Goal: Task Accomplishment & Management: Manage account settings

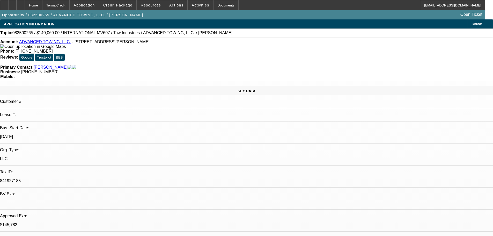
select select "0.1"
select select "2"
select select "0.1"
select select "4"
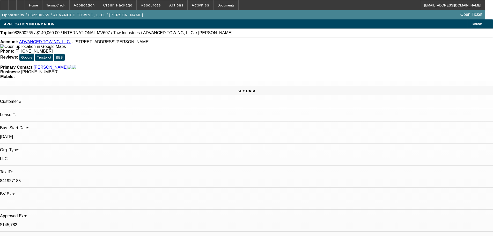
select select "0.1"
select select "2"
select select "0.1"
select select "4"
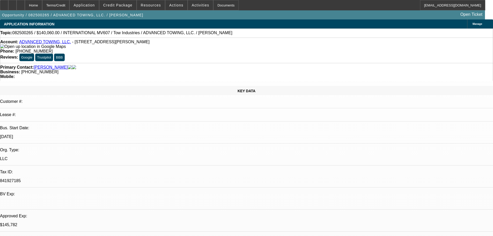
select select "2"
select select "0.1"
select select "4"
select select "2"
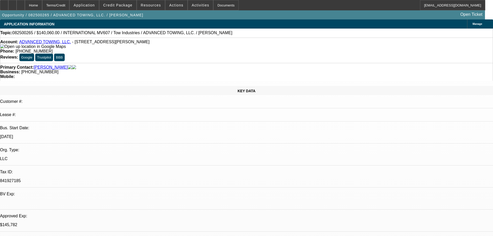
select select "2"
select select "0.1"
select select "4"
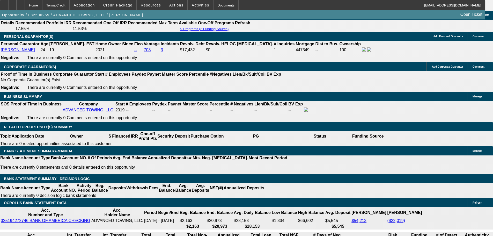
scroll to position [777, 0]
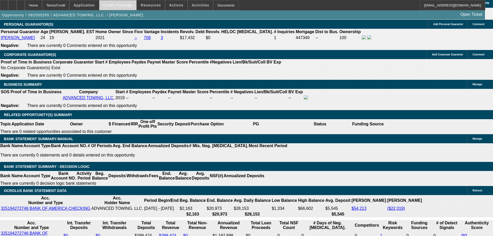
click at [115, 5] on span "Credit Package" at bounding box center [117, 5] width 29 height 4
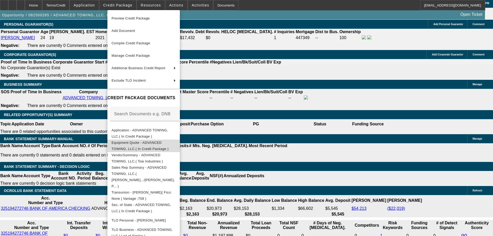
click at [178, 148] on button "Equipment Quote - ADVANCED TOWING, LLC.( In Credit Package )" at bounding box center [144, 146] width 73 height 12
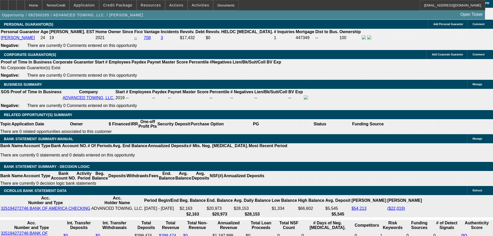
drag, startPoint x: 113, startPoint y: 88, endPoint x: 130, endPoint y: 87, distance: 17.6
copy p "54,992.44"
drag, startPoint x: 77, startPoint y: 140, endPoint x: 106, endPoint y: 140, distance: 29.0
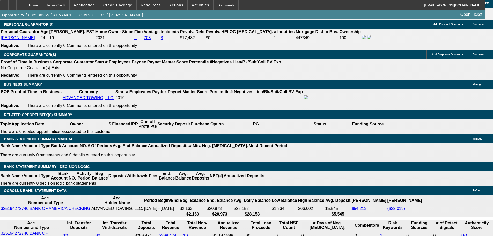
type input "$1,725.00"
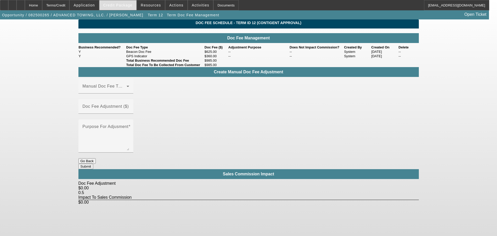
click at [117, 0] on div "Credit Package" at bounding box center [118, 5] width 38 height 10
click at [123, 3] on span "Credit Package" at bounding box center [117, 5] width 29 height 4
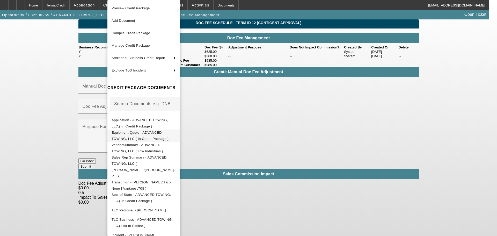
click at [156, 131] on span "Equipment Quote - ADVANCED TOWING, LLC.( In Credit Package )" at bounding box center [144, 136] width 64 height 12
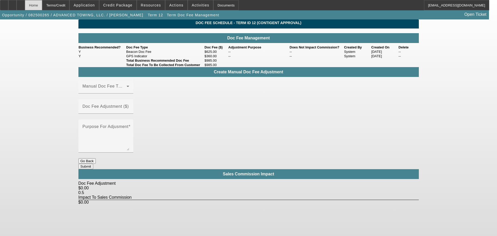
click at [42, 5] on div "Home" at bounding box center [33, 5] width 17 height 10
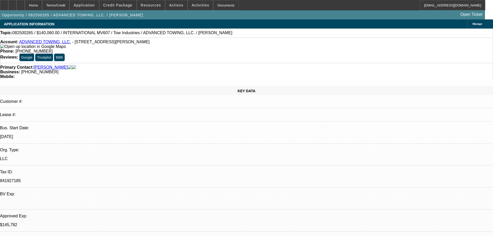
select select "0.1"
select select "2"
select select "0.1"
select select "4"
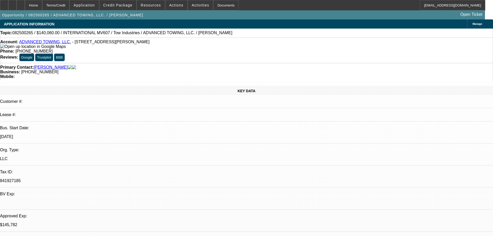
select select "0.1"
select select "2"
select select "0.1"
select select "4"
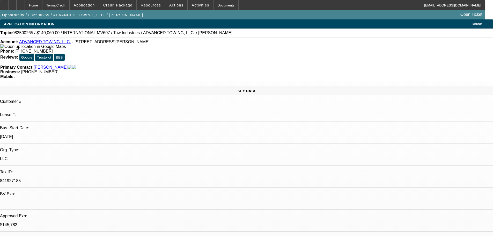
select select "2"
select select "0.1"
select select "4"
select select "2"
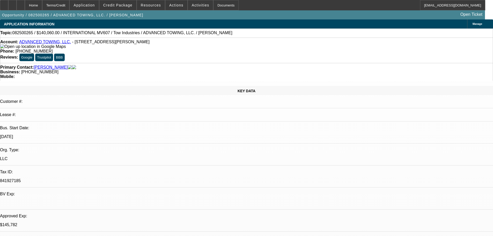
select select "2"
select select "0.1"
select select "4"
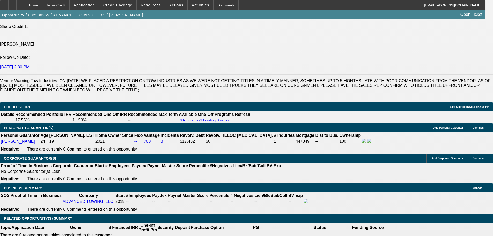
scroll to position [725, 0]
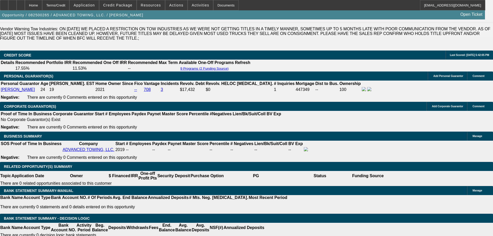
drag, startPoint x: 80, startPoint y: 177, endPoint x: 109, endPoint y: 178, distance: 28.5
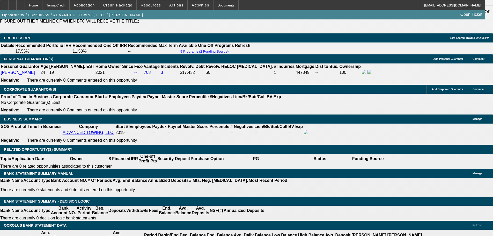
scroll to position [743, 0]
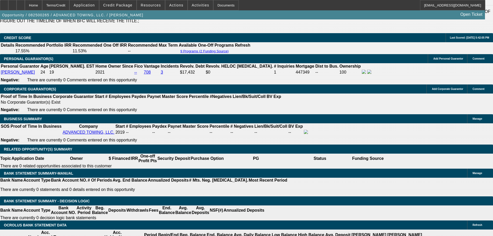
type input "$1,725.00"
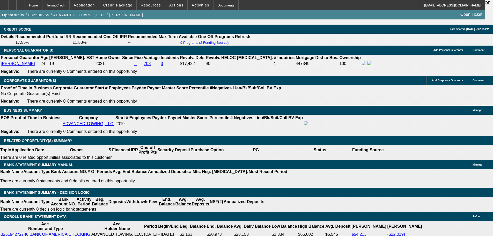
scroll to position [795, 0]
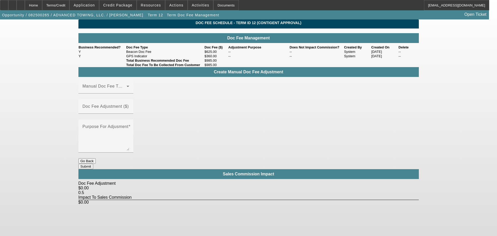
drag, startPoint x: 206, startPoint y: 58, endPoint x: 220, endPoint y: 59, distance: 14.0
click at [220, 54] on td "$625.00" at bounding box center [216, 51] width 24 height 4
click at [38, 6] on div "Home" at bounding box center [33, 5] width 17 height 10
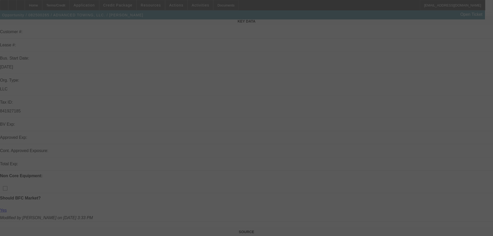
scroll to position [104, 0]
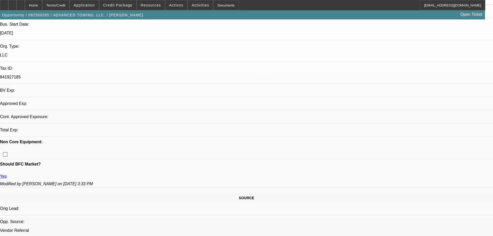
select select "0.1"
select select "2"
select select "0.1"
select select "4"
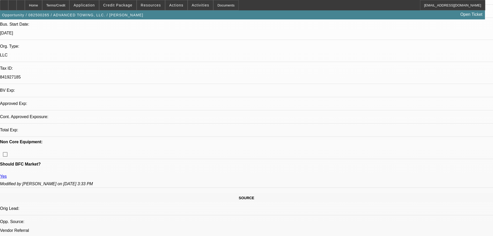
select select "0.1"
select select "2"
select select "0.1"
select select "4"
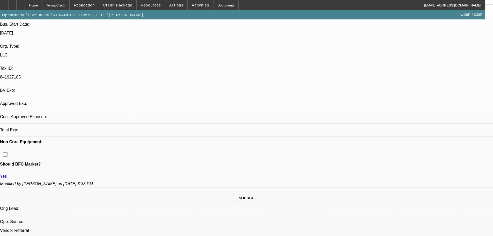
select select "2"
select select "0.1"
select select "4"
select select "2"
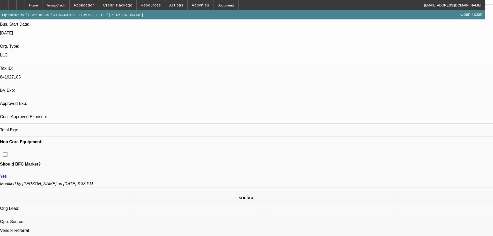
select select "2"
select select "0.1"
select select "4"
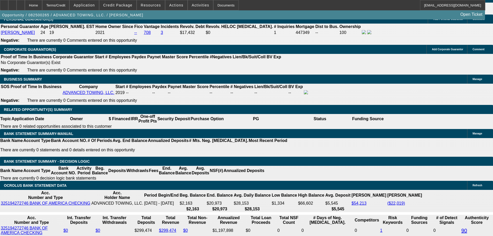
scroll to position [881, 0]
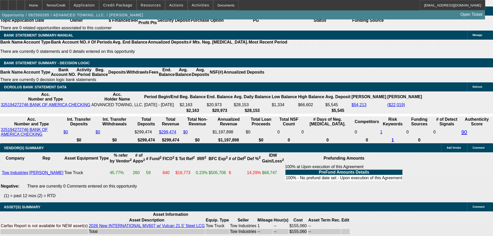
drag, startPoint x: 98, startPoint y: 92, endPoint x: 109, endPoint y: 92, distance: 11.1
drag, startPoint x: 112, startPoint y: 92, endPoint x: 96, endPoint y: 92, distance: 16.3
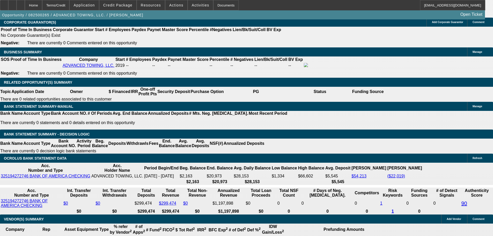
scroll to position [829, 0]
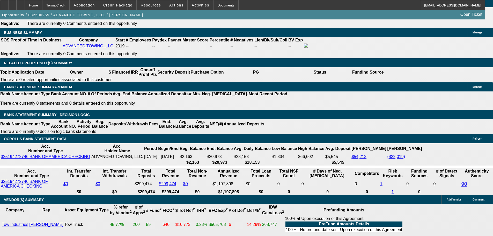
drag, startPoint x: 92, startPoint y: 127, endPoint x: 124, endPoint y: 127, distance: 32.6
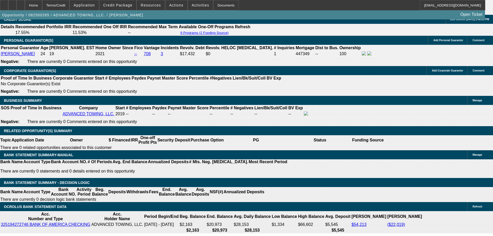
scroll to position [777, 0]
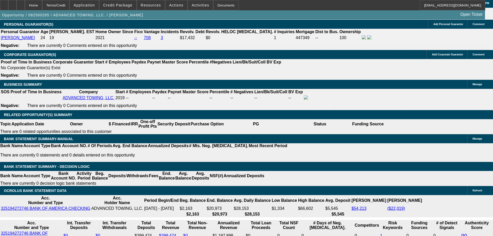
type input "$5,499.24"
drag, startPoint x: 113, startPoint y: 108, endPoint x: 133, endPoint y: 106, distance: 20.3
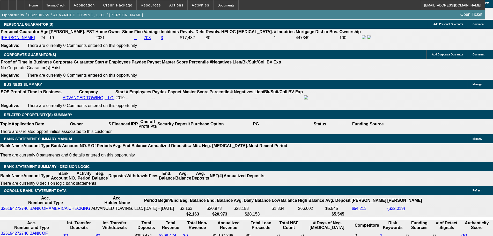
drag, startPoint x: 113, startPoint y: 108, endPoint x: 125, endPoint y: 110, distance: 12.4
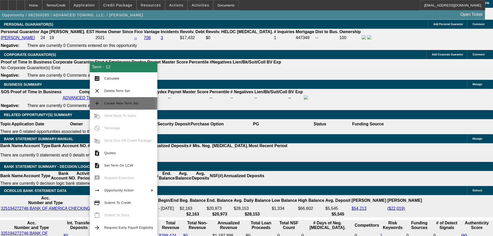
click at [121, 107] on button "add Create New Term Set" at bounding box center [124, 103] width 68 height 12
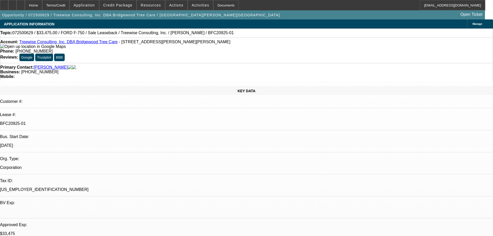
select select "0"
select select "2"
select select "0"
select select "6"
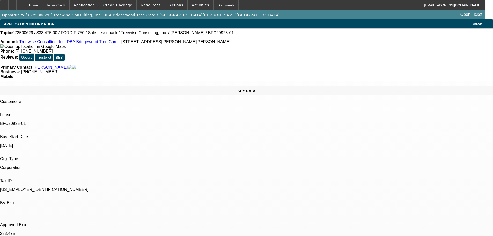
select select "0"
select select "2"
select select "0"
select select "6"
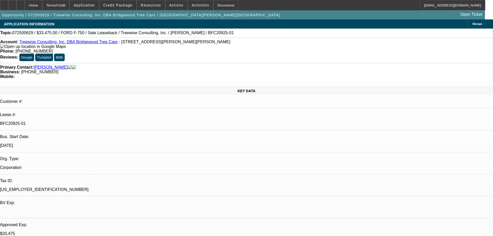
select select "0"
select select "6"
select select "0"
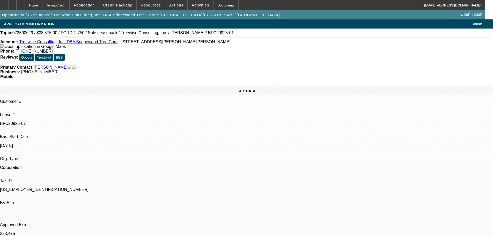
select select "0"
select select "6"
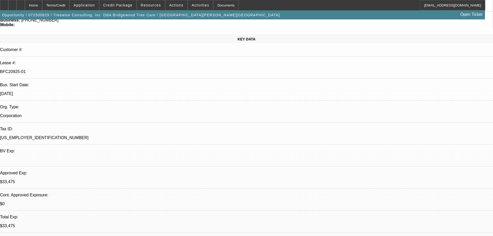
scroll to position [100, 0]
click at [126, 3] on span "Credit Package" at bounding box center [117, 5] width 29 height 4
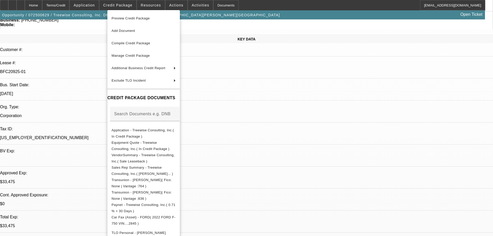
scroll to position [140, 0]
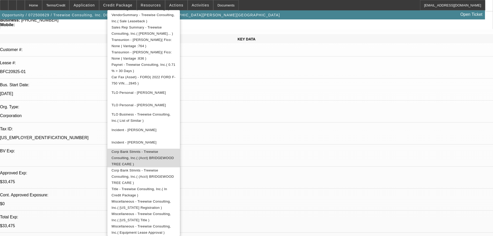
click at [176, 155] on span "Corp Bank Stmnts - Treewise Consulting, Inc.( (Acct) BRIDGEWOOD TREE CARE )" at bounding box center [144, 158] width 64 height 19
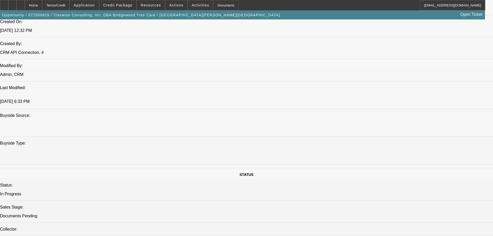
scroll to position [414, 0]
drag, startPoint x: 160, startPoint y: 78, endPoint x: 172, endPoint y: 79, distance: 12.4
drag, startPoint x: 180, startPoint y: 78, endPoint x: 189, endPoint y: 76, distance: 9.7
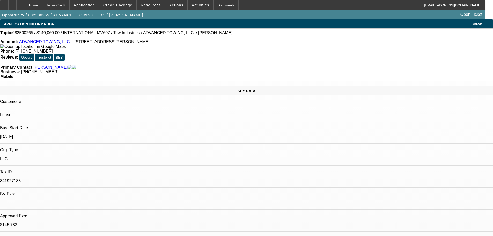
select select "0.1"
select select "2"
select select "0.1"
select select "4"
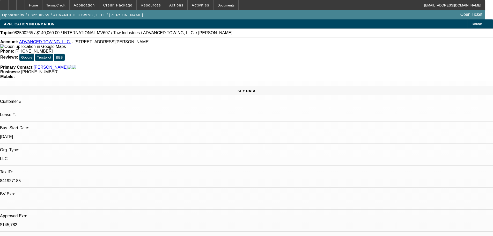
select select "0.1"
select select "2"
select select "0.1"
select select "4"
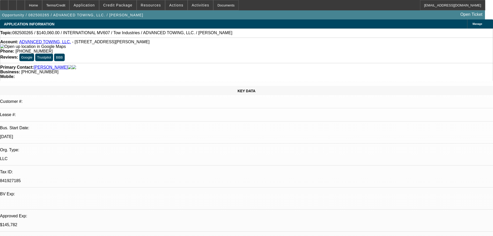
select select "0.1"
select select "2"
select select "0.1"
select select "4"
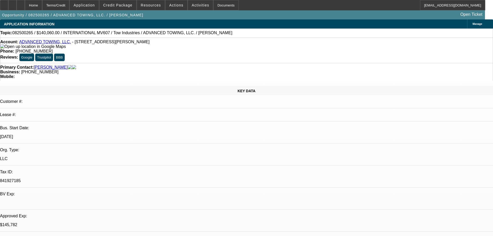
select select "2"
select select "0.1"
select select "4"
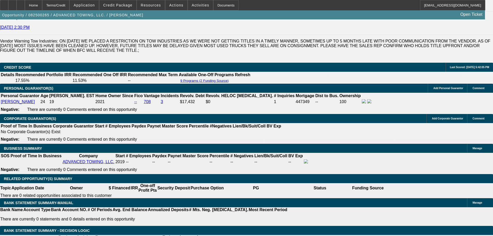
scroll to position [725, 0]
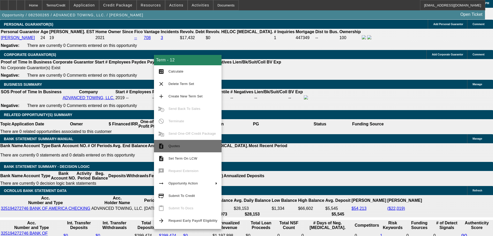
click at [191, 144] on span "Quotes" at bounding box center [193, 146] width 49 height 6
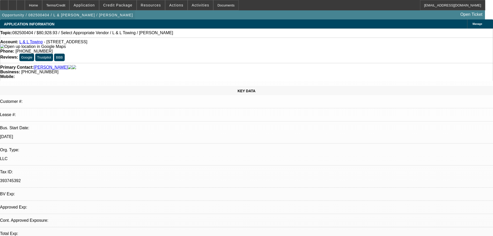
select select "0"
select select "2"
select select "0.1"
select select "4"
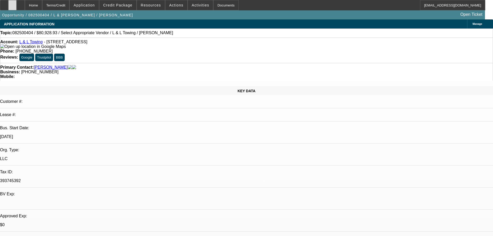
click at [17, 3] on div at bounding box center [12, 5] width 8 height 10
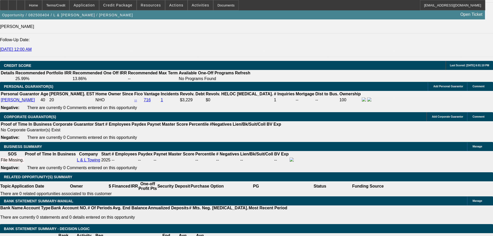
scroll to position [805, 0]
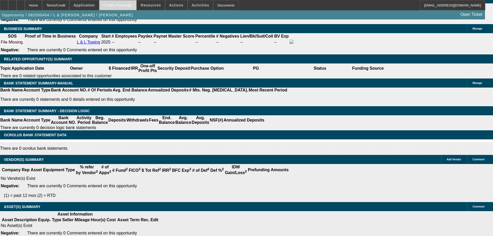
click at [124, 4] on span "Credit Package" at bounding box center [117, 5] width 29 height 4
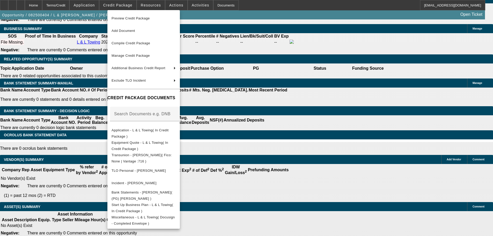
click at [301, 156] on div at bounding box center [246, 118] width 493 height 236
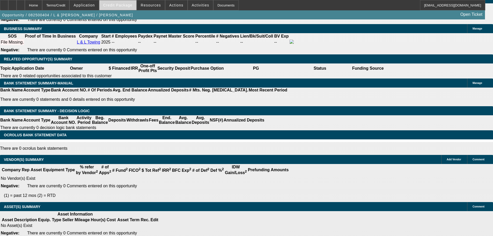
click at [125, 6] on span "Credit Package" at bounding box center [117, 5] width 29 height 4
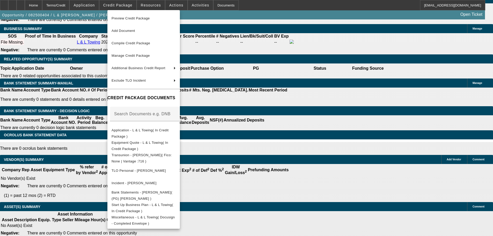
click at [31, 7] on div at bounding box center [246, 118] width 493 height 236
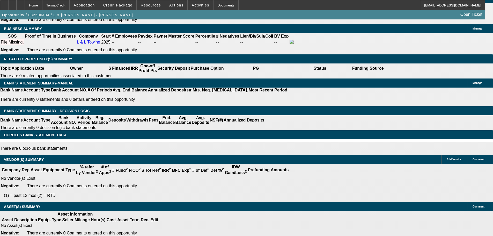
click at [21, 3] on icon at bounding box center [21, 3] width 0 height 0
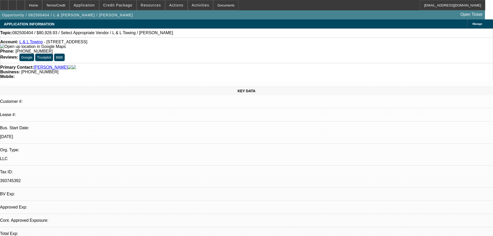
select select "0"
select select "2"
select select "0.1"
select select "4"
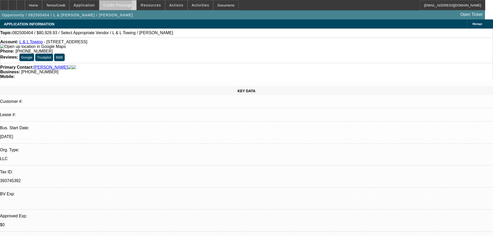
click at [124, 5] on span "Credit Package" at bounding box center [117, 5] width 29 height 4
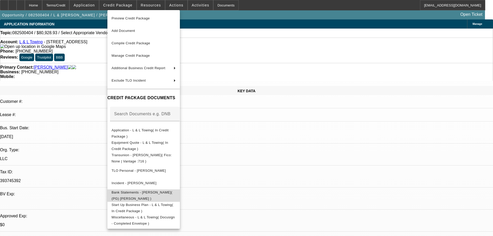
click at [173, 193] on span "Bank Statements - [PERSON_NAME]( (PG) [PERSON_NAME] )" at bounding box center [142, 195] width 61 height 10
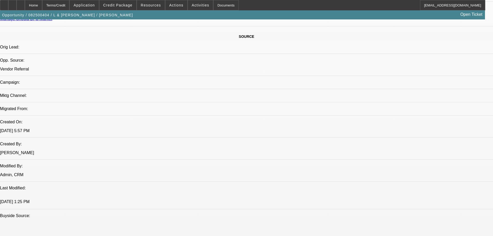
scroll to position [259, 0]
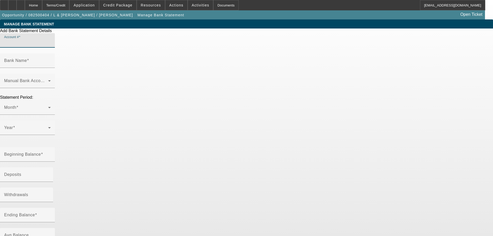
click at [51, 46] on input "Account #" at bounding box center [27, 42] width 47 height 6
paste input "8617"
drag, startPoint x: 114, startPoint y: 52, endPoint x: 83, endPoint y: 59, distance: 31.8
click at [85, 56] on app-bank-statement "MANAGE BANK STATEMENT Add Bank Statement Details Account # 8617 Bank Name Manua…" at bounding box center [246, 190] width 493 height 342
paste input "3251 1891"
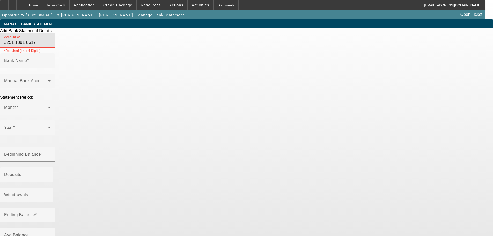
click at [51, 46] on input "3251 1891 8617" at bounding box center [27, 42] width 47 height 6
type input "325118918617"
click at [51, 53] on div "Bank Name" at bounding box center [27, 60] width 47 height 15
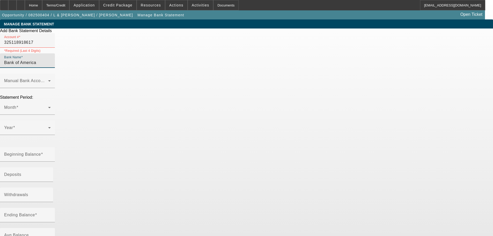
type input "Bank of America"
click at [168, 53] on div "Account # 325118918617 *Required (Last 4 Digits)" at bounding box center [246, 43] width 493 height 20
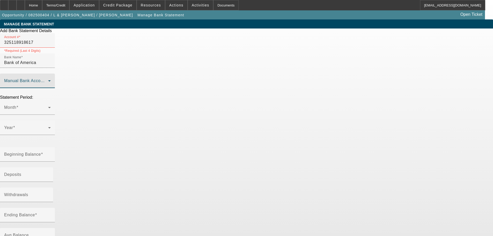
click at [48, 80] on span at bounding box center [26, 83] width 44 height 6
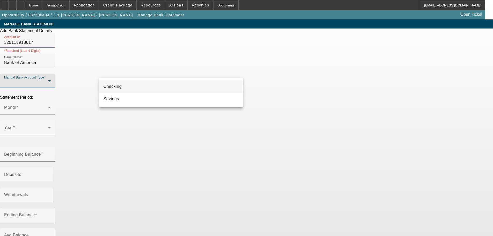
click at [111, 86] on span "Checking" at bounding box center [113, 86] width 18 height 6
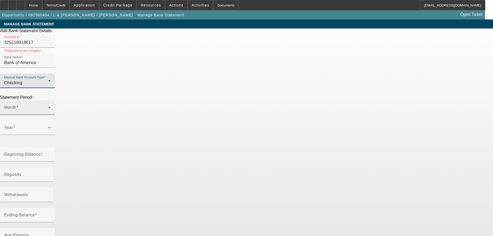
click at [16, 105] on mat-label "Month" at bounding box center [10, 107] width 12 height 4
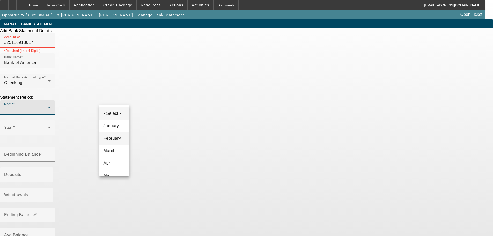
click at [108, 136] on span "February" at bounding box center [113, 138] width 18 height 6
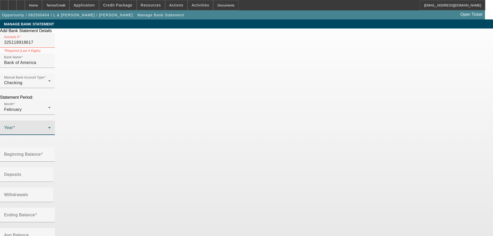
click at [48, 127] on span at bounding box center [26, 130] width 44 height 6
drag, startPoint x: 149, startPoint y: 151, endPoint x: 182, endPoint y: 108, distance: 54.7
click at [149, 151] on span "2025" at bounding box center [146, 151] width 10 height 6
click at [51, 147] on div "Beginning Balance" at bounding box center [27, 154] width 47 height 15
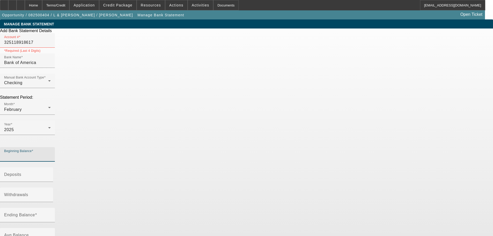
paste input "398.05"
type input "$398.05"
click at [21, 172] on mat-label "Deposits" at bounding box center [12, 174] width 17 height 4
click at [51, 174] on input "Deposits" at bounding box center [27, 177] width 47 height 6
paste input "6,766.78"
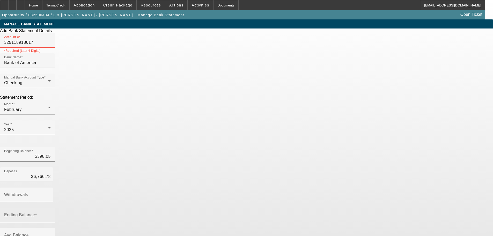
type input "$6,766.78"
click at [35, 213] on mat-label "Ending Balance" at bounding box center [19, 215] width 31 height 4
click at [51, 214] on input "Ending Balance" at bounding box center [27, 217] width 47 height 6
paste input "559.75"
type input "559.75"
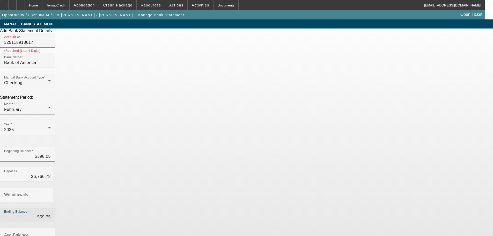
type input "$6,605.08"
type input "$559.75"
click at [378, 121] on div "Add Bank Statement Details Account # 325118918617 *Required (Last 4 Digits) Ban…" at bounding box center [246, 159] width 493 height 262
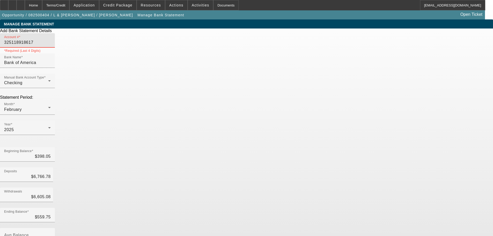
drag, startPoint x: 139, startPoint y: 52, endPoint x: 74, endPoint y: 56, distance: 65.4
click at [74, 56] on app-bank-statement "MANAGE BANK STATEMENT Add Bank Statement Details Account # 325118918617 *Requir…" at bounding box center [246, 190] width 493 height 342
click at [51, 46] on input "325118918617" at bounding box center [27, 42] width 47 height 6
drag, startPoint x: 115, startPoint y: 52, endPoint x: 71, endPoint y: 54, distance: 44.6
click at [71, 54] on app-bank-statement "MANAGE BANK STATEMENT Add Bank Statement Details Account # 325118918617 *Requir…" at bounding box center [246, 190] width 493 height 342
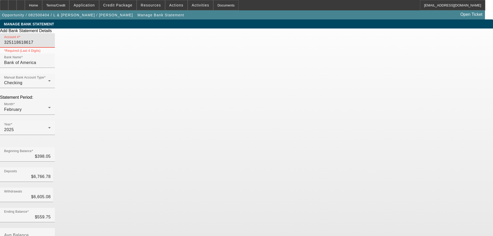
type input "325118618617"
click at [313, 130] on div "Add Bank Statement Details Account # 325118618617 *Required (Last 4 Digits) Ban…" at bounding box center [246, 159] width 493 height 262
click at [42, 3] on div "Home" at bounding box center [33, 5] width 17 height 10
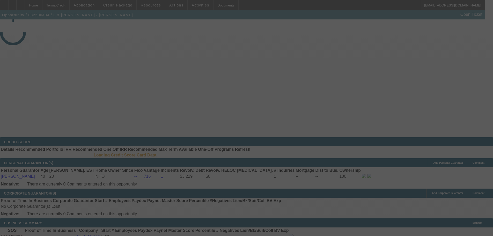
select select "0"
select select "2"
select select "0.1"
select select "4"
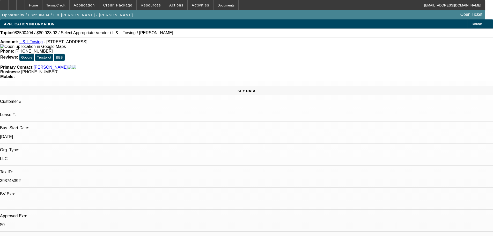
drag, startPoint x: 354, startPoint y: 92, endPoint x: 377, endPoint y: 91, distance: 22.3
copy b "[PHONE_NUMBER]"
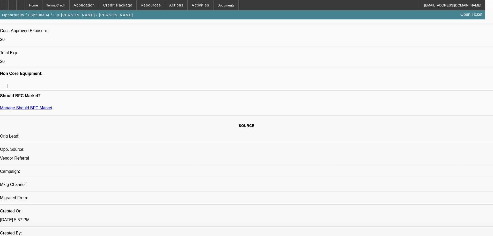
scroll to position [311, 0]
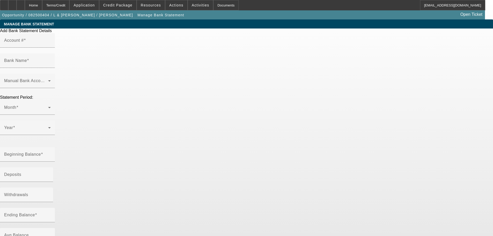
click at [51, 46] on input "Account #" at bounding box center [27, 42] width 47 height 6
paste input "3251 1891 8617"
click at [51, 60] on input "Bank Name" at bounding box center [27, 63] width 47 height 6
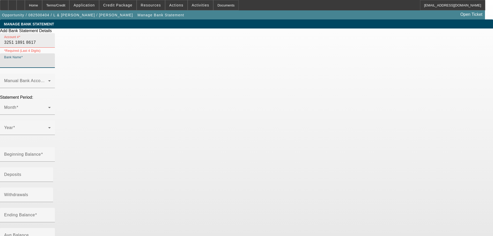
click at [51, 46] on input "3251 1891 8617" at bounding box center [27, 42] width 47 height 6
click at [51, 46] on input "325118918617" at bounding box center [27, 42] width 47 height 6
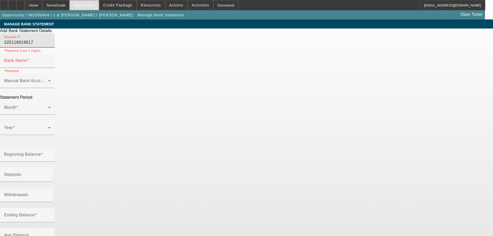
type input "325118918617"
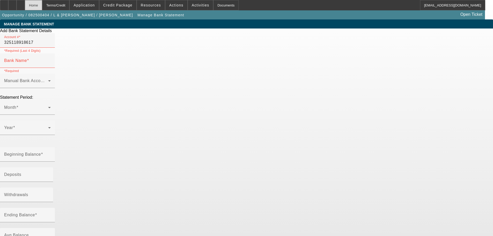
click at [42, 3] on div "Home" at bounding box center [33, 5] width 17 height 10
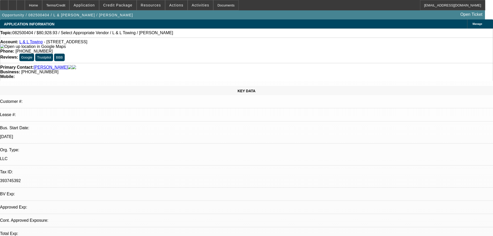
select select "0"
select select "2"
select select "0.1"
select select "4"
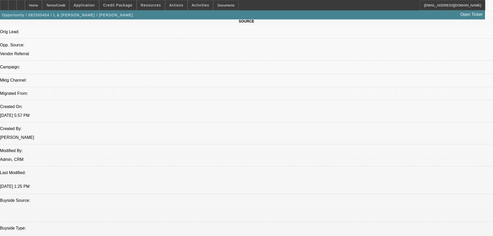
scroll to position [311, 0]
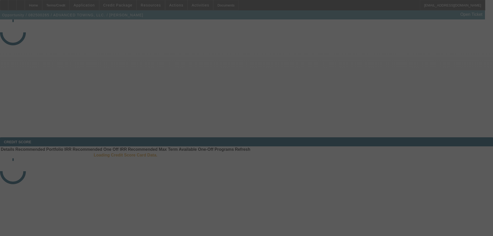
drag, startPoint x: 0, startPoint y: 0, endPoint x: 20, endPoint y: 101, distance: 103.2
click at [20, 101] on div at bounding box center [246, 118] width 493 height 236
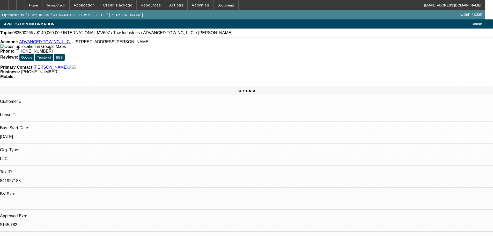
select select "0.1"
select select "2"
select select "0.1"
select select "4"
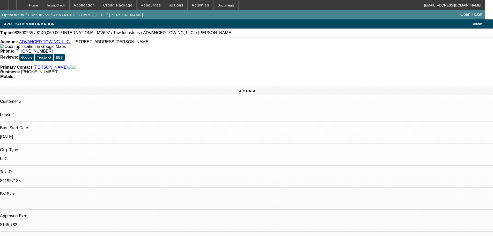
select select "0.1"
select select "2"
select select "0.1"
select select "4"
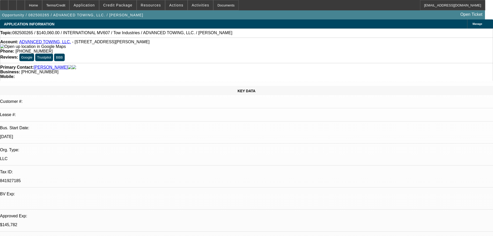
select select "0.1"
select select "2"
select select "0.1"
select select "4"
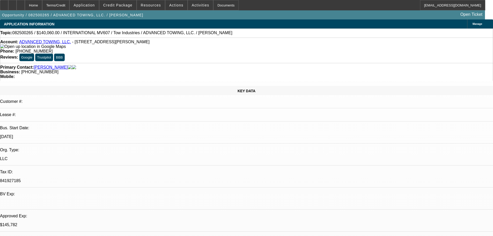
select select "2"
select select "0.1"
select select "4"
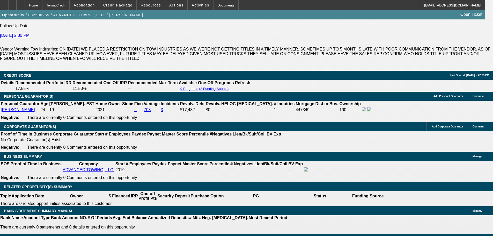
scroll to position [725, 0]
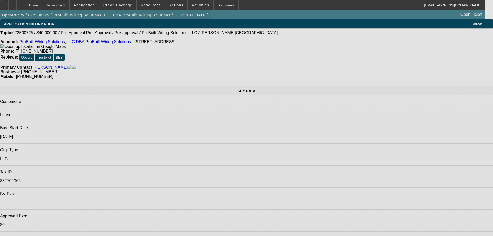
select select "0.2"
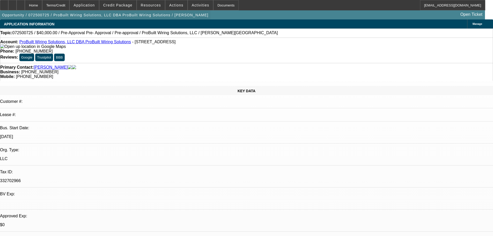
select select "2"
select select "0.1"
select select "4"
select select "0"
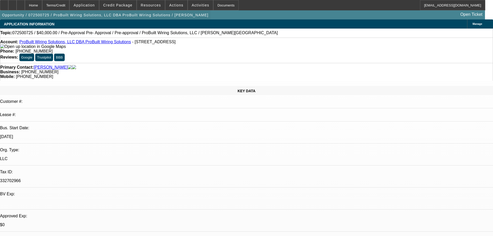
select select "0"
select select "0.1"
select select "4"
click at [120, 4] on span "Credit Package" at bounding box center [117, 5] width 29 height 4
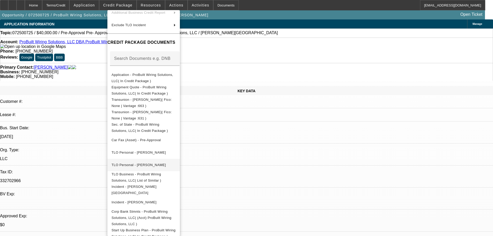
scroll to position [56, 0]
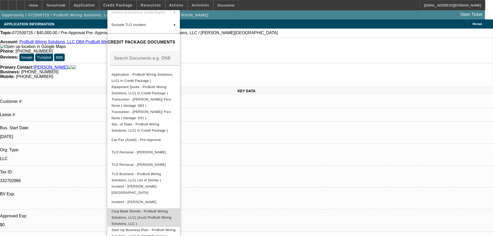
click at [171, 212] on span "Corp Bank Stmnts - ProBuilt Wiring Solutions, LLC( (Acct) ProBuilt Wiring Solut…" at bounding box center [142, 217] width 60 height 16
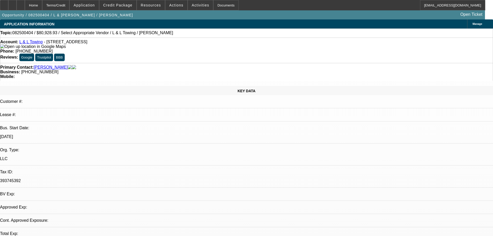
select select "0"
select select "2"
select select "0.1"
select select "4"
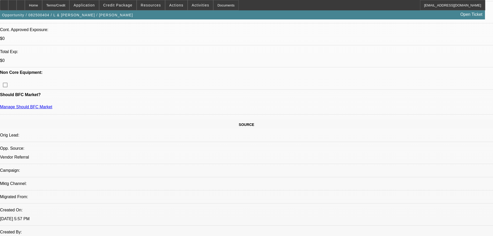
scroll to position [207, 0]
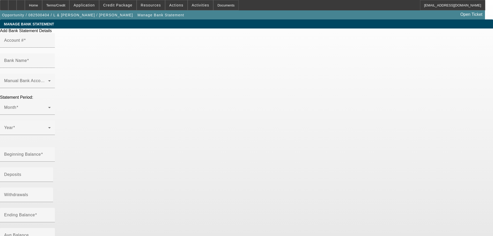
click at [51, 46] on input "Account #" at bounding box center [27, 42] width 47 height 6
paste input "8617"
type input "8617"
click at [51, 56] on div "Bank Name" at bounding box center [27, 60] width 47 height 15
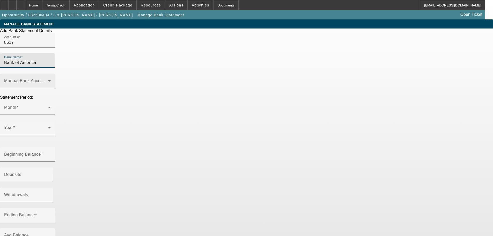
type input "Bank of America"
click at [48, 80] on span at bounding box center [26, 83] width 44 height 6
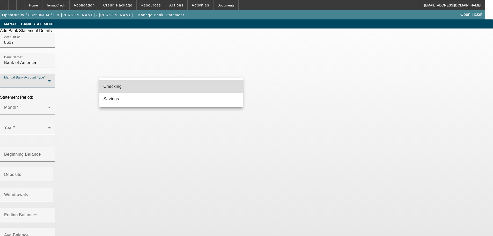
click at [202, 88] on mat-option "Checking" at bounding box center [171, 86] width 144 height 12
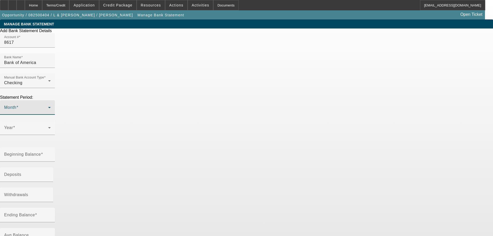
click at [48, 106] on span at bounding box center [26, 109] width 44 height 6
click at [118, 138] on span "February" at bounding box center [113, 138] width 18 height 6
click at [55, 120] on div "Year" at bounding box center [27, 127] width 55 height 15
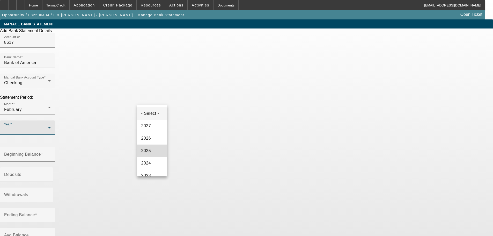
click at [159, 148] on mat-option "2025" at bounding box center [152, 151] width 30 height 12
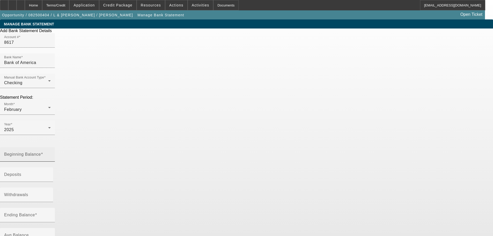
click at [51, 147] on div "Beginning Balance" at bounding box center [27, 154] width 47 height 15
paste input "398.05"
type input "$398.05"
click at [51, 174] on input "Deposits" at bounding box center [27, 177] width 47 height 6
paste input "6,766.78"
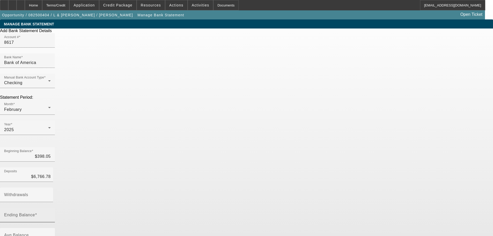
type input "$6,766.78"
click at [51, 208] on div "Ending Balance" at bounding box center [27, 215] width 47 height 15
paste input "559.75"
type input "559.75"
type input "$6,605.08"
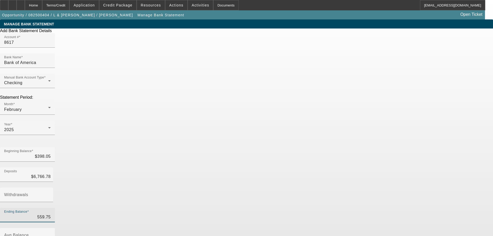
type input "$559.75"
click at [285, 145] on div "Add Bank Statement Details Account # 8617 Bank Name Bank of America Manual Bank…" at bounding box center [246, 159] width 493 height 262
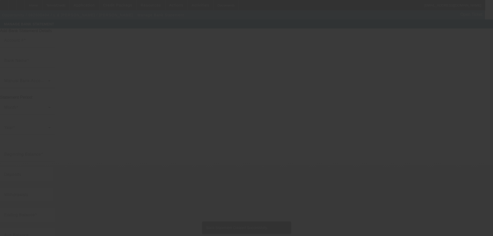
type input "8617"
type input "Bank of America"
type input "$559.75"
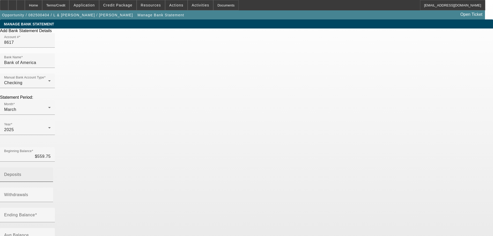
click at [51, 167] on div "Deposits" at bounding box center [27, 174] width 47 height 15
paste input "5,687.63"
type input "$5,687.63"
drag, startPoint x: 123, startPoint y: 146, endPoint x: 129, endPoint y: 141, distance: 7.4
click at [51, 208] on div "Ending Balance" at bounding box center [27, 215] width 47 height 15
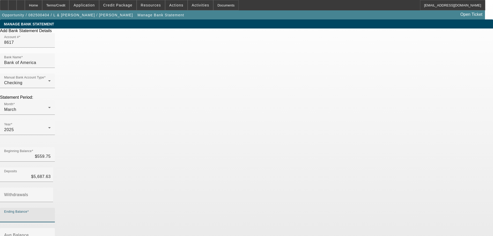
click at [51, 214] on input "Ending Balance" at bounding box center [27, 217] width 47 height 6
paste input "294.52"
type input "294.52"
type input "$5,952.86"
type input "$294.52"
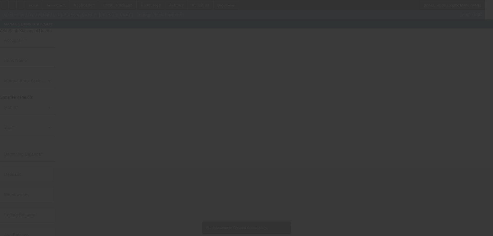
type input "8617"
type input "Bank of America"
type input "$294.52"
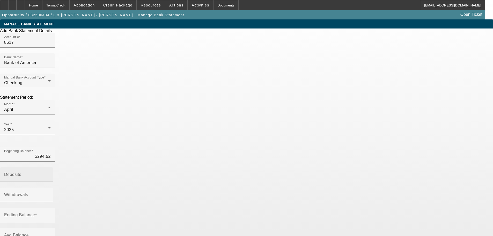
click at [51, 174] on input "Deposits" at bounding box center [27, 177] width 47 height 6
paste input "5,148.00"
type input "$5,148.00"
click at [51, 208] on div "Ending Balance" at bounding box center [27, 215] width 47 height 15
paste input "509.54"
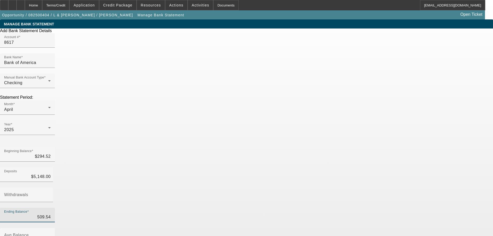
type input "509.54"
type input "$4,932.98"
type input "$509.54"
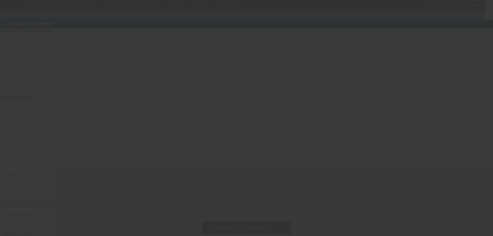
type input "8617"
type input "Bank of America"
type input "$509.54"
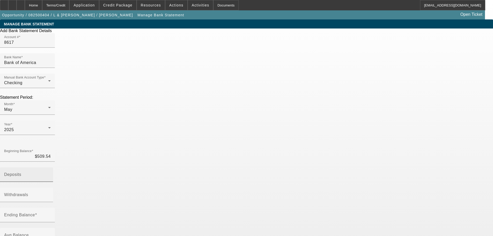
click at [53, 167] on div "Deposits" at bounding box center [28, 174] width 49 height 15
paste input "6,951.25"
type input "$6,951.25"
click at [37, 213] on label "Ending Balance" at bounding box center [20, 215] width 33 height 5
click at [51, 214] on input "Ending Balance" at bounding box center [27, 217] width 47 height 6
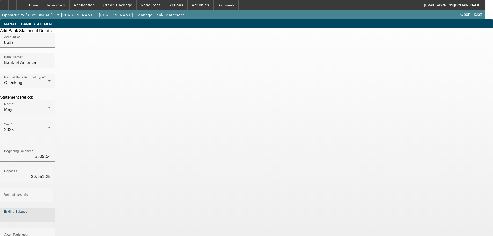
paste input "1,708.81"
type input "1,708.81"
type input "$5,751.98"
type input "$1,708.81"
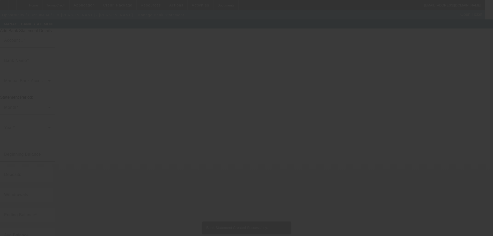
type input "8617"
type input "Bank of America"
type input "$1,708.81"
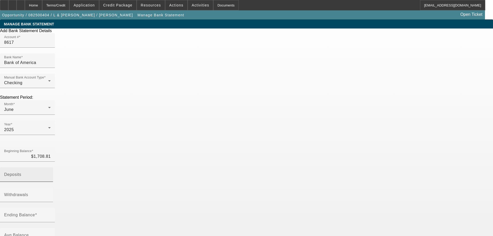
click at [51, 174] on input "Deposits" at bounding box center [27, 177] width 47 height 6
paste input "9,389.49"
type input "$9,389.49"
click at [35, 213] on mat-label "Ending Balance" at bounding box center [19, 215] width 31 height 4
click at [51, 214] on input "Ending Balance" at bounding box center [27, 217] width 47 height 6
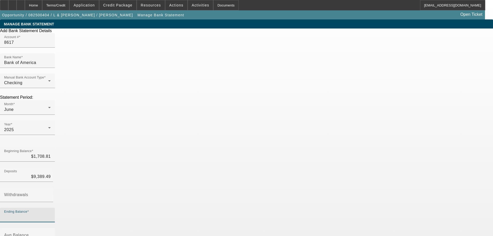
paste input "1,792.38"
type input "1,792.38"
type input "$9,305.92"
type input "$1,792.38"
click at [249, 158] on div "Add Bank Statement Details Account # 8617 Bank Name Bank of America Manual Bank…" at bounding box center [246, 159] width 493 height 262
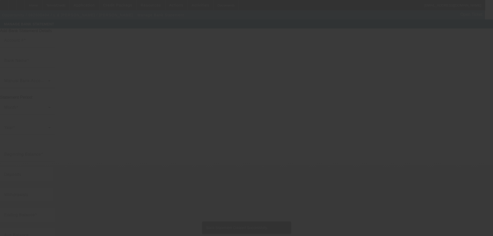
type input "8617"
type input "Bank of America"
type input "$1,792.38"
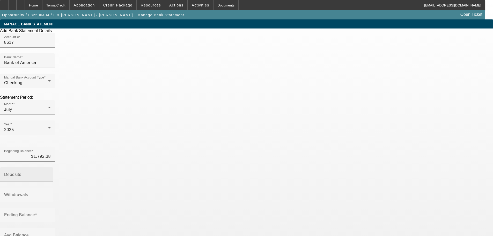
click at [21, 172] on mat-label "Deposits" at bounding box center [12, 174] width 17 height 4
click at [51, 174] on input "Deposits" at bounding box center [27, 177] width 47 height 6
paste input "3,870.97"
type input "$3,870.97"
click at [51, 208] on div "Ending Balance" at bounding box center [27, 215] width 47 height 15
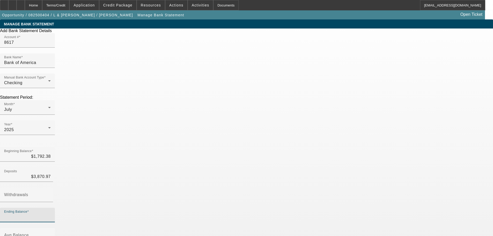
paste input "1,304.81"
type input "1,304.81"
type input "$4,358.54"
type input "$1,304.81"
click at [283, 154] on div "Add Bank Statement Details Account # 8617 Bank Name Bank of America Manual Bank…" at bounding box center [246, 159] width 493 height 262
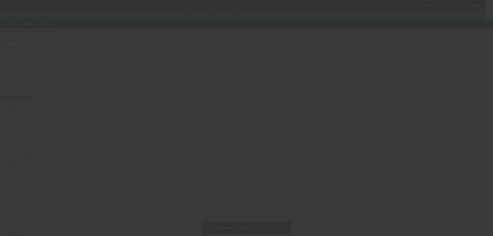
type input "8617"
type input "Bank of America"
type input "$1,304.81"
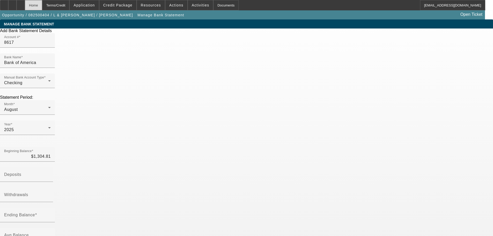
click at [42, 6] on div "Home" at bounding box center [33, 5] width 17 height 10
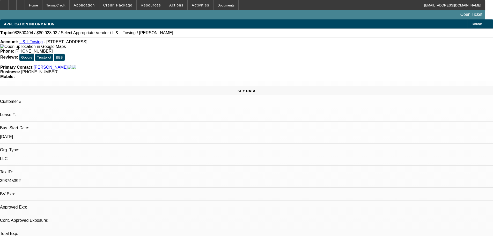
select select "0"
select select "2"
select select "0.1"
select select "4"
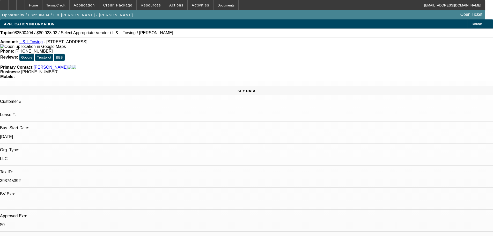
click at [33, 42] on link "L & L Towing" at bounding box center [30, 42] width 23 height 4
click at [121, 7] on span "Credit Package" at bounding box center [117, 5] width 29 height 4
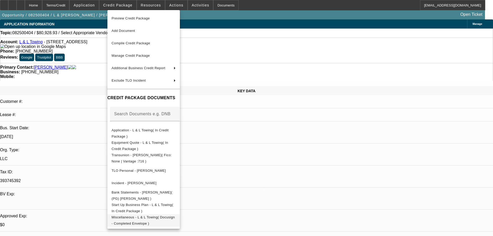
click at [175, 217] on span "Miscellaneous - L & L Towing( Docusign - Completed Envelope )" at bounding box center [143, 220] width 63 height 10
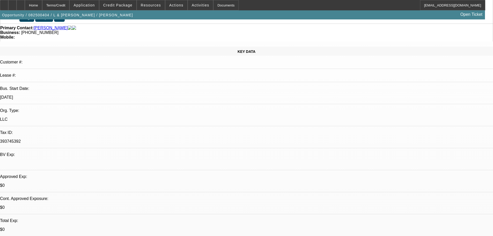
scroll to position [52, 0]
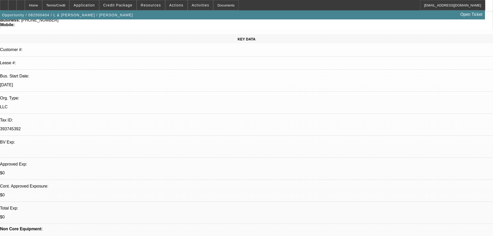
click at [132, 6] on span "Credit Package" at bounding box center [117, 5] width 29 height 4
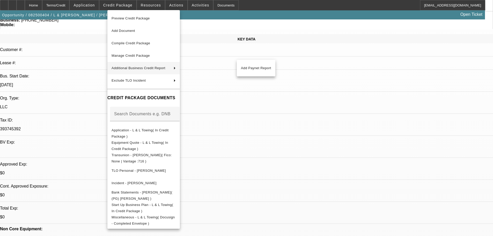
drag, startPoint x: 264, startPoint y: 30, endPoint x: 258, endPoint y: 30, distance: 6.3
click at [264, 30] on div at bounding box center [246, 118] width 493 height 236
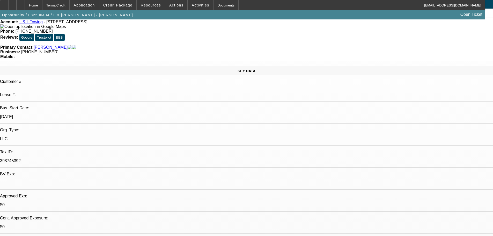
scroll to position [0, 0]
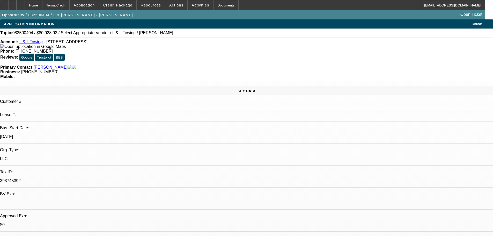
click at [33, 44] on link "L & L Towing" at bounding box center [30, 42] width 23 height 4
click at [35, 42] on link "L & L Towing" at bounding box center [30, 42] width 23 height 4
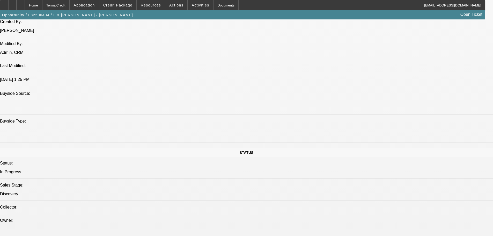
scroll to position [518, 0]
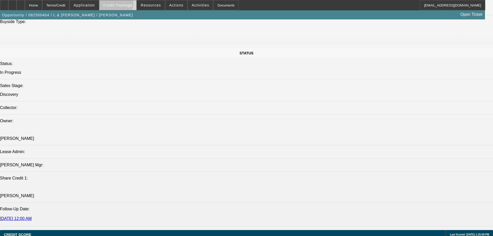
click at [124, 4] on span "Credit Package" at bounding box center [117, 5] width 29 height 4
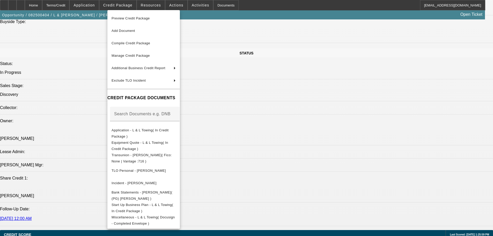
drag, startPoint x: 295, startPoint y: 23, endPoint x: 281, endPoint y: 20, distance: 14.4
click at [295, 22] on div at bounding box center [246, 118] width 493 height 236
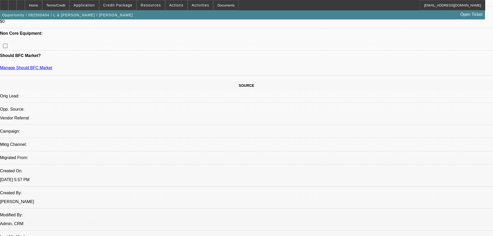
scroll to position [0, 0]
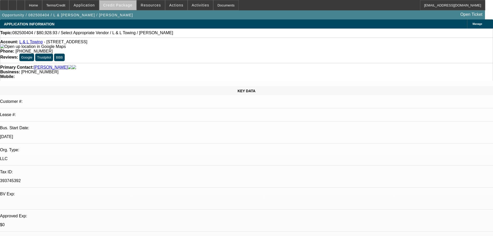
click at [129, 6] on span "Credit Package" at bounding box center [117, 5] width 29 height 4
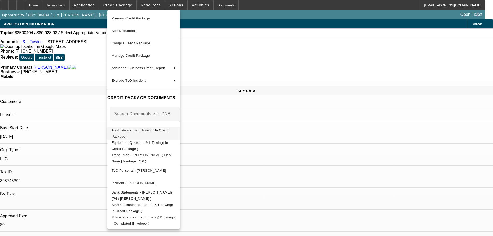
click at [159, 129] on span "Application - L & L Towing( In Credit Package )" at bounding box center [144, 133] width 64 height 12
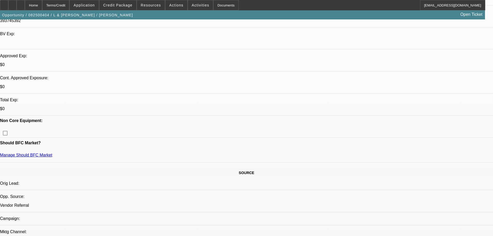
scroll to position [104, 0]
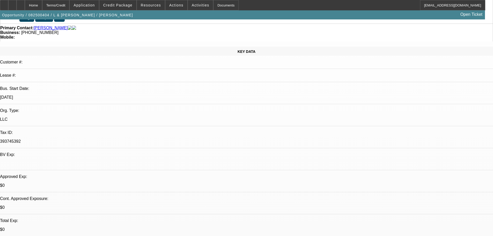
scroll to position [52, 0]
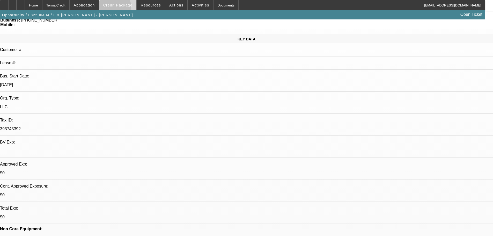
click at [115, 9] on span at bounding box center [117, 5] width 37 height 12
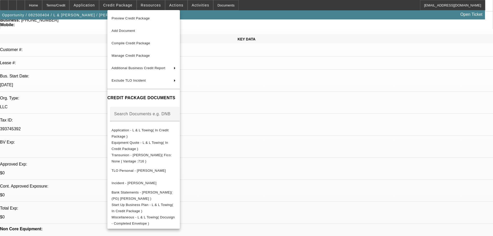
click at [284, 84] on div at bounding box center [246, 118] width 493 height 236
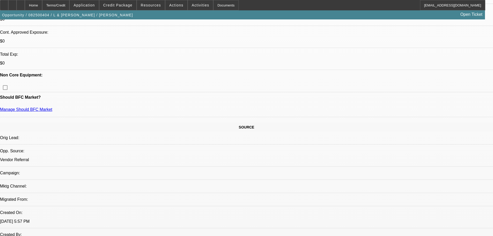
scroll to position [207, 0]
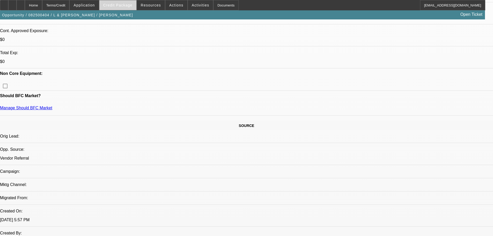
click at [124, 3] on span at bounding box center [117, 5] width 37 height 12
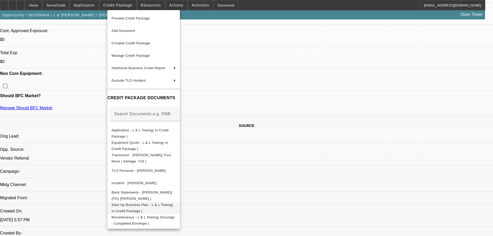
click at [171, 204] on span "Start Up Business Plan - L & L Towing( In Credit Package )" at bounding box center [144, 208] width 64 height 12
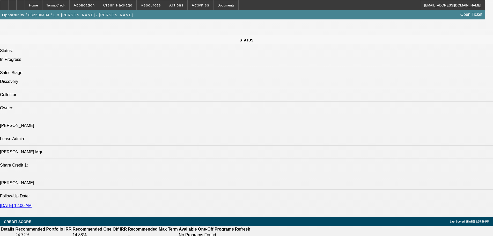
scroll to position [570, 0]
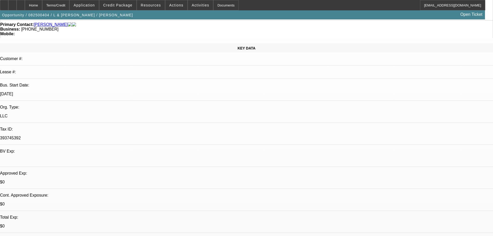
scroll to position [0, 0]
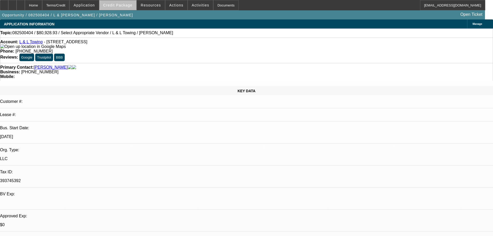
click at [128, 4] on span "Credit Package" at bounding box center [117, 5] width 29 height 4
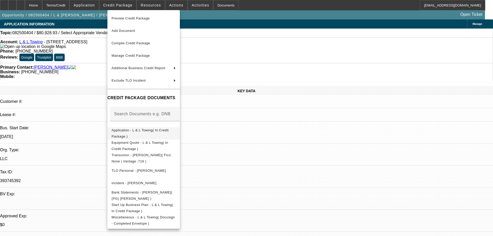
click at [169, 130] on span "Application - L & L Towing( In Credit Package )" at bounding box center [140, 133] width 57 height 10
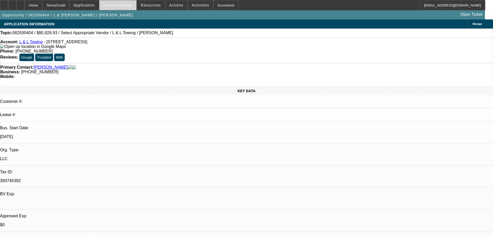
click at [126, 6] on span "Credit Package" at bounding box center [117, 5] width 29 height 4
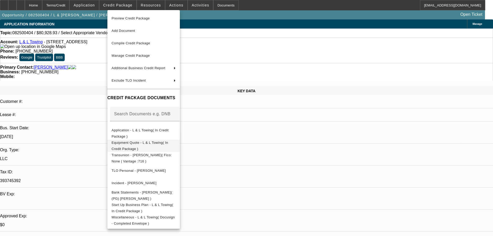
click at [146, 142] on span "Equipment Quote - L & L Towing( In Credit Package )" at bounding box center [140, 146] width 57 height 10
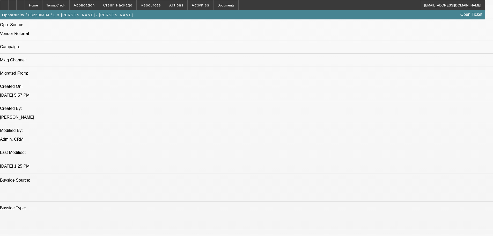
scroll to position [311, 0]
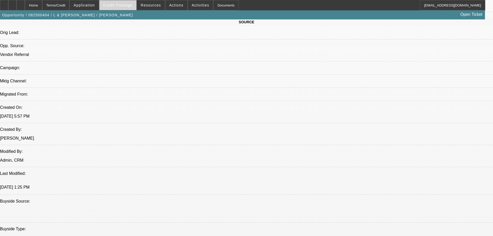
click at [113, 7] on span "Credit Package" at bounding box center [117, 5] width 29 height 4
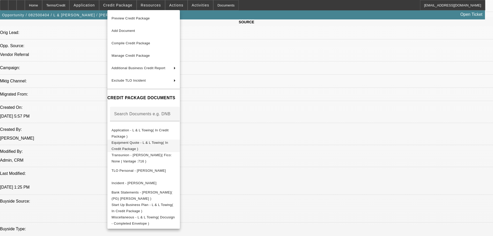
click at [156, 144] on span "Equipment Quote - L & L Towing( In Credit Package )" at bounding box center [140, 146] width 57 height 10
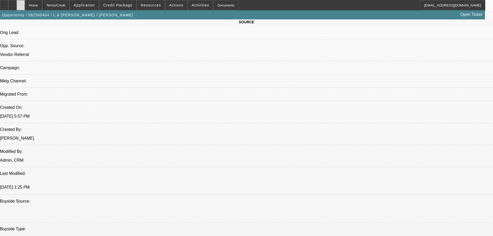
click at [21, 3] on icon at bounding box center [21, 3] width 0 height 0
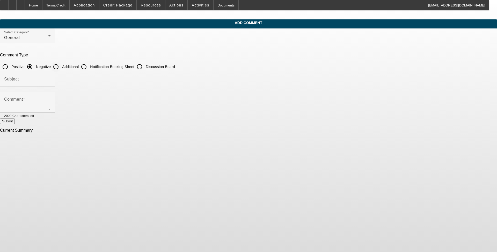
click at [61, 68] on input "Additional" at bounding box center [56, 67] width 10 height 10
radio input "true"
click at [51, 78] on input "Subject" at bounding box center [27, 81] width 47 height 6
drag, startPoint x: 194, startPoint y: 79, endPoint x: 191, endPoint y: 75, distance: 5.0
click at [51, 75] on div "Subject" at bounding box center [27, 79] width 47 height 15
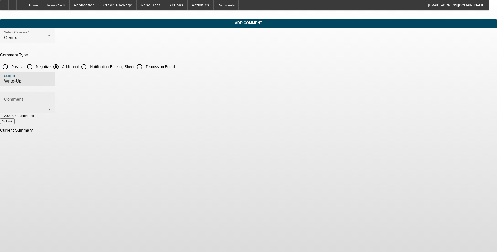
type input "Write-Up"
click at [51, 96] on div "Comment" at bounding box center [27, 102] width 47 height 21
click at [51, 102] on textarea "Comment" at bounding box center [27, 104] width 47 height 12
click at [51, 99] on textarea "Luis Jaimes is looking to start a towing" at bounding box center [27, 104] width 47 height 12
click at [51, 102] on textarea "Luis Jaimes is looking to start a towing company out of Covina" at bounding box center [27, 104] width 47 height 12
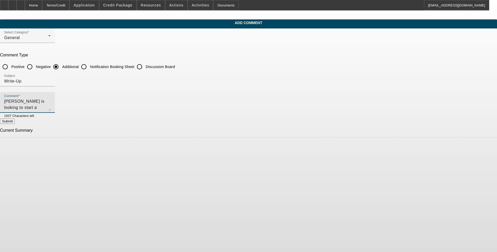
click at [51, 98] on textarea "Luis Jaimes is looking to start a towing company out of Covina" at bounding box center [27, 104] width 47 height 12
click at [51, 101] on textarea "Luis Jaimes is looking to start a towing company out of Covina" at bounding box center [27, 104] width 47 height 12
click at [51, 98] on textarea "Luis Jaimes is looking to start a towing company out of Covina. Luis has" at bounding box center [27, 104] width 47 height 12
click at [51, 103] on textarea "Luis Jaimes is looking to start a towing company out of Covina. Luis has" at bounding box center [27, 104] width 47 height 12
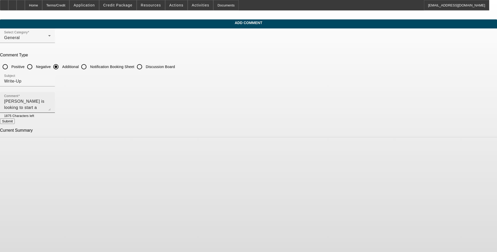
drag, startPoint x: 339, startPoint y: 99, endPoint x: 341, endPoint y: 101, distance: 2.8
click at [51, 100] on textarea "Luis Jaimes is looking to start a towing company out of Covina. Luis has worked…" at bounding box center [27, 104] width 47 height 12
click at [55, 103] on div "Comment Luis Jaimes is looking to start a towing company out of Covina. Luis ha…" at bounding box center [27, 102] width 55 height 21
click at [51, 108] on textarea "Luis Jaimes is looking to start a towing company out of Covina. Luis has worked…" at bounding box center [27, 104] width 47 height 12
click at [51, 105] on textarea "Luis Jaimes is looking to start a towing company out of Covina. Luis has worked…" at bounding box center [27, 104] width 47 height 12
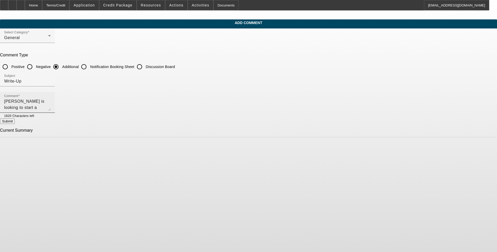
click at [51, 105] on textarea "Luis Jaimes is looking to start a towing company out of Covina. Luis has worked…" at bounding box center [27, 104] width 47 height 12
click at [51, 102] on textarea "Luis Jaimes is looking to start a towing company out of Covina. Luis has worked…" at bounding box center [27, 104] width 47 height 12
click at [51, 105] on textarea "Luis Jaimes is looking to start a towing company out of Covina. Luis has worked…" at bounding box center [27, 104] width 47 height 12
click at [51, 109] on textarea "Luis Jaimes is looking to start a towing company out of Covina. Luis has worked…" at bounding box center [27, 104] width 47 height 12
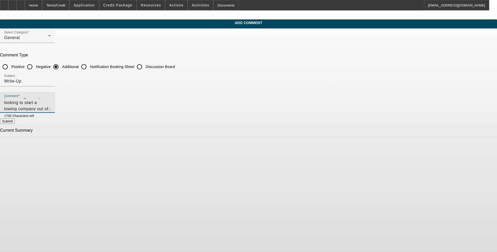
click at [51, 108] on textarea "Luis Jaimes is looking to start a towing company out of Covina. Luis has worked…" at bounding box center [27, 104] width 47 height 12
click at [51, 107] on textarea "Luis Jaimes is looking to start a towing company out of Covina. Luis has worked…" at bounding box center [27, 104] width 47 height 12
click at [51, 110] on textarea "Luis Jaimes is looking to start a towing company out of Covina. Luis has worked…" at bounding box center [27, 104] width 47 height 12
click at [51, 107] on textarea "Luis Jaimes is looking to start a towing company out of Covina. Luis has worked…" at bounding box center [27, 104] width 47 height 12
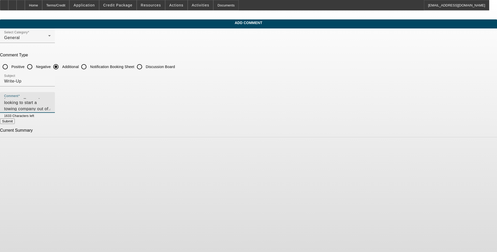
scroll to position [11, 0]
click at [51, 102] on textarea "Luis Jaimes is looking to start a towing company out of Covina. Luis has worked…" at bounding box center [27, 104] width 47 height 12
drag, startPoint x: 243, startPoint y: 102, endPoint x: 242, endPoint y: 105, distance: 3.5
click at [51, 103] on textarea "Luis Jaimes is looking to start a towing company out of Covina. Luis has worked…" at bounding box center [27, 104] width 47 height 12
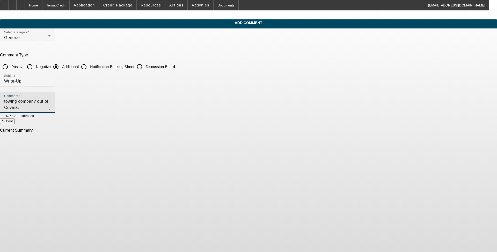
click at [51, 105] on textarea "Luis Jaimes is looking to start a towing company out of Covina. Luis has worked…" at bounding box center [27, 104] width 47 height 12
type textarea "Luis Jaimes is looking to start a towing company out of Covina. Luis has worked…"
click at [15, 124] on button "Submit" at bounding box center [7, 121] width 15 height 5
radio input "true"
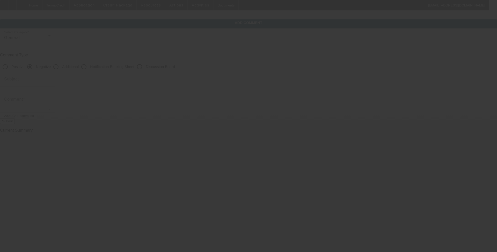
scroll to position [0, 0]
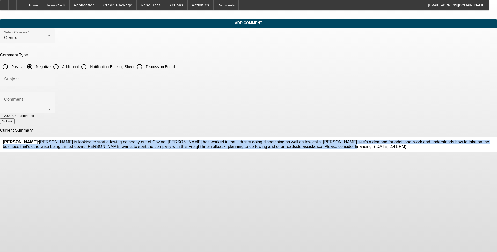
drag, startPoint x: 308, startPoint y: 154, endPoint x: 188, endPoint y: 138, distance: 121.8
click at [188, 140] on span "Culligan, Michael: Luis Jaimes is looking to start a towing company out of Covi…" at bounding box center [246, 144] width 487 height 9
copy span "Luis Jaimes is looking to start a towing company out of Covina. Luis has worked…"
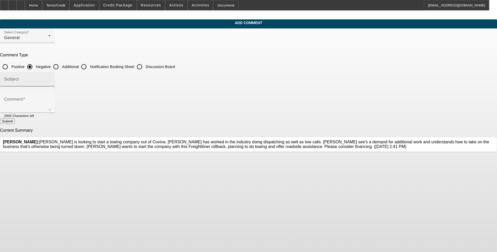
click at [51, 84] on div "Subject" at bounding box center [27, 79] width 47 height 15
type input "Write-Up"
click at [51, 109] on textarea "Comment" at bounding box center [27, 104] width 47 height 12
paste textarea "Luis Jaimes is looking to start a towing company out of Covina. Luis has worked…"
click at [51, 100] on textarea "Luis Jaimes is looking to start a towing company out of Covina. Luis has worked…" at bounding box center [27, 104] width 47 height 12
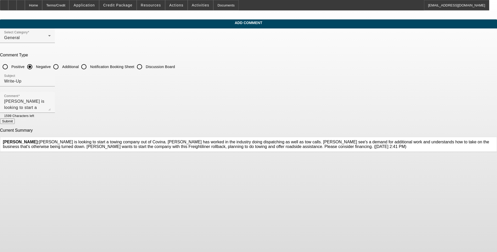
click at [210, 140] on span "Culligan, Michael: Luis Jaimes is looking to start a towing company out of Covi…" at bounding box center [246, 144] width 487 height 9
click at [51, 101] on textarea "Luis Jaimes is looking to start a towing company out of Covina. Luis has worked…" at bounding box center [27, 104] width 47 height 12
click at [51, 100] on textarea "Luis Jaimes is looking to start a towing company out of Covina, California. Lui…" at bounding box center [27, 104] width 47 height 12
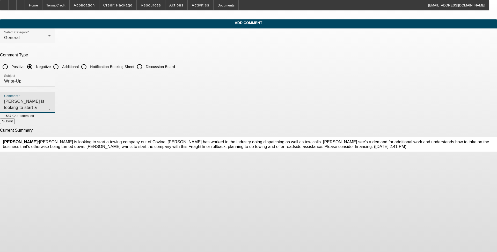
click at [51, 102] on textarea "Luis Jaimes is looking to start a towing company out of Covina, California. Lui…" at bounding box center [27, 104] width 47 height 12
click at [51, 108] on textarea "Luis Jaimes is looking to start a towing company out of Covina, California. Lui…" at bounding box center [27, 104] width 47 height 12
click at [51, 106] on textarea "Luis Jaimes is looking to start a towing company out of Covina, California. Lui…" at bounding box center [27, 104] width 47 height 12
click at [51, 101] on textarea "Luis Jaimes is looking to start a towing company out of Covina, California. Lui…" at bounding box center [27, 104] width 47 height 12
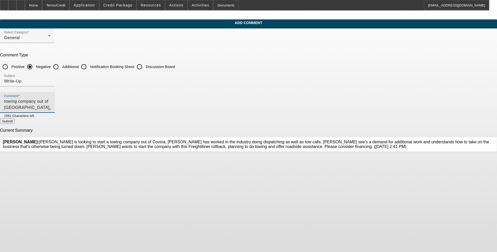
type textarea "[PERSON_NAME] is looking to start a towing company out of [GEOGRAPHIC_DATA], [U…"
click at [62, 66] on div at bounding box center [56, 67] width 12 height 12
radio input "false"
radio input "true"
click at [15, 124] on button "Submit" at bounding box center [7, 121] width 15 height 5
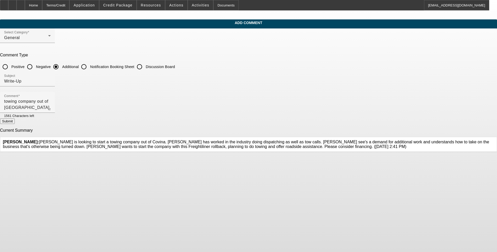
radio input "true"
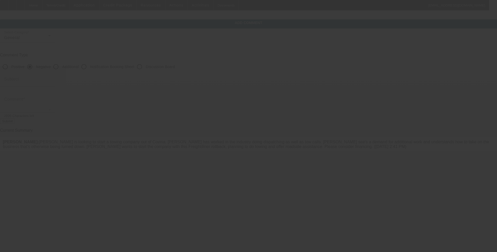
scroll to position [0, 0]
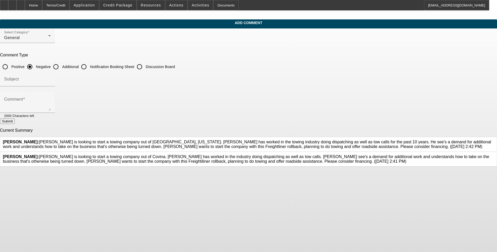
click at [210, 155] on icon at bounding box center [495, 155] width 0 height 0
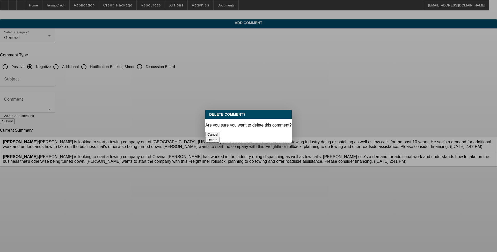
click at [210, 137] on button "Delete" at bounding box center [212, 139] width 14 height 5
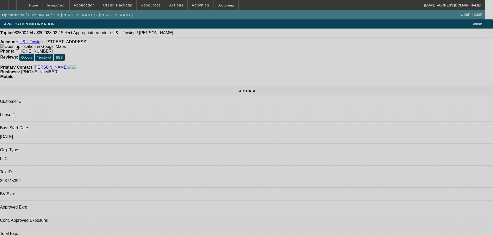
select select "0"
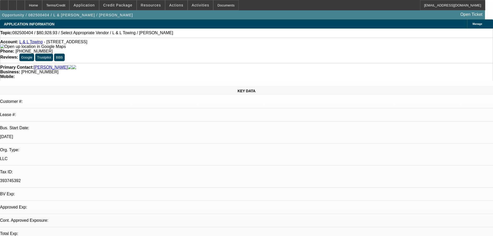
select select "2"
select select "0.1"
select select "4"
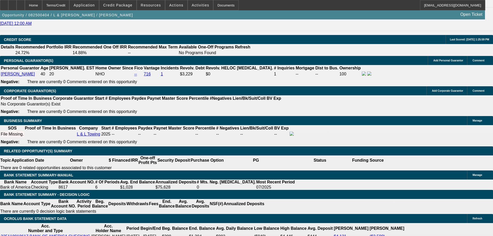
scroll to position [725, 0]
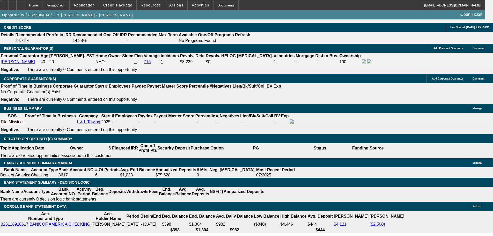
select select "0.15"
type input "$12,139.34"
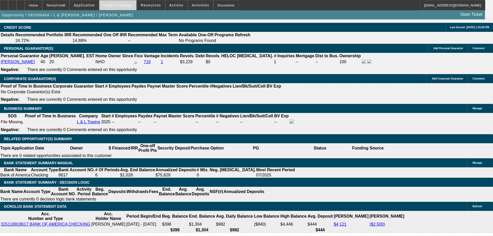
click at [119, 3] on span "Credit Package" at bounding box center [117, 5] width 29 height 4
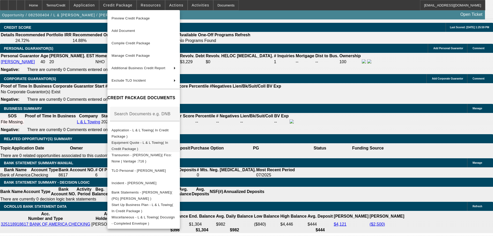
click at [139, 143] on span "Equipment Quote - L & L Towing( In Credit Package )" at bounding box center [140, 146] width 57 height 10
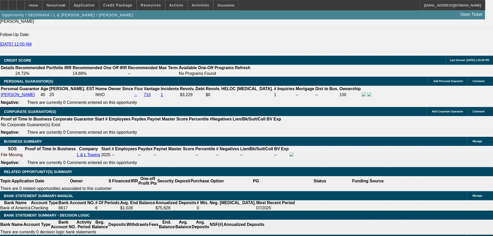
scroll to position [674, 0]
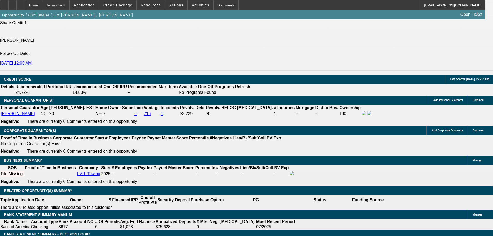
drag, startPoint x: 104, startPoint y: 193, endPoint x: 102, endPoint y: 191, distance: 3.0
type input "48"
type input "22"
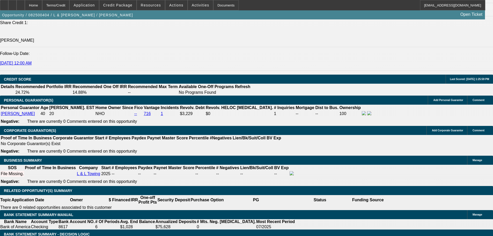
type input "$2,984.80"
type input "$1,492.40"
type input "$4,334.58"
type input "$2,167.29"
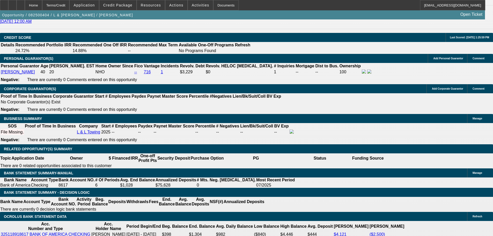
scroll to position [725, 0]
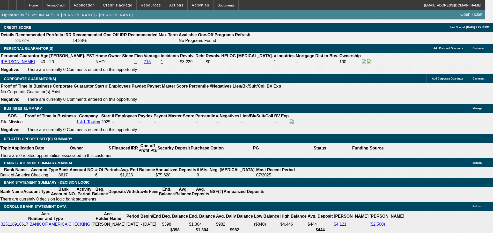
type input "2"
type input "$2,984.80"
type input "$1,492.40"
type input "20"
type input "$4,186.58"
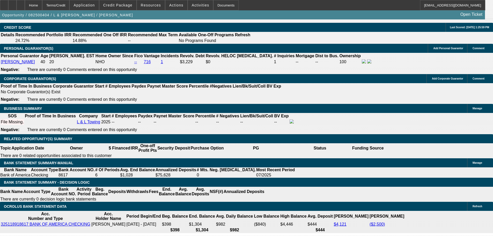
type input "$2,093.29"
type input "20"
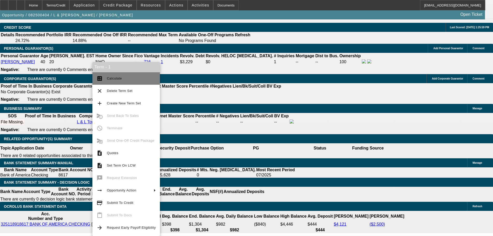
click at [111, 83] on button "calculate Calculate" at bounding box center [126, 78] width 68 height 12
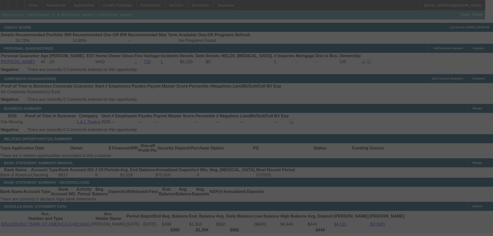
select select "0.15"
select select "2"
select select "0.1"
select select "4"
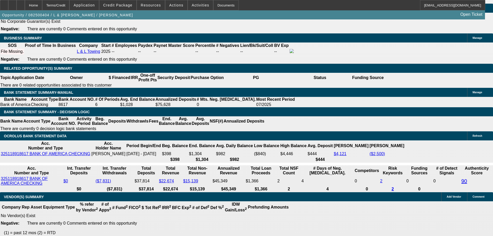
scroll to position [777, 0]
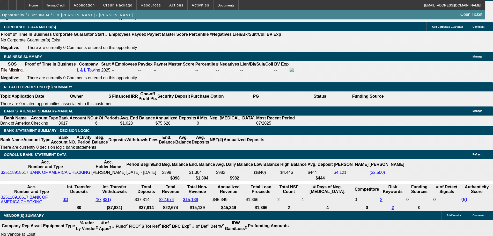
drag, startPoint x: 115, startPoint y: 90, endPoint x: 127, endPoint y: 92, distance: 12.4
type input "UNKNOWN"
type input "1"
type input "$2,925.14"
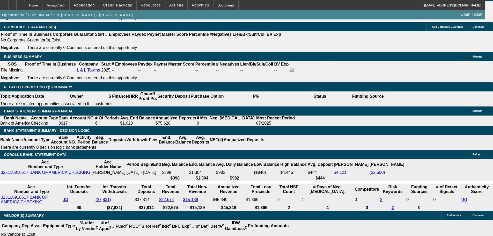
type input "$1,462.57"
type input "19"
type input "$4,113.64"
type input "$2,056.82"
type input "19.7"
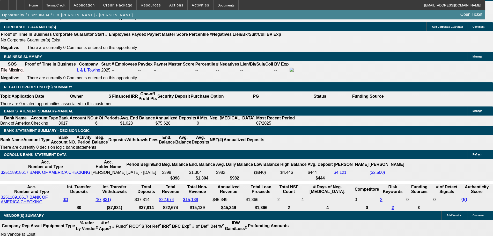
type input "$4,164.62"
type input "$2,082.31"
type input "19.7"
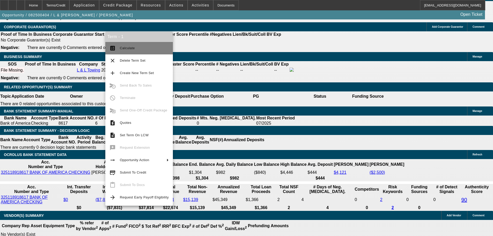
click at [124, 48] on span "Calculate" at bounding box center [127, 48] width 15 height 4
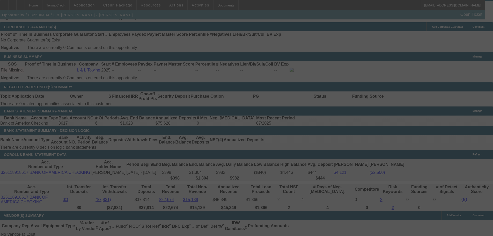
select select "0.15"
select select "2"
select select "0.1"
select select "4"
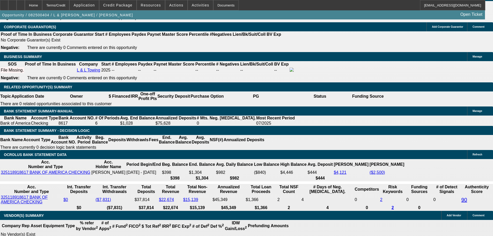
drag, startPoint x: 117, startPoint y: 92, endPoint x: 123, endPoint y: 92, distance: 6.0
type input "UNKNOWN"
type input "19.89"
type input "$4,171.94"
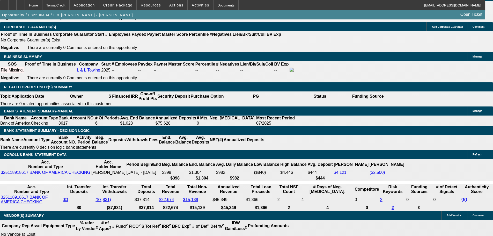
type input "$2,085.97"
type input "$4,178.52"
type input "$2,089.26"
type input "19.89"
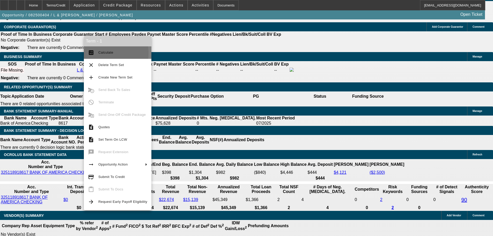
click at [93, 53] on mat-icon "calculate" at bounding box center [91, 52] width 6 height 6
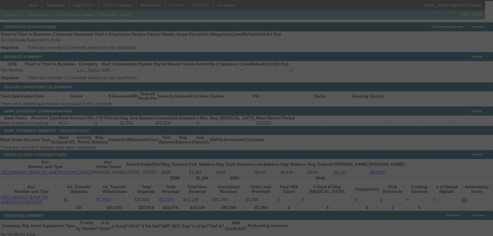
select select "0.15"
select select "2"
select select "0.1"
select select "4"
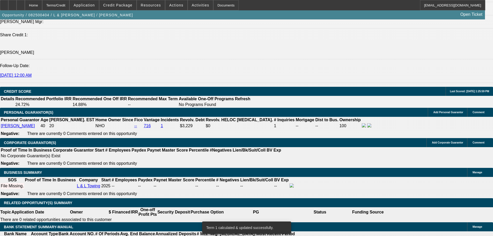
scroll to position [622, 0]
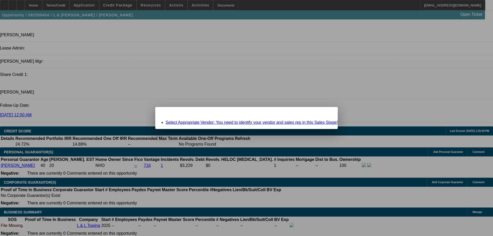
click at [254, 122] on link "Select Appropriate Vendor: You need to identify your vendor and sales rep in th…" at bounding box center [252, 122] width 172 height 4
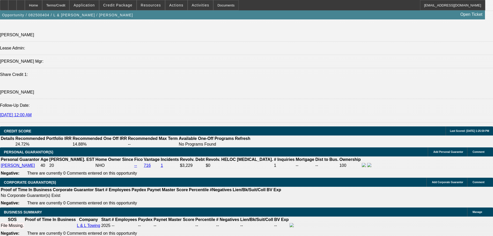
scroll to position [622, 0]
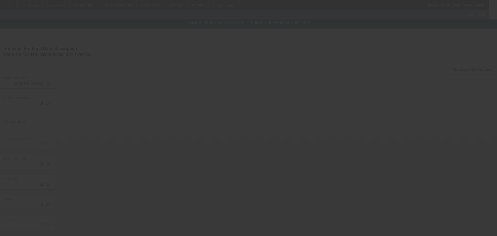
type input "$80,928.93"
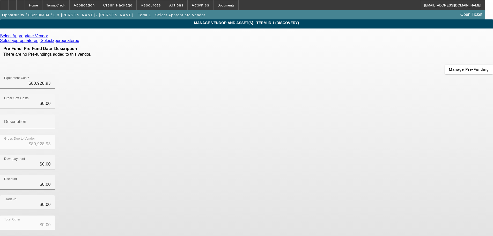
click at [49, 36] on icon at bounding box center [49, 36] width 0 height 4
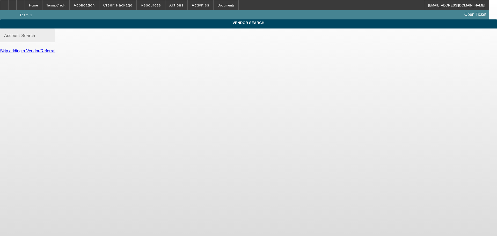
click at [51, 41] on div "Account Search" at bounding box center [27, 35] width 47 height 15
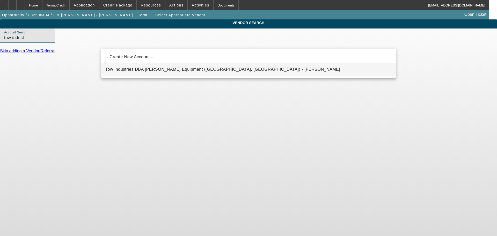
click at [134, 69] on span "Tow Industries DBA Baatz Equipment (West Covina, CA) - Baatz, Mark" at bounding box center [222, 69] width 235 height 4
type input "Tow Industries DBA Baatz Equipment (West Covina, CA) - Baatz, Mark"
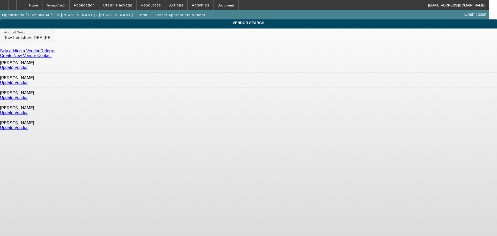
click at [28, 125] on link "Update Vendor" at bounding box center [14, 127] width 28 height 4
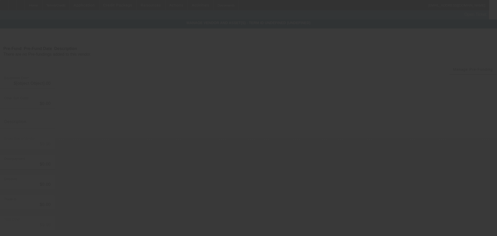
type input "$80,928.93"
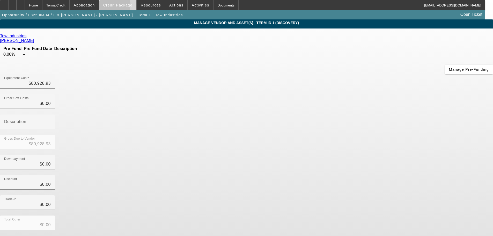
click at [120, 5] on span "Credit Package" at bounding box center [117, 5] width 29 height 4
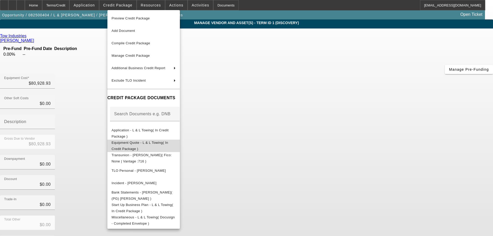
click at [180, 141] on button "Equipment Quote - L & L Towing( In Credit Package )" at bounding box center [144, 146] width 73 height 12
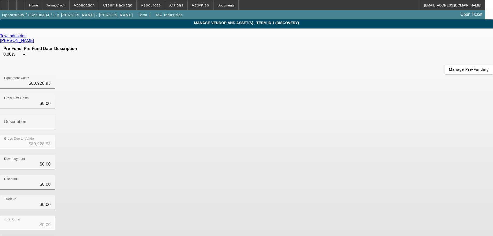
scroll to position [5, 0]
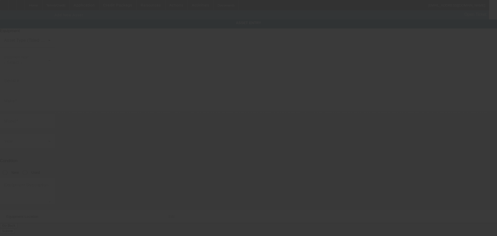
type input "1412 N Grand Ave"
type input "Covina"
type input "91724"
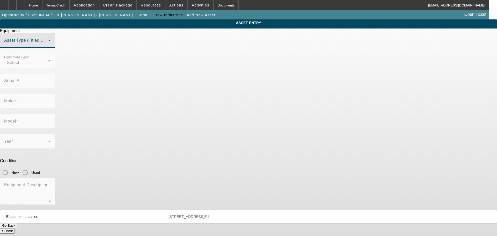
click at [48, 46] on span at bounding box center [26, 42] width 44 height 6
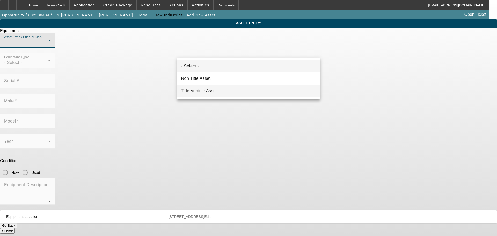
click at [211, 90] on span "Title Vehicle Asset" at bounding box center [199, 91] width 36 height 6
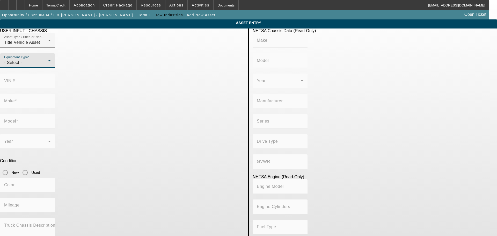
click at [48, 66] on div "- Select -" at bounding box center [26, 63] width 44 height 6
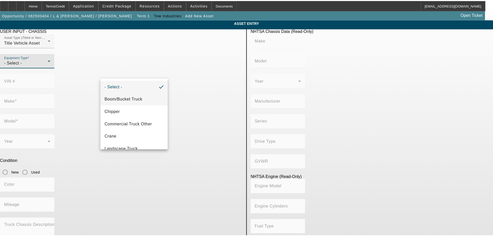
scroll to position [57, 0]
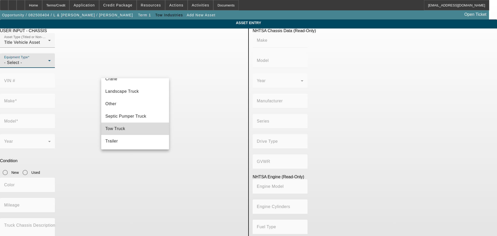
click at [138, 124] on mat-option "Tow Truck" at bounding box center [135, 129] width 68 height 12
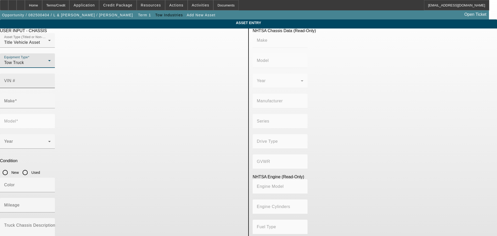
click at [51, 74] on div "VIN #" at bounding box center [27, 81] width 47 height 15
paste input "1FVACWFC5LLHLD3882"
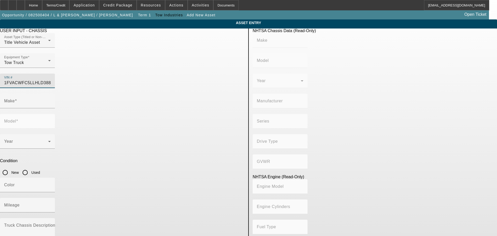
click at [51, 80] on input "1FVACWFC5LLHLD3882" at bounding box center [27, 83] width 47 height 6
click at [51, 100] on input "Make" at bounding box center [27, 103] width 47 height 6
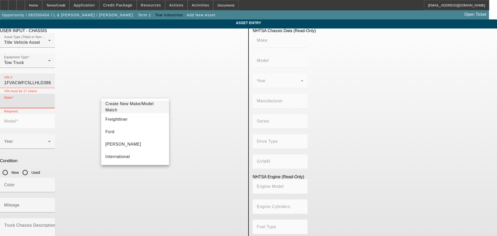
click at [51, 80] on input "1FVACWFC5LLHLD3882" at bounding box center [27, 83] width 47 height 6
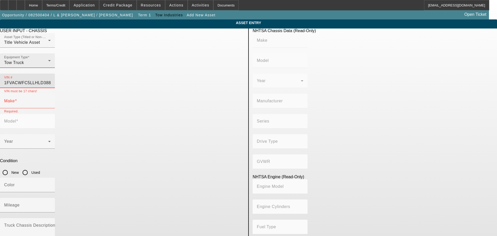
drag, startPoint x: 219, startPoint y: 74, endPoint x: 154, endPoint y: 70, distance: 64.6
click at [155, 71] on div "Asset Type (Titled or Non-Titled) Title Vehicle Asset Equipment Type Tow Truck …" at bounding box center [122, 63] width 245 height 61
paste input
type input "1FVACWFC5LHLD3882"
type input "FREIGHTLINER"
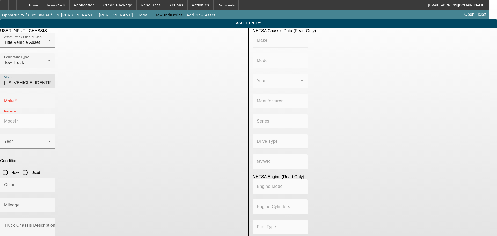
type input "M2"
type input "DAIMLER TRUCK NORTH AMERICA LLC"
type input "106 Medium Duty"
type input "4x2"
type input "Class 6: 19,501 - 26,000 lb (8,845 - 11,794 kg)"
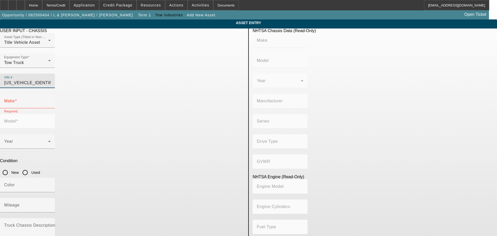
type input "Cummins B6.7"
type input "6"
type input "Diesel"
type input "408.85908543470"
type input "6.7"
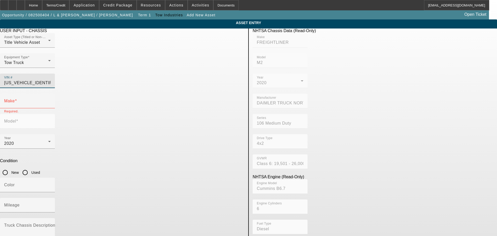
type input "FREIGHTLINER"
type input "M2"
type input "1FVACWFC5LHLD3882"
click at [30, 167] on input "Used" at bounding box center [25, 172] width 10 height 10
radio input "true"
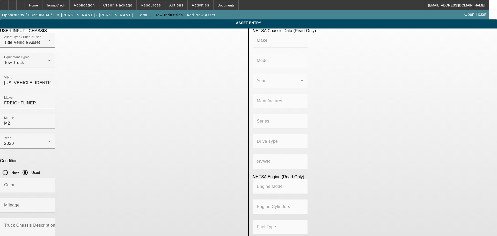
type input "FREIGHTLINER"
type input "M2"
type input "DAIMLER TRUCK NORTH AMERICA LLC"
type input "106 Medium Duty"
type input "4x2"
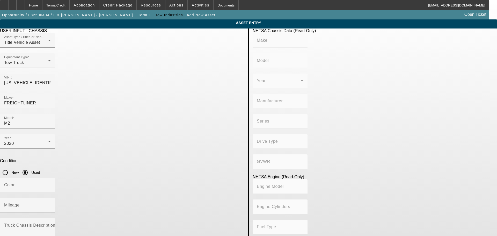
type input "Class 6: 19,501 - 26,000 lb (8,845 - 11,794 kg)"
type input "Cummins B6.7"
type input "6"
type input "Diesel"
type input "408.85908543470"
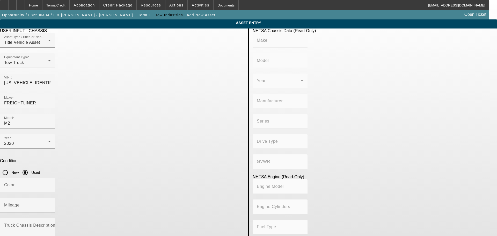
type input "6.7"
drag, startPoint x: 195, startPoint y: 132, endPoint x: 188, endPoint y: 118, distance: 15.6
click at [20, 203] on mat-label "Mileage" at bounding box center [12, 205] width 16 height 4
click at [51, 204] on input "Mileage" at bounding box center [27, 207] width 47 height 6
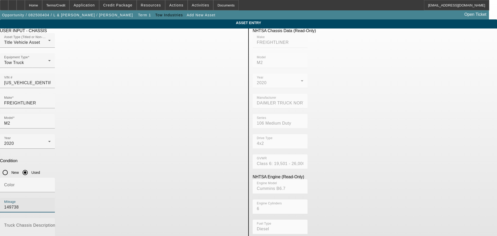
type input "149738"
click at [51, 224] on textarea "Truck Chassis Description (Describe the truck chassis only)" at bounding box center [27, 233] width 47 height 19
type textarea "Rollback"
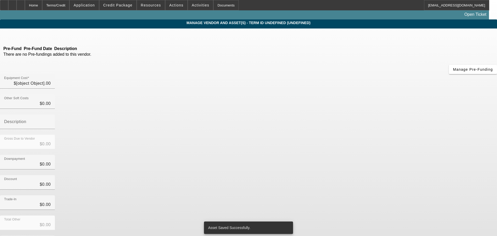
type input "$80,928.93"
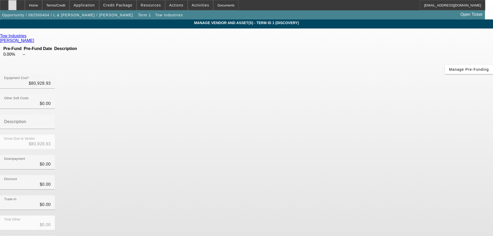
click at [17, 7] on div at bounding box center [12, 5] width 8 height 10
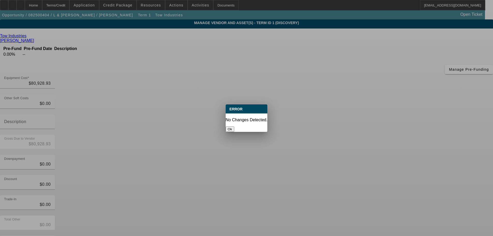
click at [234, 126] on button "Ok" at bounding box center [230, 128] width 9 height 5
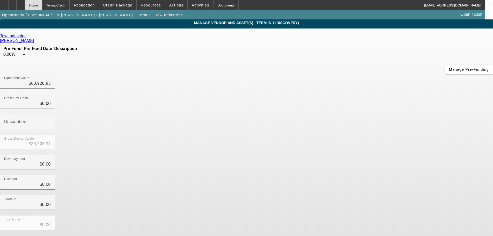
click at [42, 6] on div "Home" at bounding box center [33, 5] width 17 height 10
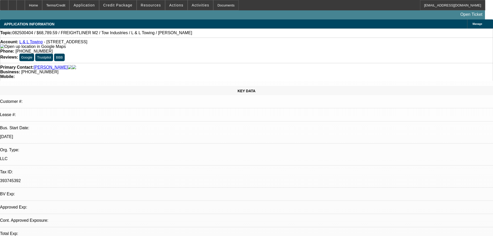
select select "0.15"
select select "2"
select select "0.1"
select select "4"
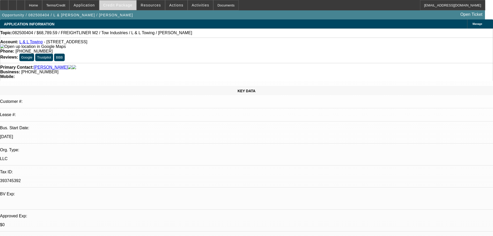
click at [129, 6] on span "Credit Package" at bounding box center [117, 5] width 29 height 4
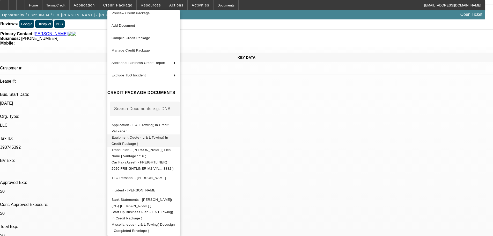
scroll to position [52, 0]
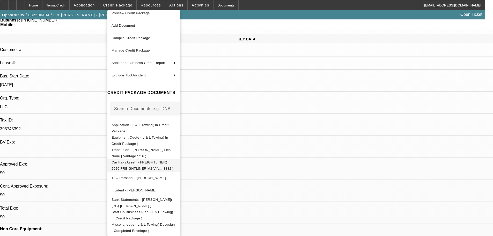
click at [169, 159] on button "Car Fax (Asset) - FREIGHTLINER( 2020 FREIGHTLINER M2 VIN....3882 )" at bounding box center [144, 165] width 73 height 12
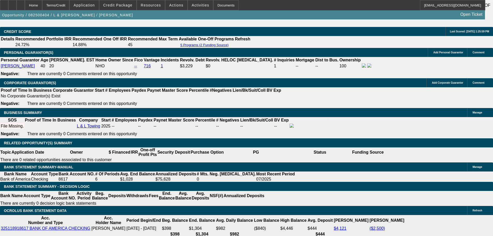
scroll to position [725, 0]
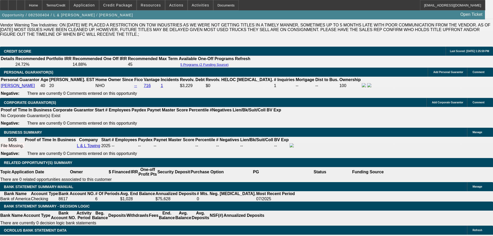
click at [114, 8] on span at bounding box center [117, 5] width 37 height 12
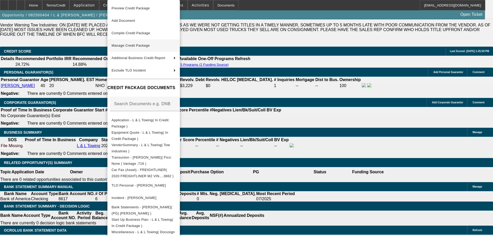
click at [143, 47] on span "Manage Credit Package" at bounding box center [131, 46] width 38 height 4
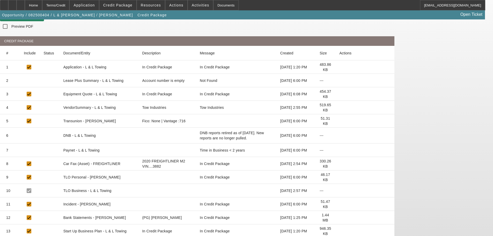
scroll to position [5, 0]
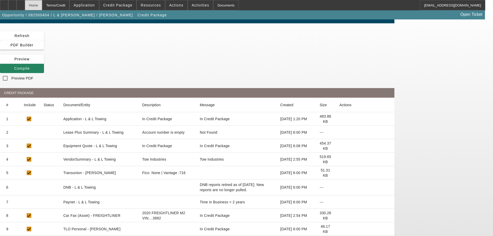
click at [42, 5] on div "Home" at bounding box center [33, 5] width 17 height 10
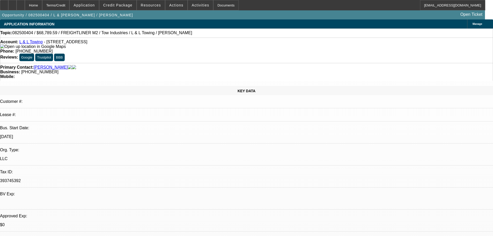
select select "0.15"
select select "2"
select select "0.1"
select select "4"
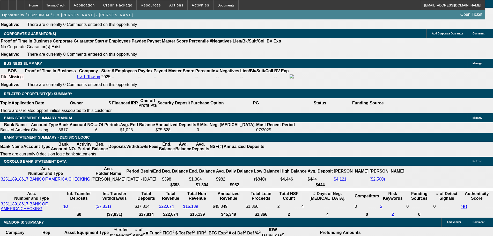
scroll to position [846, 0]
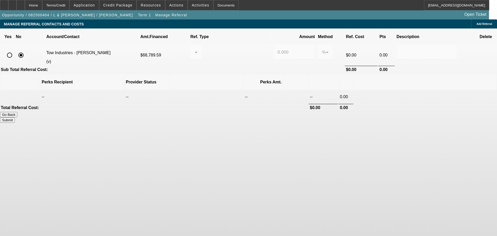
click at [15, 50] on input "radio" at bounding box center [9, 55] width 10 height 10
radio input "true"
click at [278, 49] on input "0.000" at bounding box center [294, 52] width 33 height 6
click at [195, 49] on div at bounding box center [195, 52] width 0 height 6
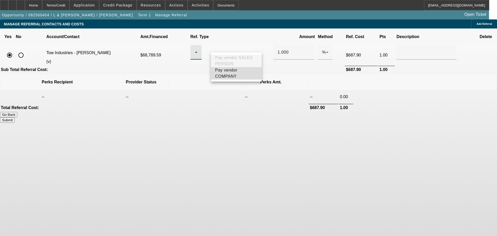
click at [233, 75] on span "Pay vendor COMPANY" at bounding box center [236, 73] width 42 height 12
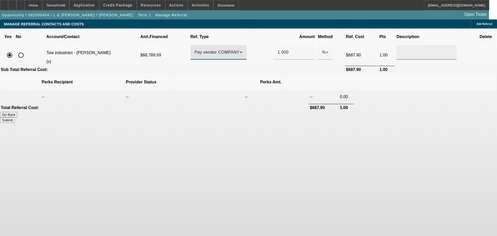
click at [401, 45] on div at bounding box center [427, 52] width 52 height 15
click at [364, 117] on div "Submit" at bounding box center [248, 119] width 497 height 5
click at [15, 117] on button "Submit" at bounding box center [7, 119] width 15 height 5
type input "1.000"
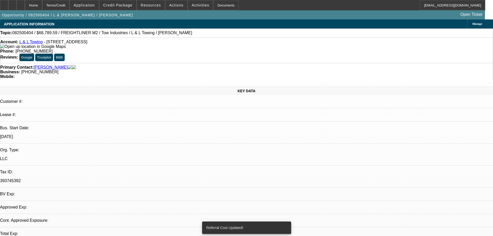
select select "0.15"
select select "2"
select select "0.1"
select select "4"
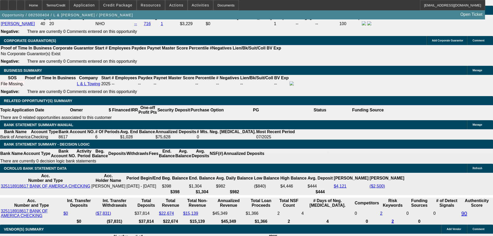
scroll to position [755, 0]
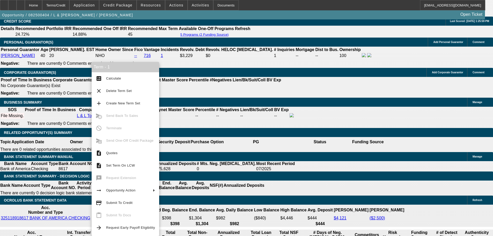
click at [128, 204] on span "Submit To Credit" at bounding box center [119, 203] width 26 height 4
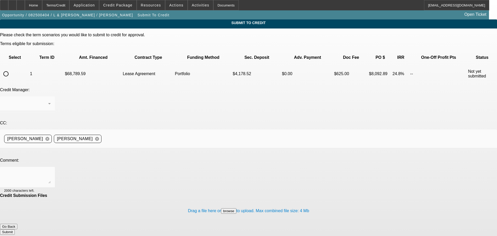
click at [11, 69] on input "radio" at bounding box center [6, 74] width 10 height 10
radio input "true"
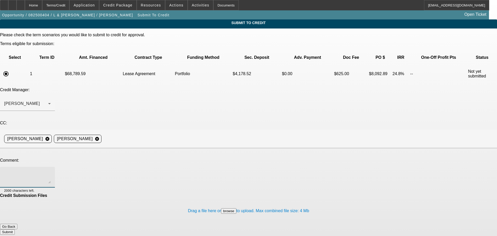
click at [51, 171] on textarea at bounding box center [27, 177] width 47 height 12
type textarea "Hey George, please review for port approval. See additional comments for write-…"
click at [15, 229] on button "Submit" at bounding box center [7, 231] width 15 height 5
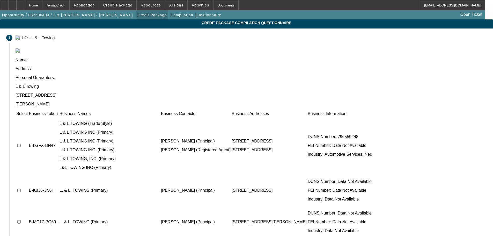
click at [136, 11] on span "button" at bounding box center [152, 15] width 32 height 12
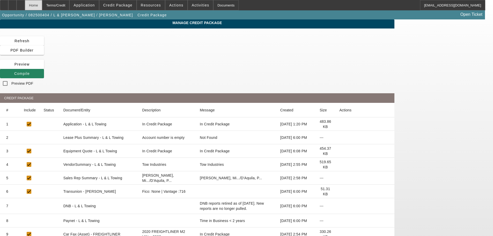
click at [42, 8] on div "Home" at bounding box center [33, 5] width 17 height 10
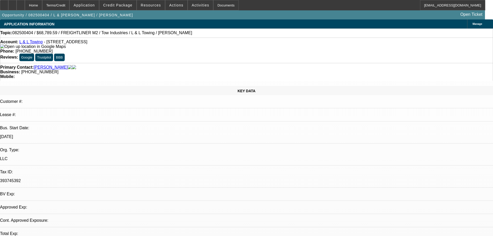
select select "0.15"
select select "2"
select select "0.1"
select select "4"
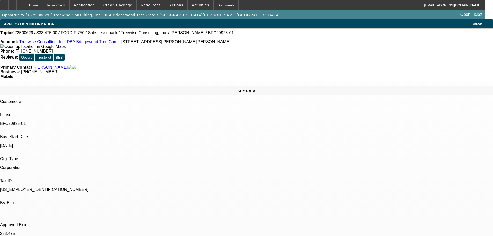
select select "0"
select select "2"
select select "0"
select select "6"
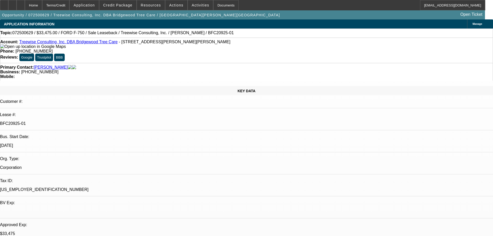
select select "0"
select select "2"
select select "0"
select select "6"
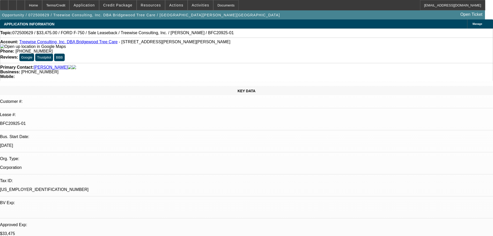
select select "0"
select select "6"
select select "0"
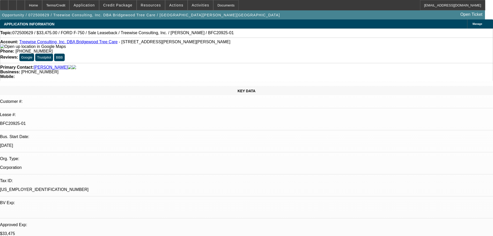
select select "0"
select select "6"
click at [25, 6] on div at bounding box center [21, 5] width 8 height 10
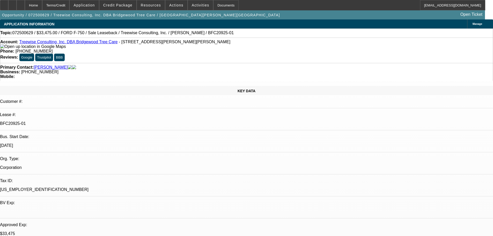
select select "0"
select select "2"
select select "0"
select select "6"
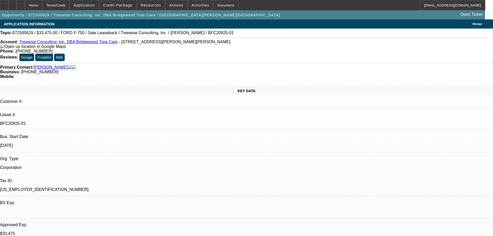
select select "0"
select select "2"
select select "0"
select select "6"
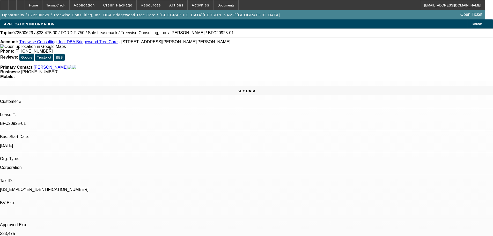
select select "0"
select select "6"
select select "0"
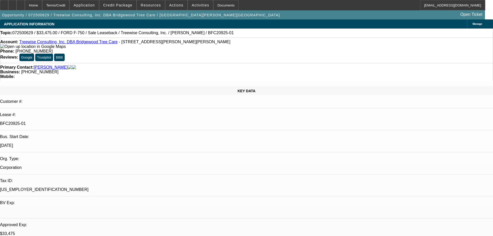
select select "0"
select select "6"
click at [84, 43] on link "Treewise Consulting, Inc. DBA Bridgewood Tree Care" at bounding box center [68, 42] width 98 height 4
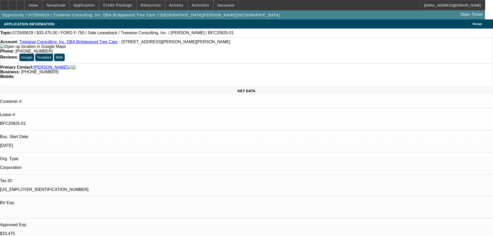
click at [69, 43] on link "Treewise Consulting, Inc. DBA Bridgewood Tree Care" at bounding box center [68, 42] width 98 height 4
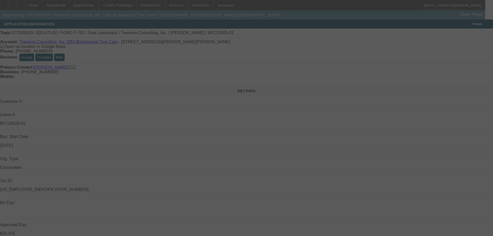
select select "0"
select select "2"
select select "0"
select select "6"
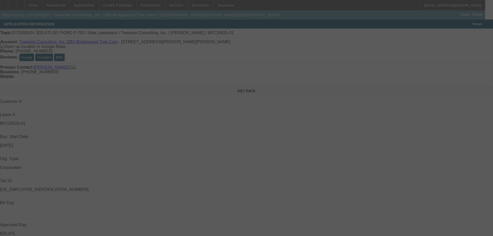
select select "0"
select select "2"
select select "0"
select select "6"
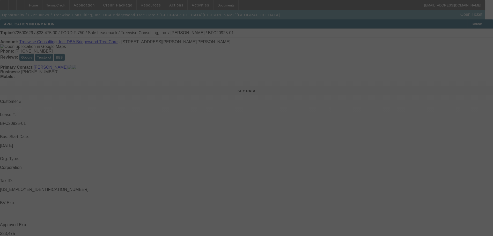
select select "0"
select select "6"
select select "0"
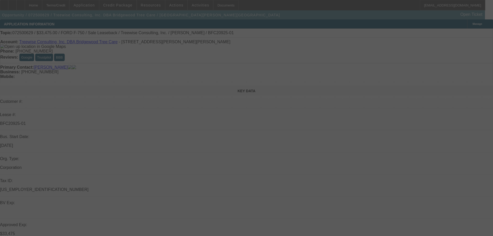
select select "0"
select select "6"
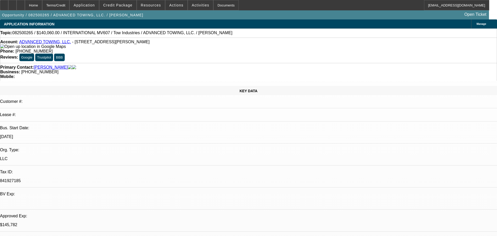
select select "0.1"
select select "2"
select select "0.1"
select select "4"
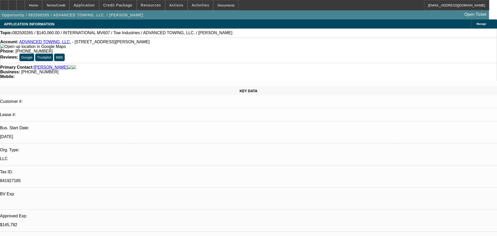
select select "0.1"
select select "2"
select select "0.1"
select select "4"
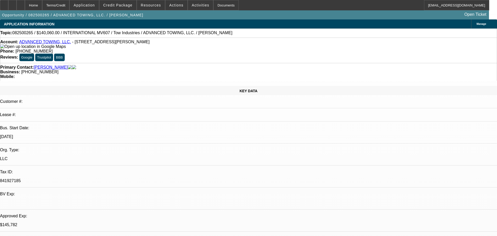
select select "0.1"
select select "2"
select select "0.1"
select select "4"
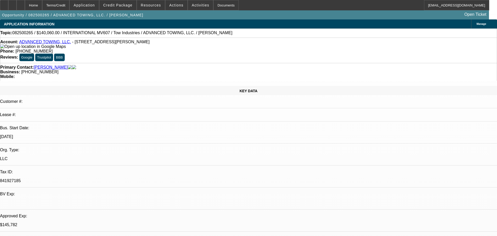
select select "2"
select select "0.1"
select select "4"
drag, startPoint x: 466, startPoint y: 33, endPoint x: 462, endPoint y: 35, distance: 4.8
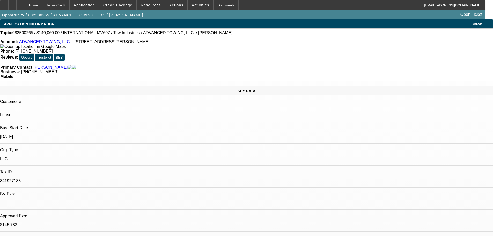
drag, startPoint x: 204, startPoint y: 43, endPoint x: 203, endPoint y: 55, distance: 12.0
click at [184, 47] on div "Account: ADVANCED TOWING, LLC. - 4759 Villa Woods Dr, Jurupa Valley, CA 92509 P…" at bounding box center [246, 50] width 493 height 25
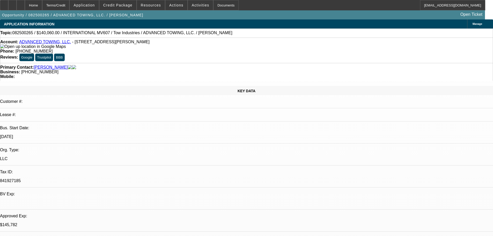
scroll to position [0, 0]
drag, startPoint x: 392, startPoint y: 92, endPoint x: 371, endPoint y: 93, distance: 21.3
copy b "(951) 206-5154"
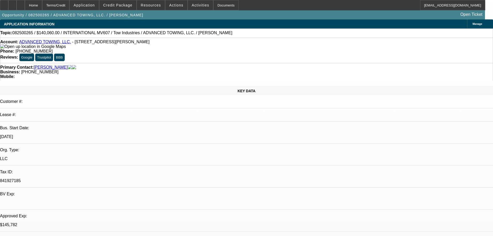
drag, startPoint x: 415, startPoint y: 91, endPoint x: 394, endPoint y: 92, distance: 20.7
copy b "(951) 233-9860"
drag, startPoint x: 347, startPoint y: 92, endPoint x: 354, endPoint y: 91, distance: 7.6
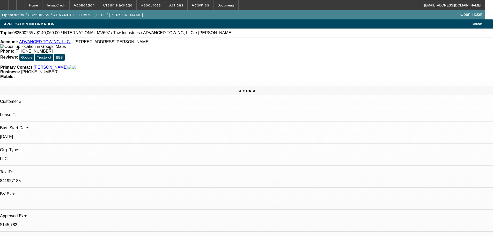
click at [132, 8] on span at bounding box center [117, 5] width 37 height 12
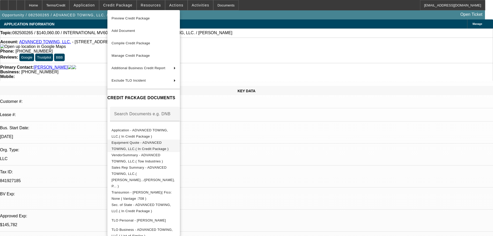
click at [155, 148] on button "Equipment Quote - ADVANCED TOWING, LLC.( In Credit Package )" at bounding box center [144, 146] width 73 height 12
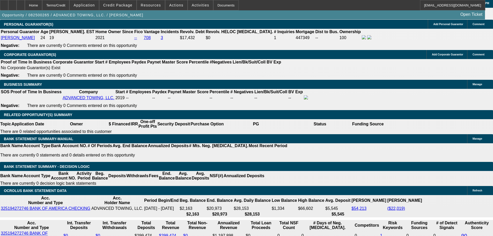
scroll to position [725, 0]
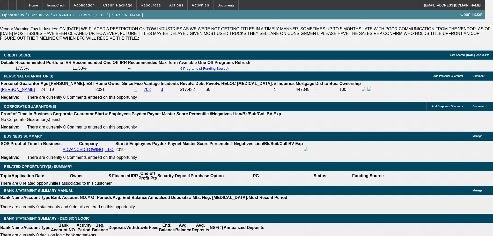
select select "2"
select select "0.1"
select select "4"
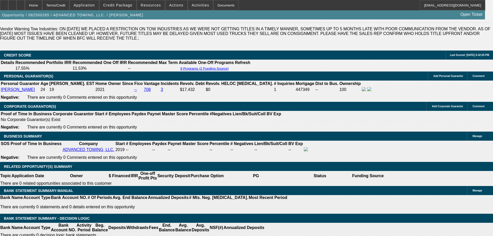
select select "0"
select select "2"
select select "0.1"
select select "4"
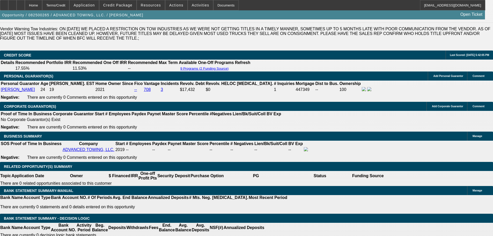
select select "0"
select select "2"
select select "0.1"
select select "4"
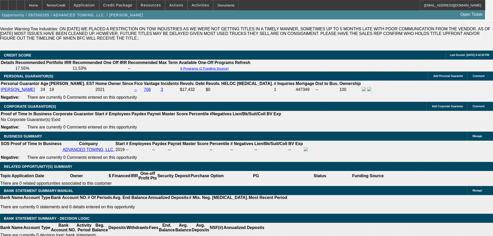
select select "0"
select select "2"
select select "0.1"
select select "4"
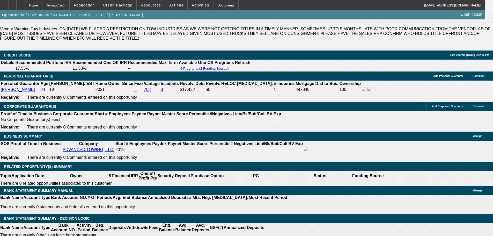
select select "0.1"
select select "2"
select select "0.1"
select select "4"
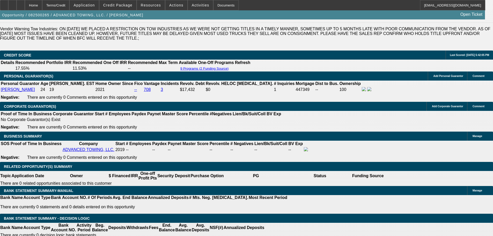
select select "0.1"
select select "2"
select select "0.1"
select select "4"
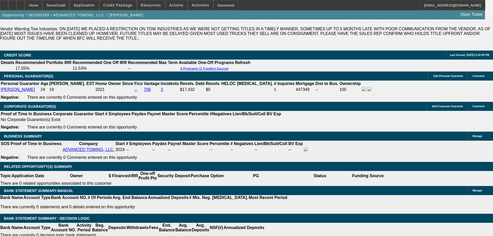
select select "0.1"
select select "2"
select select "0.1"
select select "4"
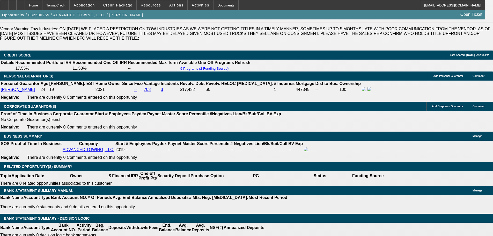
select select "2"
select select "0.1"
select select "4"
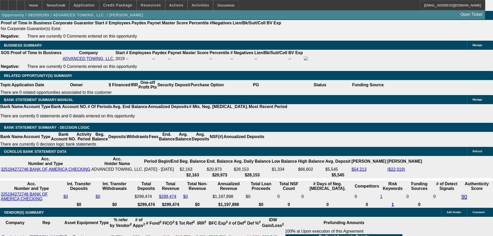
scroll to position [829, 0]
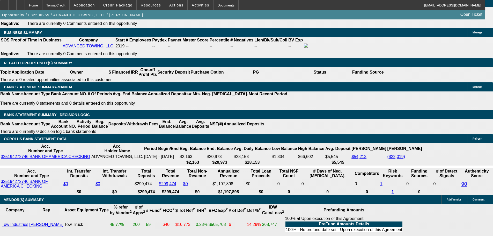
click at [121, 4] on span "Credit Package" at bounding box center [117, 5] width 29 height 4
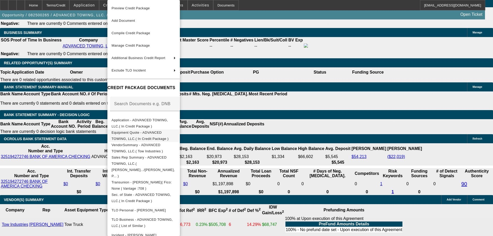
click at [145, 134] on span "Equipment Quote - ADVANCED TOWING, LLC.( In Credit Package )" at bounding box center [140, 136] width 57 height 10
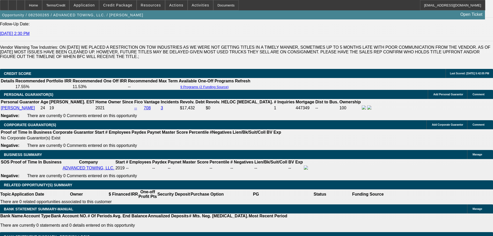
scroll to position [725, 0]
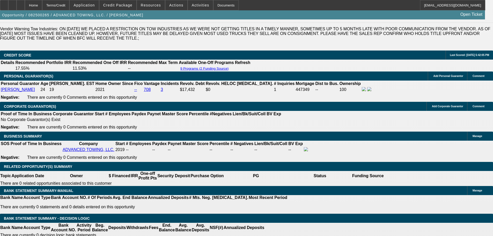
select select "2"
select select "0.1"
select select "4"
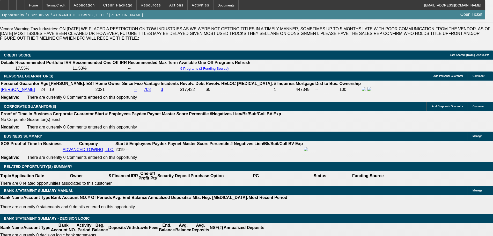
select select "0"
select select "2"
select select "0.1"
select select "4"
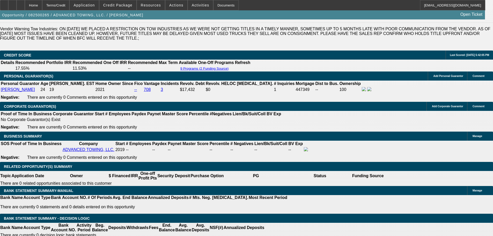
select select "0"
select select "2"
select select "0.1"
select select "4"
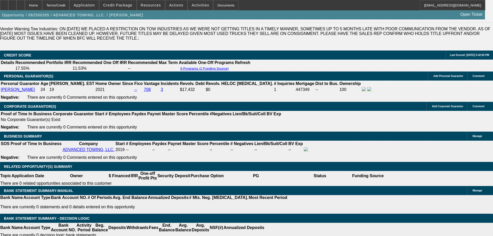
select select "0"
select select "2"
select select "0.1"
select select "4"
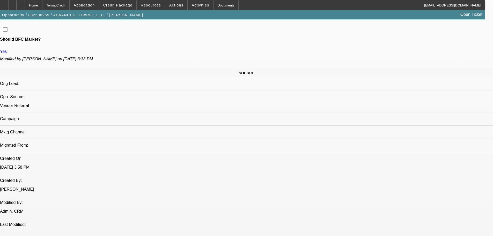
scroll to position [259, 0]
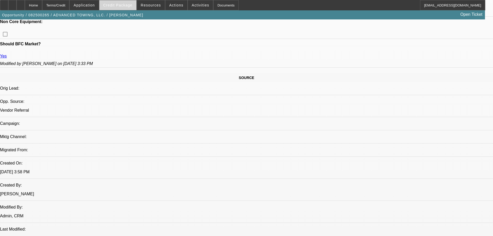
click at [121, 9] on span at bounding box center [117, 5] width 37 height 12
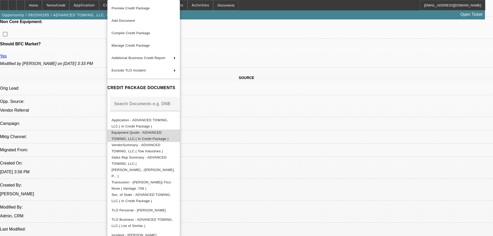
click at [156, 135] on span "Equipment Quote - ADVANCED TOWING, LLC.( In Credit Package )" at bounding box center [140, 136] width 57 height 10
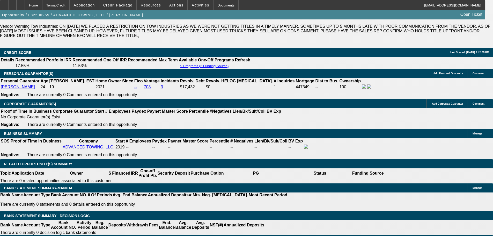
scroll to position [725, 0]
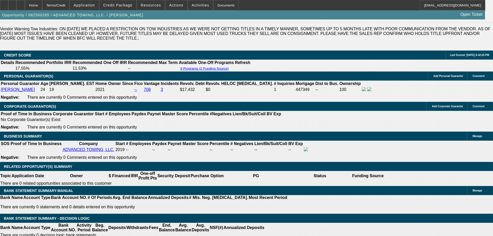
select select "0.1"
select select "2"
select select "0.1"
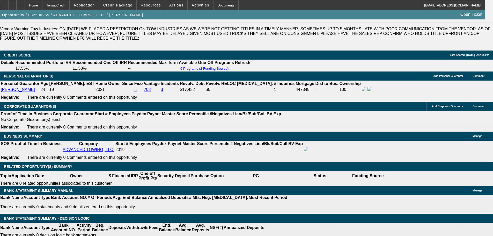
select select "4"
select select "0.1"
select select "2"
select select "0.1"
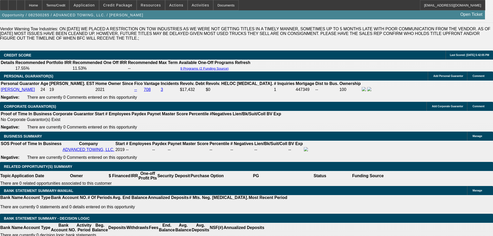
select select "4"
select select "0.1"
select select "2"
select select "0.1"
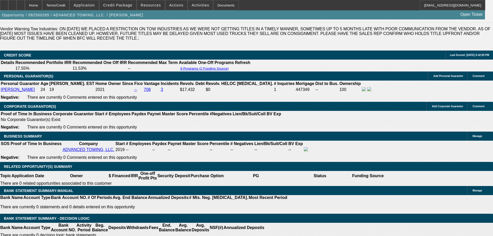
select select "4"
select select "2"
select select "0.1"
select select "4"
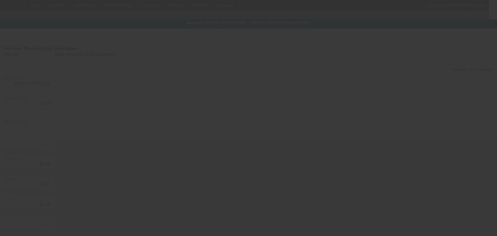
type input "$59,254.35"
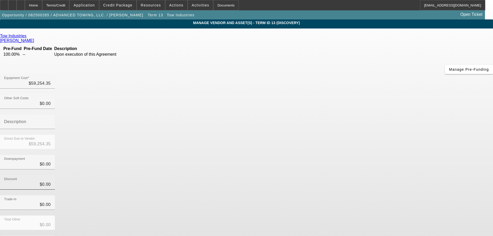
scroll to position [7, 0]
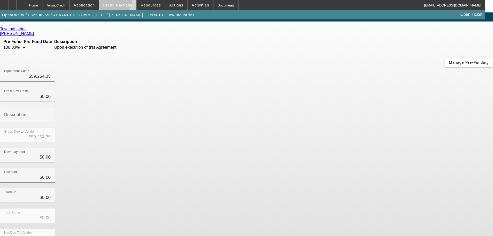
click at [123, 3] on span at bounding box center [117, 5] width 37 height 12
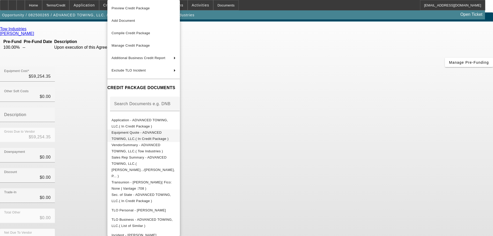
click at [141, 132] on span "Equipment Quote - ADVANCED TOWING, LLC.( In Credit Package )" at bounding box center [144, 136] width 64 height 12
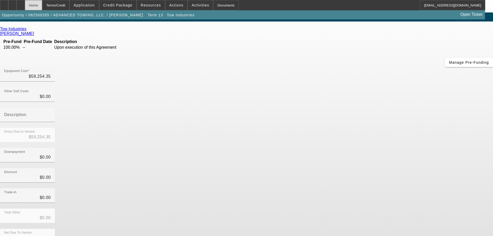
click at [40, 5] on div "Home" at bounding box center [33, 5] width 17 height 10
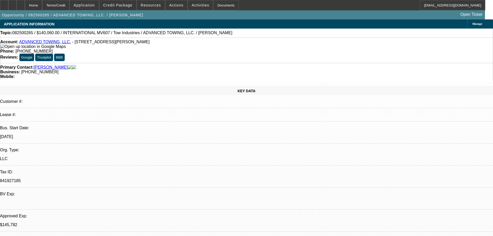
select select "0.1"
select select "2"
select select "0.1"
select select "4"
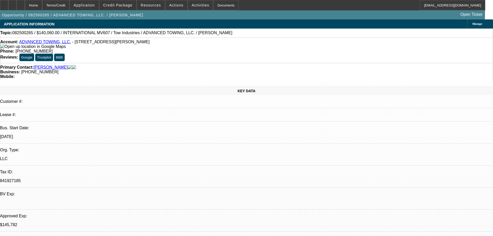
select select "0.1"
select select "2"
select select "0.1"
select select "4"
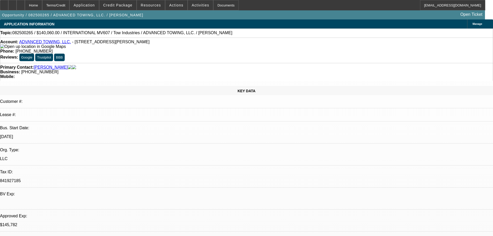
select select "0.1"
select select "2"
select select "0.1"
select select "4"
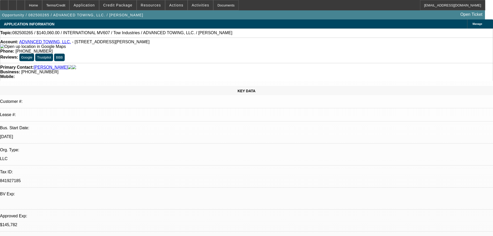
select select "2"
select select "0.1"
select select "4"
click at [120, 3] on span at bounding box center [117, 5] width 37 height 12
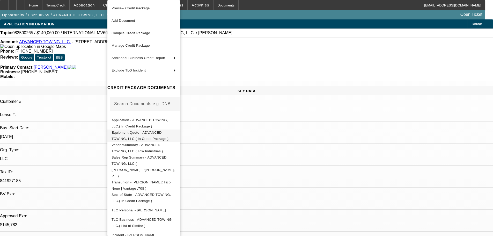
click at [172, 130] on button "Equipment Quote - ADVANCED TOWING, LLC.( In Credit Package )" at bounding box center [144, 136] width 73 height 12
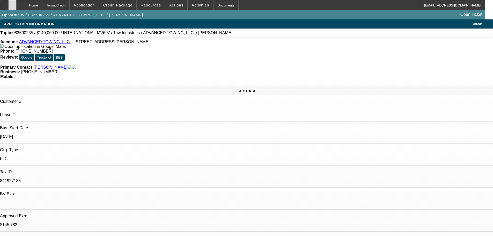
click at [12, 3] on icon at bounding box center [12, 3] width 0 height 0
click at [116, 3] on span at bounding box center [117, 5] width 37 height 12
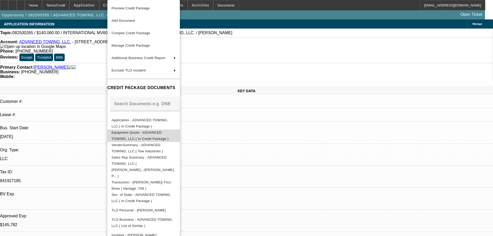
click at [169, 135] on span "Equipment Quote - ADVANCED TOWING, LLC.( In Credit Package )" at bounding box center [140, 136] width 57 height 10
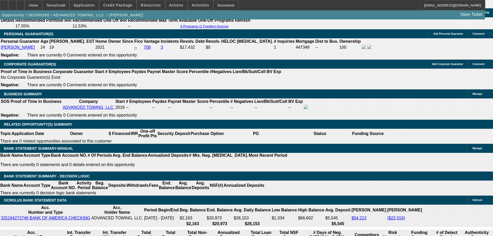
scroll to position [777, 0]
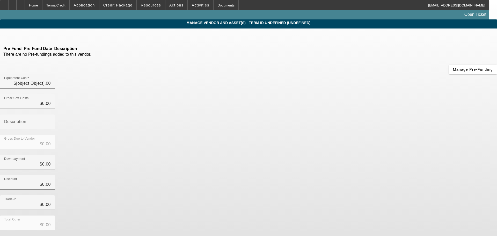
type input "$59,254.35"
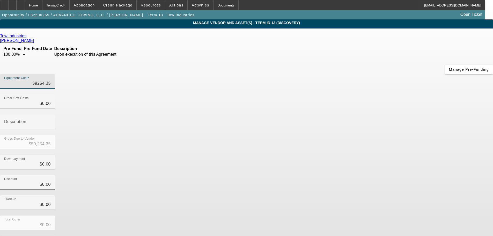
drag, startPoint x: 292, startPoint y: 41, endPoint x: 326, endPoint y: 39, distance: 33.7
click at [326, 74] on div "Equipment Cost 59254.35" at bounding box center [246, 84] width 493 height 20
paste input "5,260.00"
type input "55,260.00"
type input "$55,260.00"
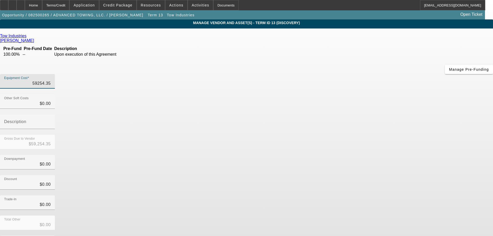
type input "$55,260.00"
click at [224, 137] on div "Tow Industries Trigueros, Jessica Pre-Fund Pre-Fund Date Description 100.00% --…" at bounding box center [246, 150] width 493 height 233
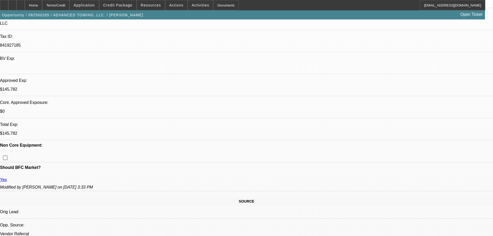
select select "0.1"
select select "2"
select select "0.1"
select select "4"
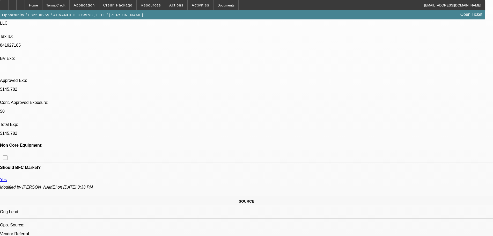
select select "0.1"
select select "2"
select select "0.1"
select select "4"
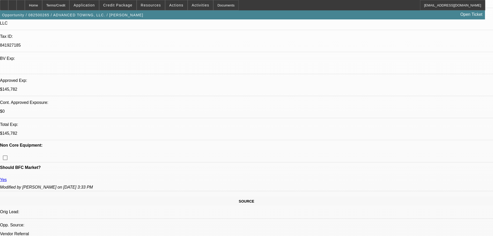
select select "0.1"
select select "2"
select select "0.1"
select select "4"
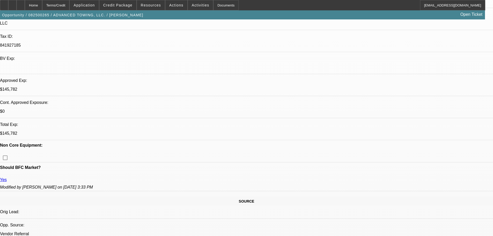
select select "2"
select select "0.1"
select select "4"
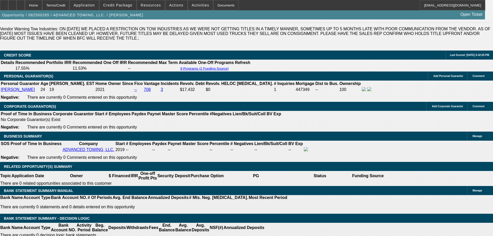
scroll to position [777, 0]
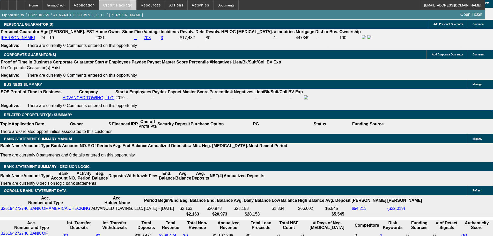
click at [113, 8] on span at bounding box center [117, 5] width 37 height 12
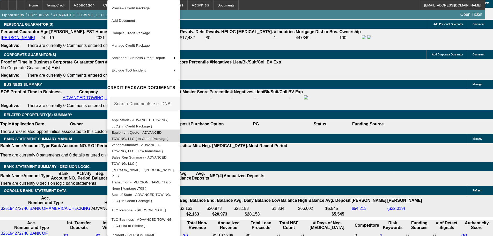
click at [180, 138] on button "Equipment Quote - ADVANCED TOWING, LLC.( In Credit Package )" at bounding box center [144, 136] width 73 height 12
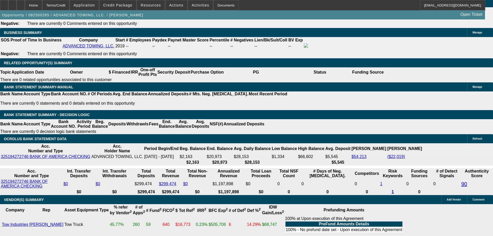
scroll to position [881, 0]
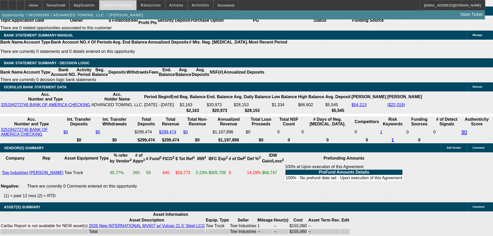
click at [125, 5] on span "Credit Package" at bounding box center [117, 5] width 29 height 4
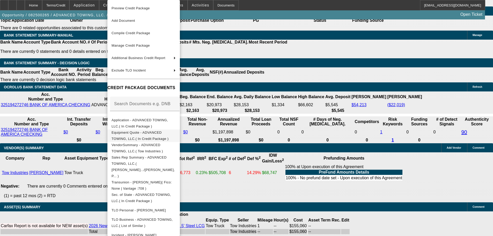
click at [175, 136] on span "Equipment Quote - ADVANCED TOWING, LLC.( In Credit Package )" at bounding box center [144, 136] width 64 height 12
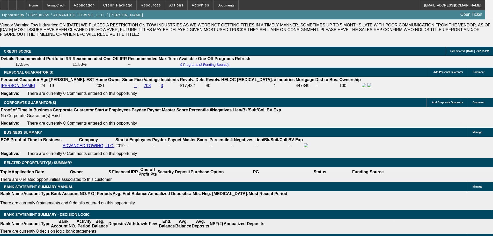
scroll to position [777, 0]
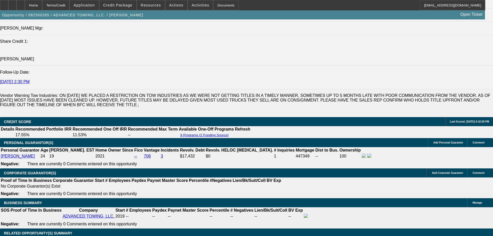
scroll to position [725, 0]
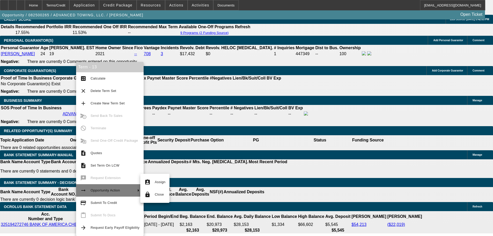
scroll to position [725, 0]
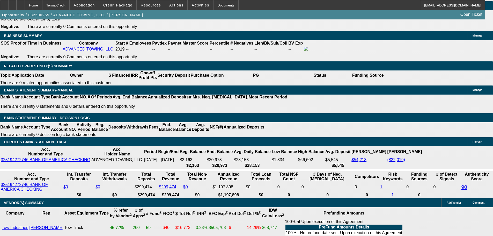
scroll to position [829, 0]
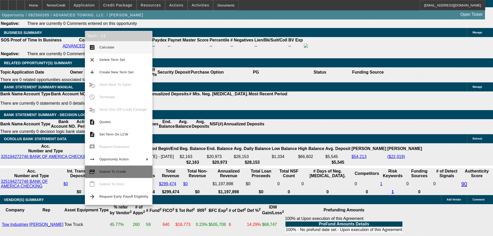
drag, startPoint x: 112, startPoint y: 172, endPoint x: 114, endPoint y: 170, distance: 2.7
click at [113, 171] on span "Submit To Credit" at bounding box center [112, 172] width 26 height 4
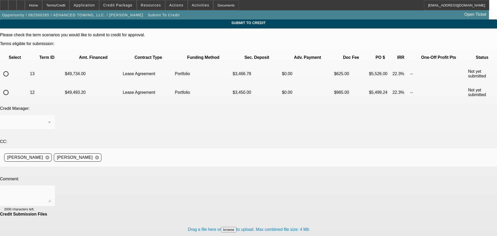
click at [11, 69] on input "radio" at bounding box center [6, 74] width 10 height 10
radio input "true"
click at [42, 6] on div "Home" at bounding box center [33, 5] width 17 height 10
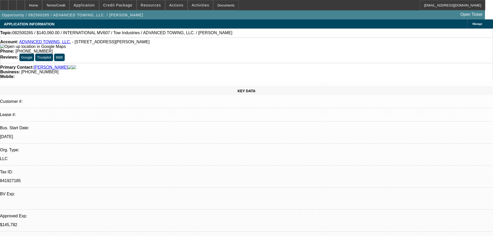
select select "0.1"
select select "2"
select select "0.1"
select select "4"
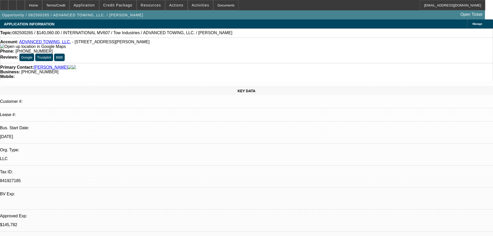
select select "0.1"
select select "2"
select select "0.1"
select select "4"
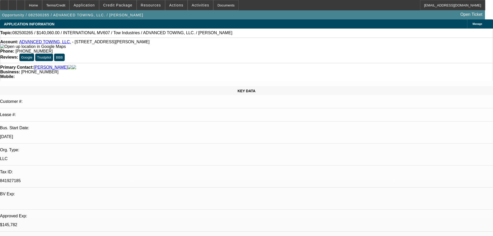
select select "0.1"
select select "2"
select select "0.1"
select select "4"
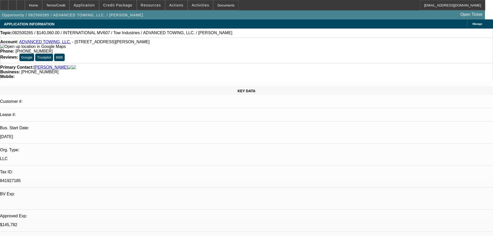
select select "2"
select select "0.1"
select select "4"
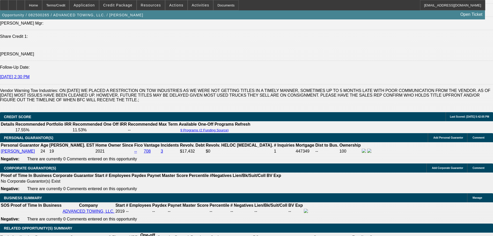
scroll to position [674, 0]
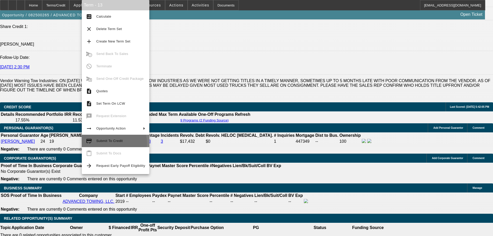
click at [112, 143] on span "Submit To Credit" at bounding box center [120, 141] width 49 height 6
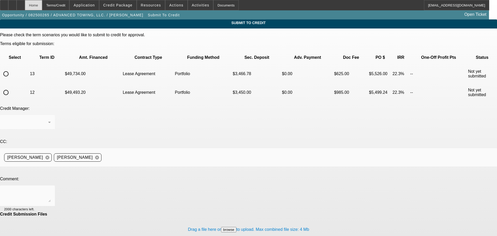
click at [42, 9] on div "Home" at bounding box center [33, 5] width 17 height 10
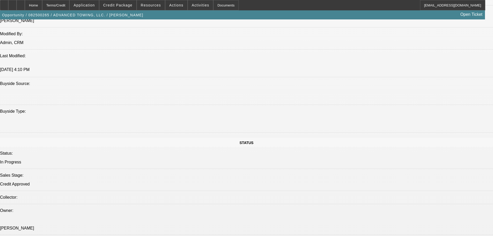
select select "0.1"
select select "2"
select select "0.1"
select select "4"
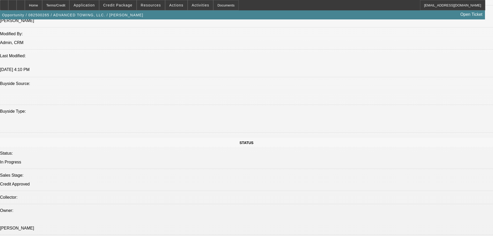
select select "0.1"
select select "2"
select select "0.1"
select select "4"
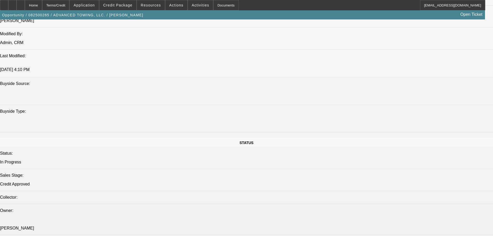
select select "0.1"
select select "2"
select select "0.1"
select select "4"
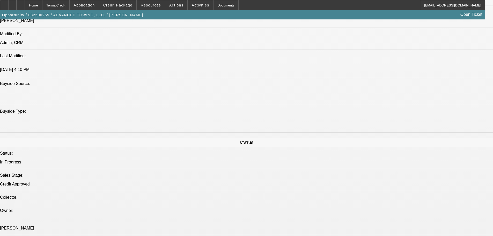
select select "2"
select select "0.1"
select select "4"
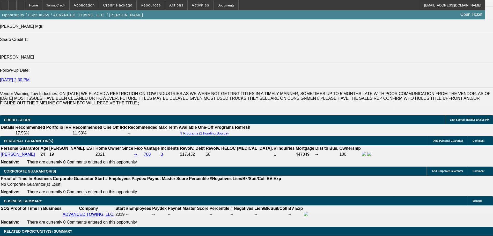
scroll to position [711, 0]
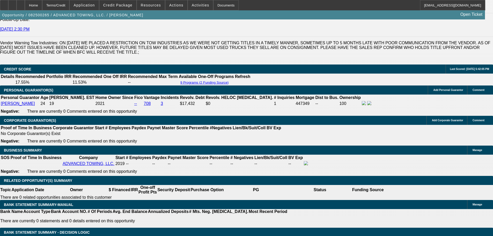
drag, startPoint x: 60, startPoint y: 128, endPoint x: 109, endPoint y: 138, distance: 50.4
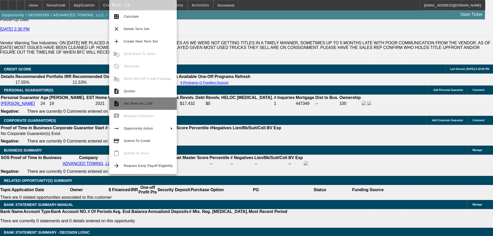
click at [146, 102] on span "Set Term On LCW" at bounding box center [138, 104] width 29 height 4
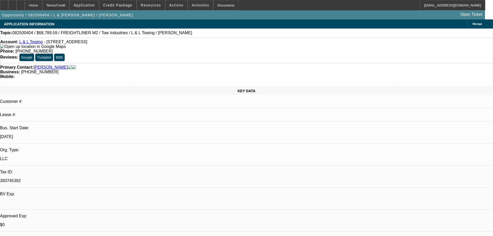
select select "0.15"
select select "2"
select select "0.1"
select select "4"
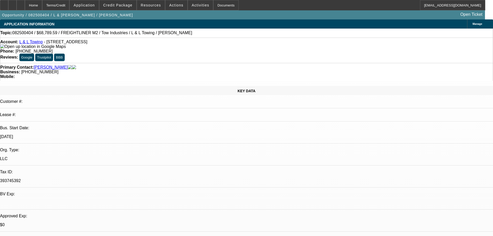
click at [468, 27] on div "Manage" at bounding box center [481, 23] width 26 height 9
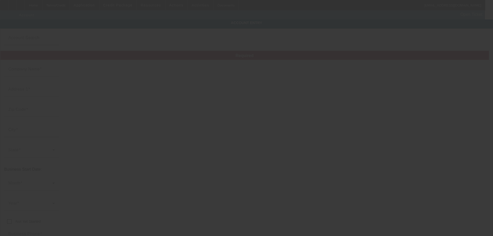
type input "L & L Towing"
type input "1412 N Grand Ave"
type input "91724"
type input "Covina"
type input "(323) 807-5648"
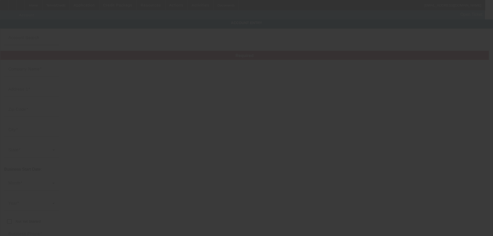
type input "393745392"
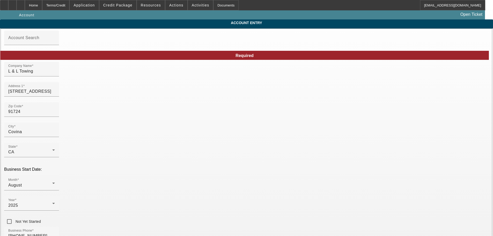
type input "8/14/2025"
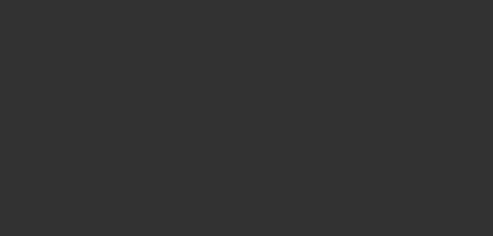
select select "0.15"
select select "2"
select select "0.1"
select select "4"
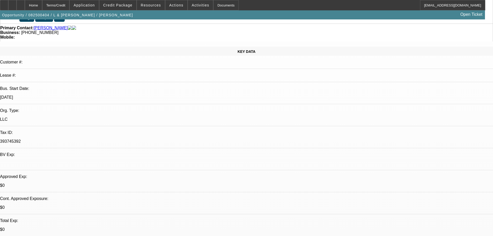
scroll to position [52, 0]
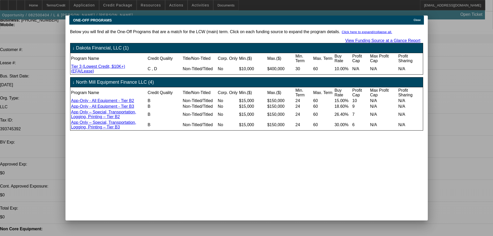
scroll to position [0, 0]
click at [413, 19] on icon at bounding box center [413, 20] width 0 height 3
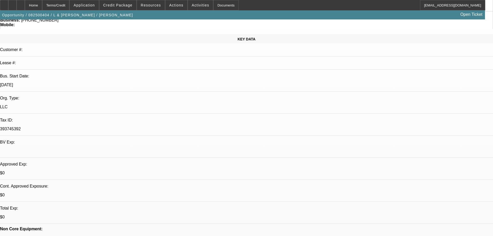
scroll to position [52, 0]
click at [120, 7] on span "Credit Package" at bounding box center [117, 5] width 29 height 4
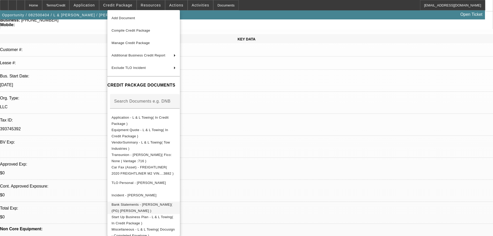
scroll to position [20, 0]
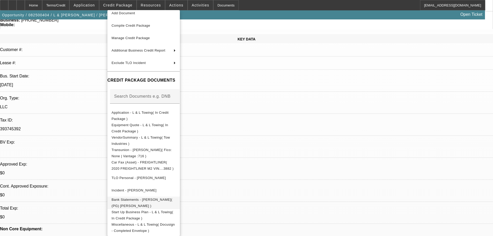
click at [160, 199] on span "Bank Statements - [PERSON_NAME]( (PG) [PERSON_NAME] )" at bounding box center [142, 203] width 61 height 10
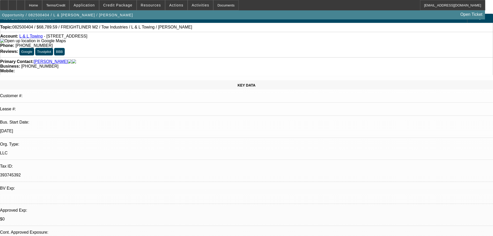
scroll to position [0, 0]
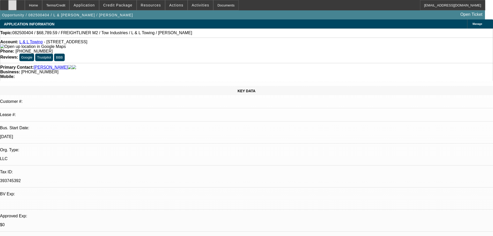
click at [17, 6] on div at bounding box center [12, 5] width 8 height 10
click at [113, 2] on span at bounding box center [117, 5] width 37 height 12
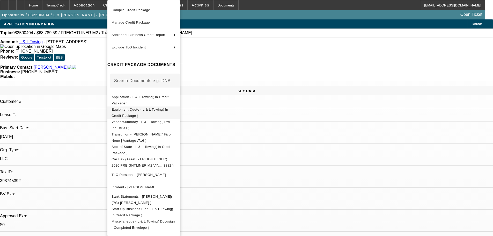
scroll to position [34, 0]
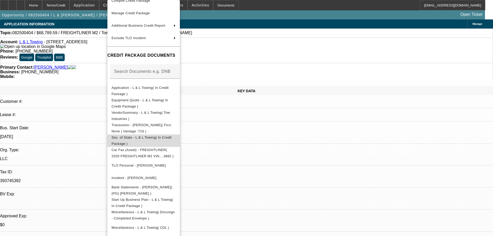
click at [176, 139] on span "Sec. of State - L & L Towing( In Credit Package )" at bounding box center [144, 140] width 64 height 12
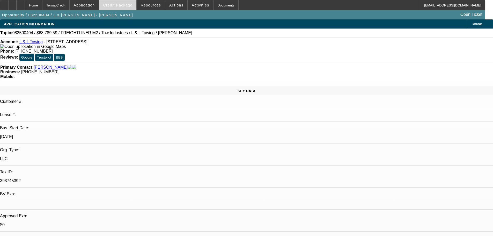
click at [129, 8] on span at bounding box center [117, 5] width 37 height 12
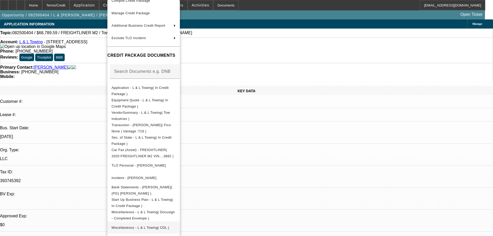
click at [176, 225] on span "Miscellaneous - L & L Towing( CDL )" at bounding box center [144, 228] width 64 height 6
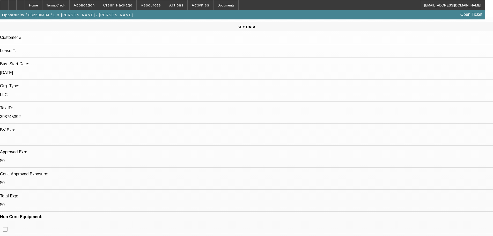
scroll to position [104, 0]
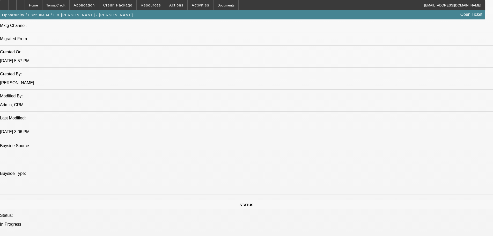
scroll to position [414, 0]
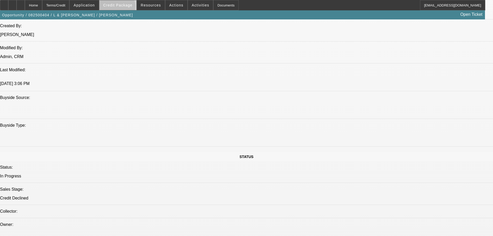
click at [125, 8] on span at bounding box center [117, 5] width 37 height 12
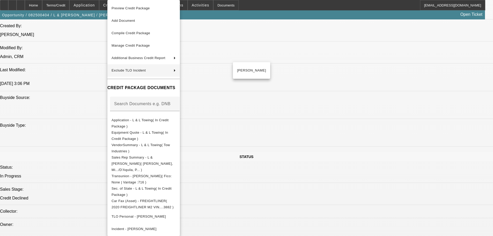
click at [85, 93] on div at bounding box center [246, 118] width 493 height 236
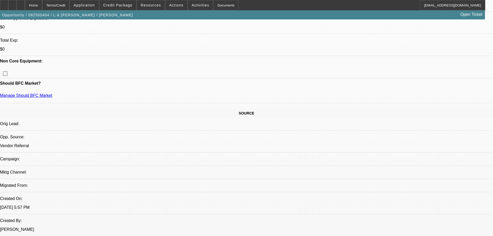
scroll to position [207, 0]
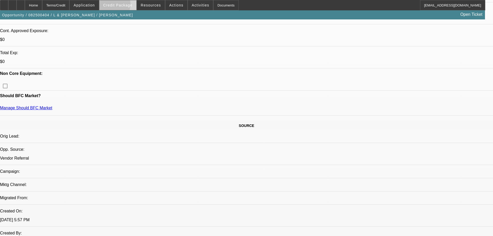
click at [118, 5] on span "Credit Package" at bounding box center [117, 5] width 29 height 4
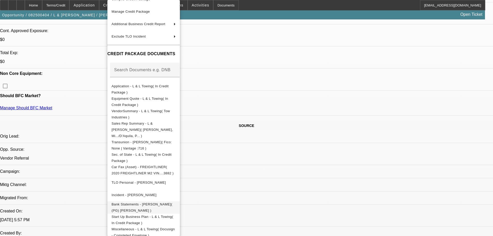
scroll to position [47, 0]
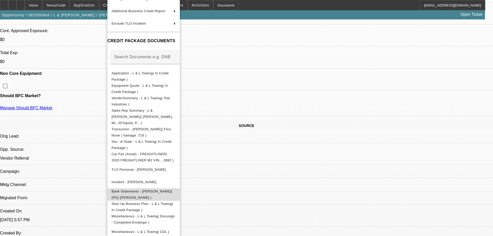
click at [173, 189] on span "Bank Statements - [PERSON_NAME]( (PG) [PERSON_NAME] )" at bounding box center [142, 194] width 61 height 10
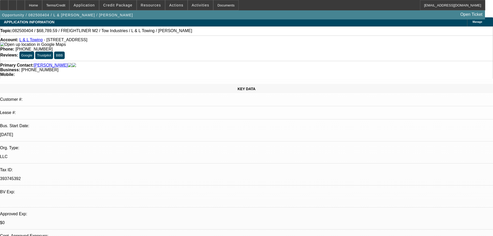
scroll to position [0, 0]
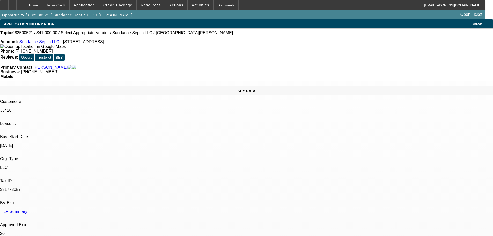
select select "0"
select select "2"
select select "0.1"
select select "4"
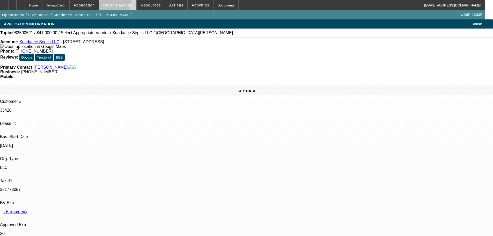
click at [119, 4] on span "Credit Package" at bounding box center [117, 5] width 29 height 4
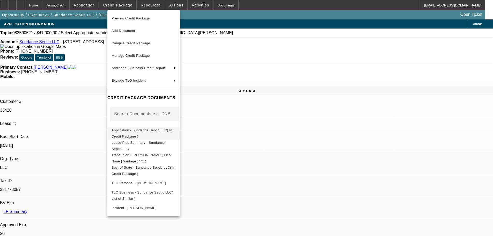
click at [171, 131] on span "Application - Sundance Septic LLC( In Credit Package )" at bounding box center [142, 133] width 61 height 10
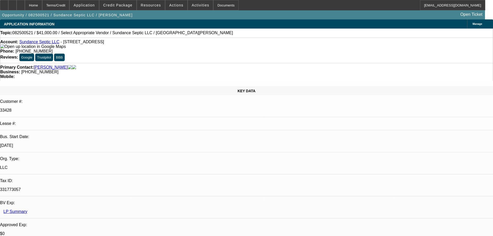
click at [194, 6] on span "Activities" at bounding box center [201, 5] width 18 height 4
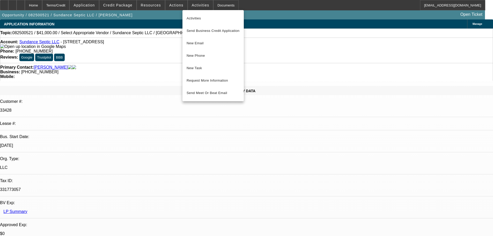
click at [132, 8] on div at bounding box center [246, 118] width 493 height 236
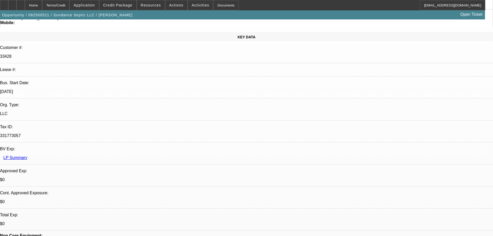
scroll to position [104, 0]
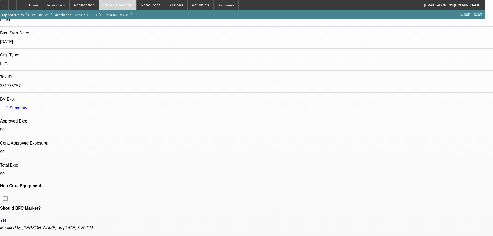
click at [129, 1] on span at bounding box center [117, 5] width 37 height 12
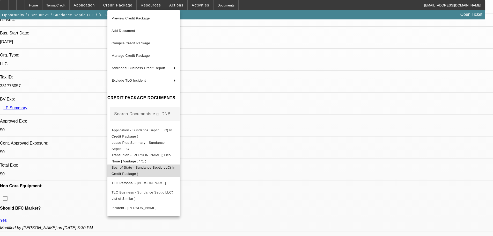
click at [175, 169] on span "Sec. of State - Sundance Septic LLC( In Credit Package )" at bounding box center [144, 171] width 64 height 10
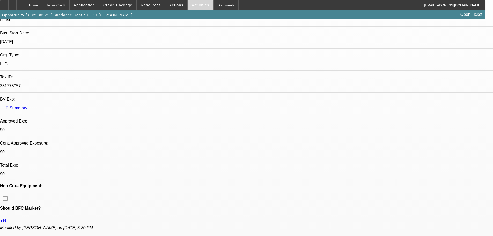
click at [194, 4] on span "Activities" at bounding box center [201, 5] width 18 height 4
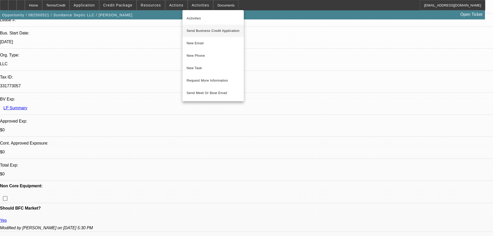
click at [205, 30] on span "Send Business Credit Application" at bounding box center [213, 31] width 53 height 6
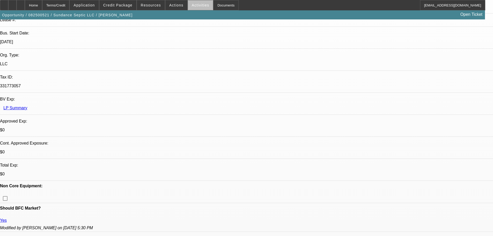
click at [201, 9] on span at bounding box center [200, 5] width 25 height 12
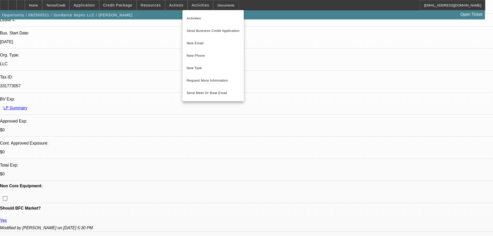
click at [121, 51] on div at bounding box center [246, 118] width 493 height 236
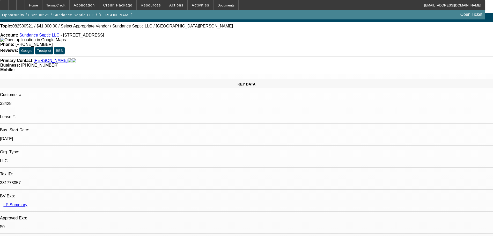
scroll to position [0, 0]
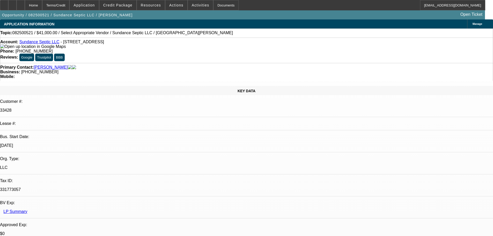
drag, startPoint x: 203, startPoint y: 42, endPoint x: 181, endPoint y: 45, distance: 21.7
click at [181, 49] on div "Phone: (307) 670-0075" at bounding box center [246, 51] width 493 height 5
copy span "(307) 670-0075"
click at [158, 49] on div "Account: Sundance Septic LLC - 23 Silver Creek Rd, Sundance, WY 82729" at bounding box center [246, 44] width 493 height 9
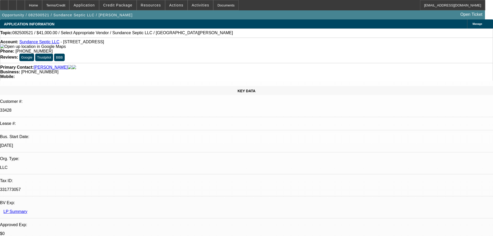
click at [220, 49] on div "Account: Sundance Septic LLC - 23 Silver Creek Rd, Sundance, WY 82729 Phone: (3…" at bounding box center [246, 50] width 493 height 25
click at [195, 4] on span "Activities" at bounding box center [201, 5] width 18 height 4
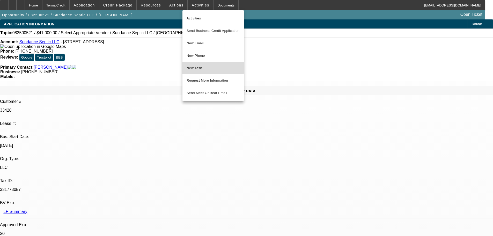
click at [201, 65] on span "New Task" at bounding box center [213, 68] width 53 height 6
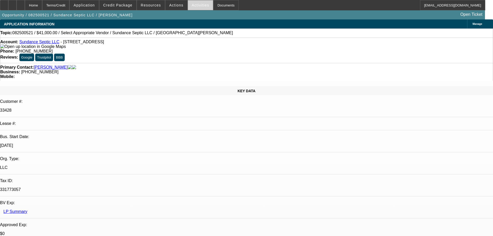
click at [193, 6] on span "Activities" at bounding box center [201, 5] width 18 height 4
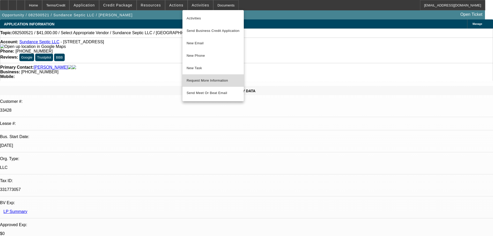
click at [221, 80] on span "Request More Information" at bounding box center [213, 80] width 53 height 6
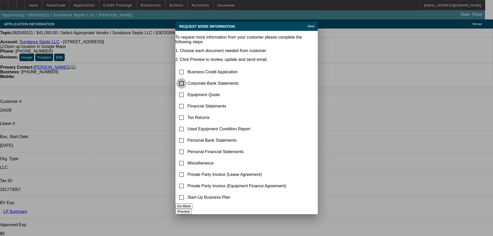
click at [187, 78] on input "checkbox" at bounding box center [181, 83] width 10 height 10
checkbox input "true"
click at [187, 158] on input "checkbox" at bounding box center [181, 163] width 10 height 10
checkbox input "true"
click at [192, 211] on button "Preview" at bounding box center [184, 211] width 16 height 5
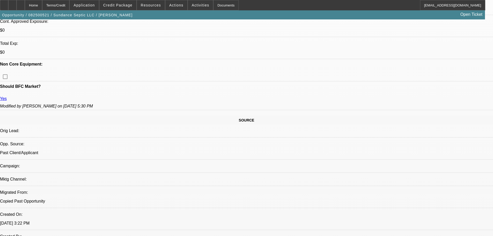
scroll to position [207, 0]
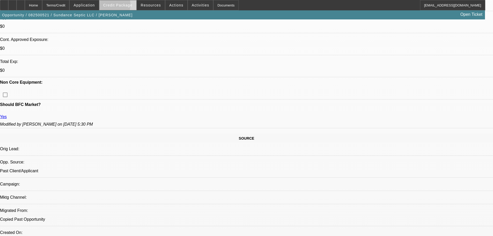
click at [117, 6] on span "Credit Package" at bounding box center [117, 5] width 29 height 4
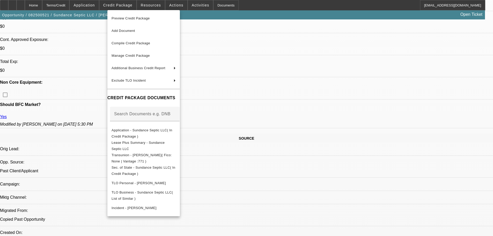
click at [59, 131] on div at bounding box center [246, 118] width 493 height 236
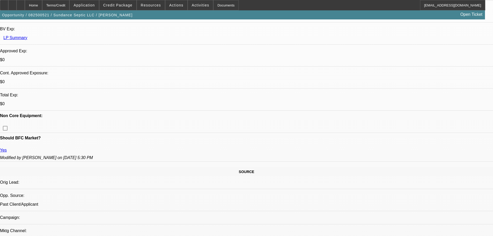
scroll to position [155, 0]
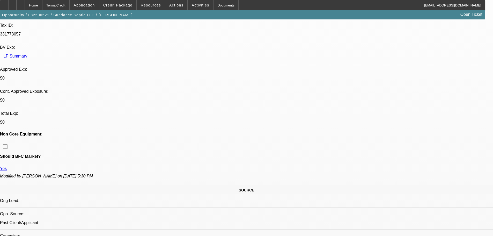
click at [122, 4] on button "Credit Package" at bounding box center [117, 5] width 37 height 10
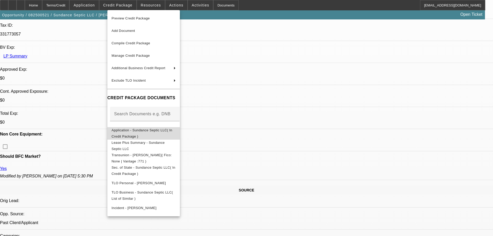
click at [150, 128] on span "Application - Sundance Septic LLC( In Credit Package )" at bounding box center [144, 133] width 64 height 12
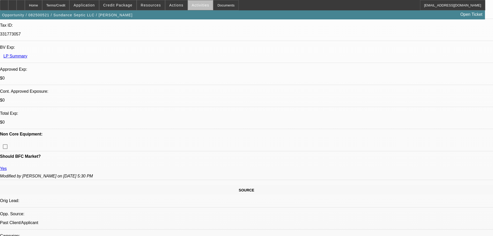
click at [198, 7] on span "Activities" at bounding box center [201, 5] width 18 height 4
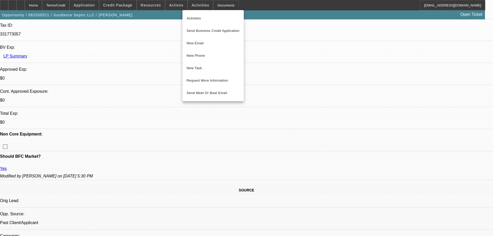
click at [175, 6] on div at bounding box center [246, 118] width 493 height 236
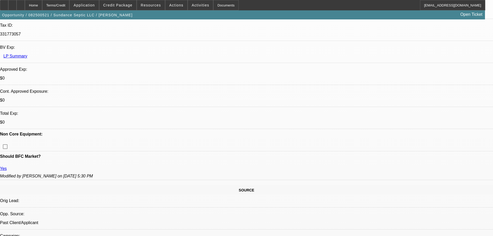
click at [175, 6] on span "Actions" at bounding box center [176, 5] width 14 height 4
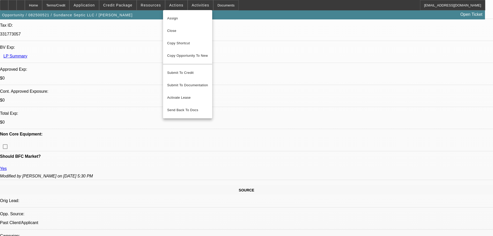
click at [134, 4] on div at bounding box center [246, 118] width 493 height 236
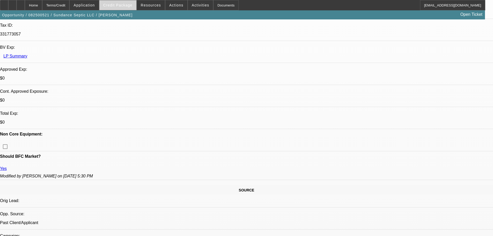
click at [133, 4] on span "Credit Package" at bounding box center [117, 5] width 29 height 4
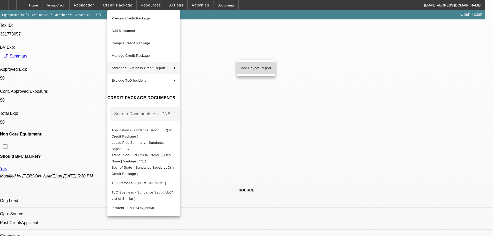
click at [253, 68] on span "Add Paynet Report" at bounding box center [256, 68] width 30 height 6
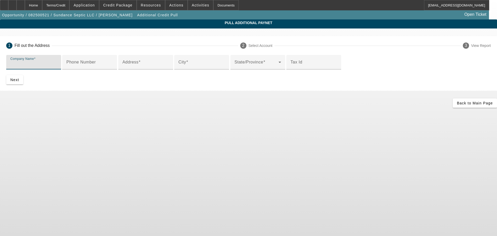
click at [57, 66] on input "Company Name" at bounding box center [33, 64] width 47 height 6
paste input "Sundance Septic"
type input "Sundance Septic"
click at [130, 8] on span at bounding box center [117, 5] width 37 height 12
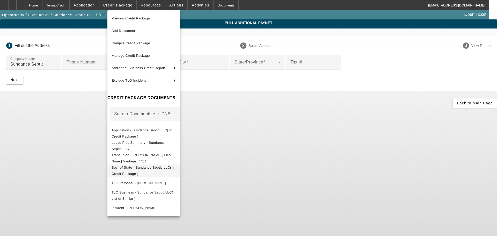
click at [165, 166] on span "Sec. of State - Sundance Septic LLC( In Credit Package )" at bounding box center [144, 170] width 64 height 12
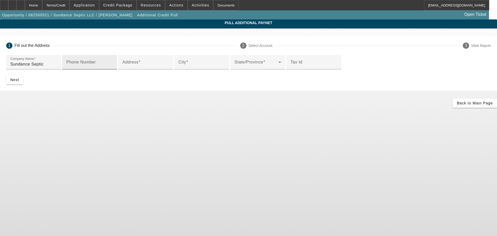
click at [96, 64] on mat-label "Phone Number" at bounding box center [81, 62] width 30 height 4
click at [113, 67] on input "Phone Number" at bounding box center [89, 64] width 47 height 6
click at [137, 69] on div "Address" at bounding box center [146, 62] width 47 height 15
paste input "23 Silver Creek Rd"
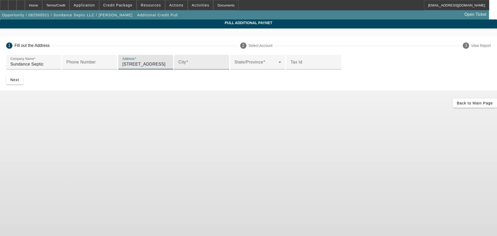
type input "23 Silver Creek Rd"
click at [178, 67] on input "City" at bounding box center [201, 64] width 47 height 6
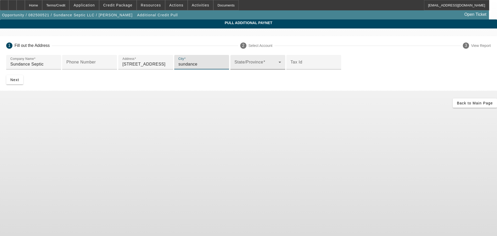
type input "sundance"
click at [235, 67] on span at bounding box center [257, 64] width 44 height 6
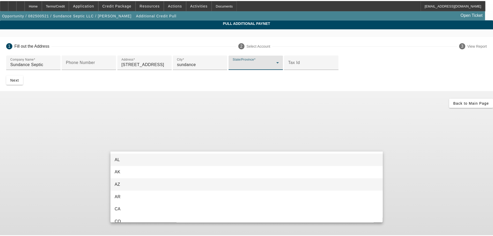
scroll to position [565, 0]
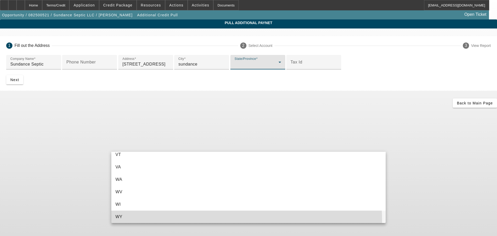
click at [142, 221] on mat-option "WY" at bounding box center [248, 217] width 275 height 12
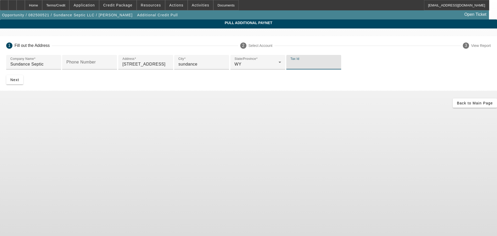
click at [291, 67] on input "Tax Id" at bounding box center [314, 64] width 47 height 6
click at [126, 9] on span at bounding box center [117, 5] width 37 height 12
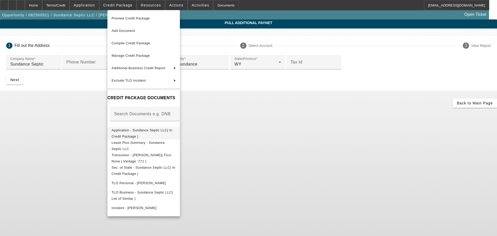
click at [144, 131] on span "Application - Sundance Septic LLC( In Credit Package )" at bounding box center [142, 133] width 61 height 10
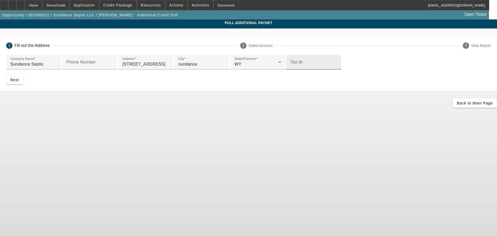
click at [291, 69] on div "Tax Id" at bounding box center [314, 62] width 47 height 15
paste input "331773057"
type input "331773057"
click at [19, 82] on span "Next" at bounding box center [14, 80] width 9 height 4
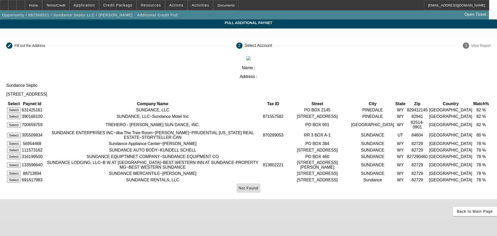
click at [259, 190] on span "Not Found" at bounding box center [249, 188] width 20 height 4
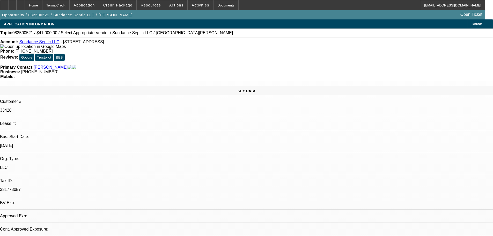
select select "0"
select select "2"
select select "0.1"
select select "4"
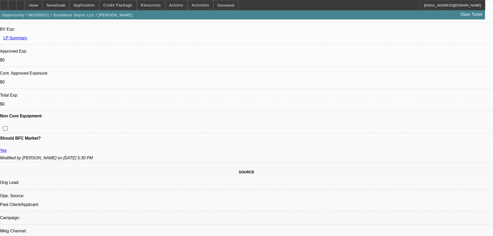
scroll to position [155, 0]
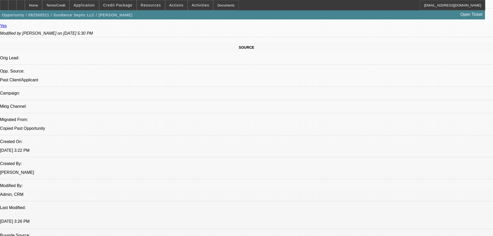
scroll to position [311, 0]
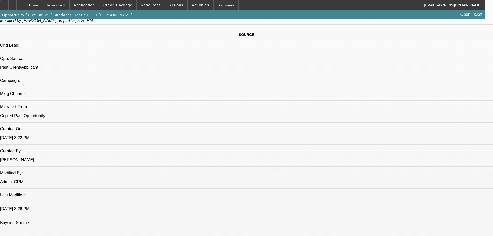
drag, startPoint x: 263, startPoint y: 106, endPoint x: 291, endPoint y: 103, distance: 28.6
drag, startPoint x: 297, startPoint y: 113, endPoint x: 228, endPoint y: 118, distance: 69.3
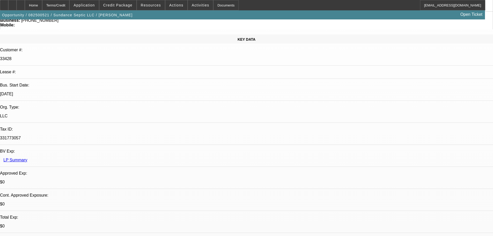
scroll to position [0, 0]
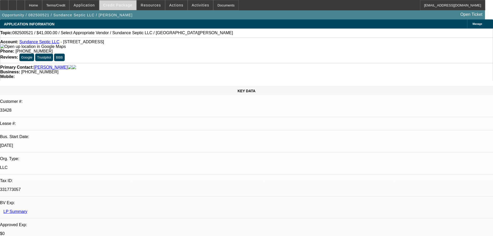
click at [124, 2] on span at bounding box center [117, 5] width 37 height 12
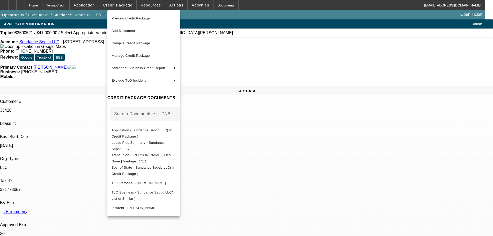
click at [371, 58] on div at bounding box center [246, 118] width 493 height 236
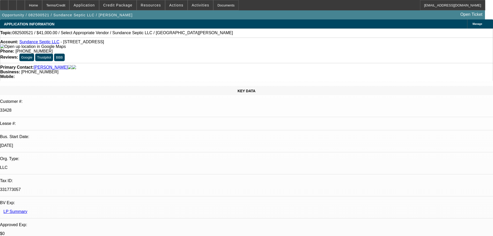
drag, startPoint x: 371, startPoint y: 57, endPoint x: 370, endPoint y: 48, distance: 8.9
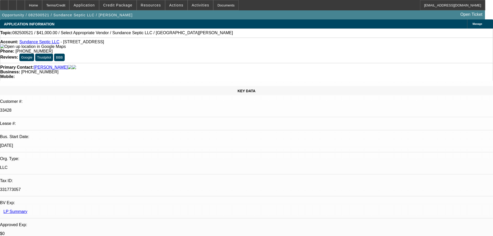
click at [25, 4] on div at bounding box center [21, 5] width 8 height 10
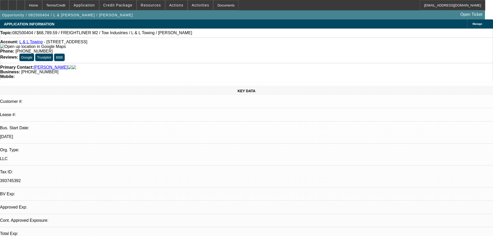
select select "0.15"
select select "2"
select select "0.1"
select select "4"
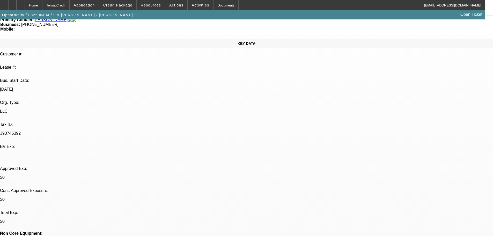
scroll to position [104, 0]
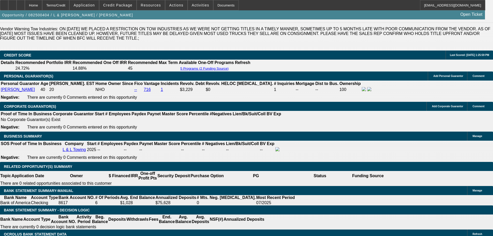
scroll to position [786, 0]
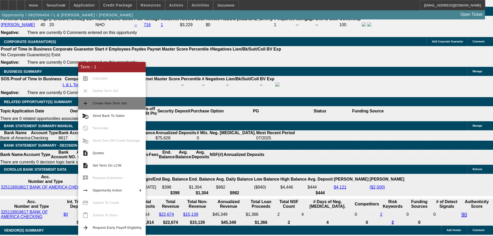
click at [102, 107] on button "add Create New Term Set" at bounding box center [112, 103] width 68 height 12
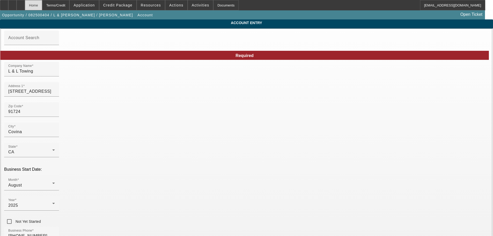
click at [42, 3] on div "Home" at bounding box center [33, 5] width 17 height 10
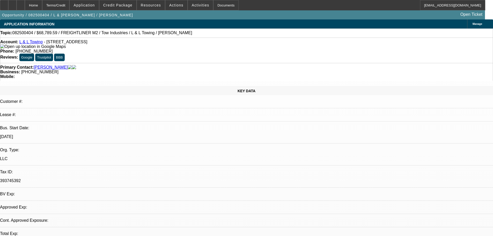
select select "0.15"
select select "2"
select select "0.1"
select select "4"
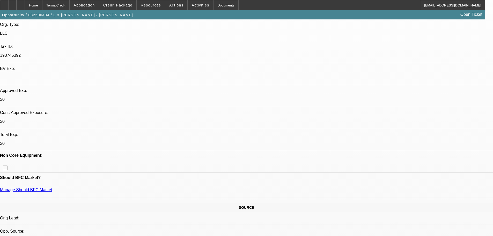
scroll to position [259, 0]
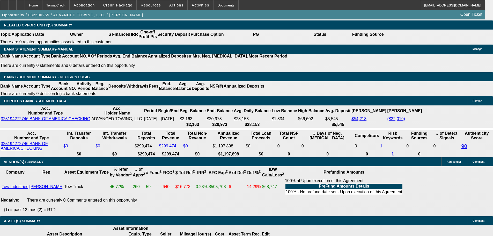
select select "0.1"
select select "2"
select select "0.1"
select select "4"
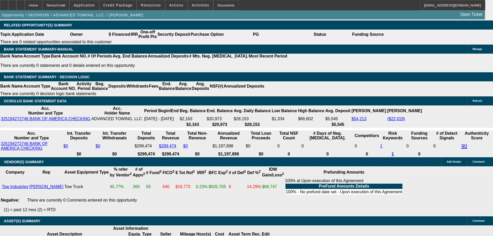
select select "0.1"
select select "2"
select select "0.1"
select select "4"
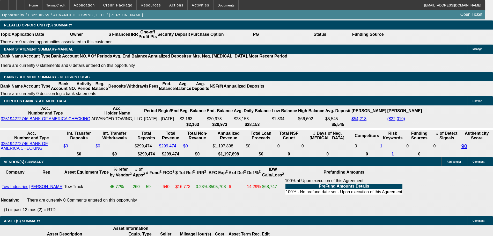
select select "0.1"
select select "2"
select select "0.1"
select select "4"
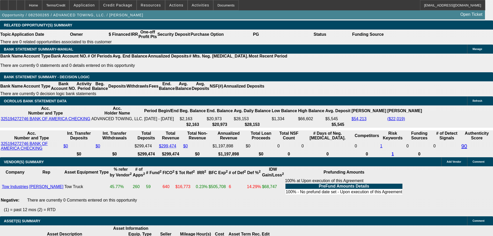
select select "2"
select select "0.1"
select select "4"
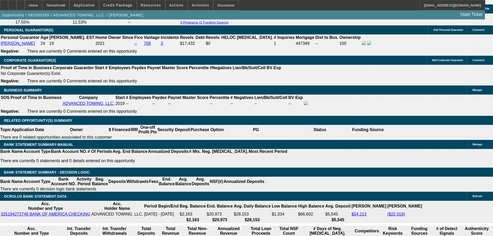
scroll to position [720, 0]
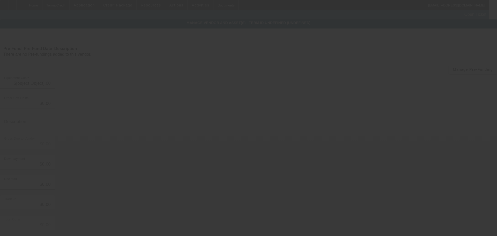
type input "$55,260.00"
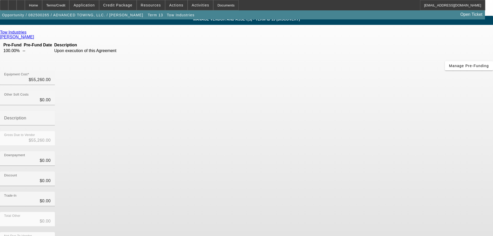
scroll to position [7, 0]
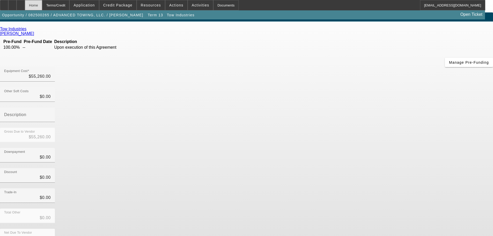
click at [42, 8] on div "Home" at bounding box center [33, 5] width 17 height 10
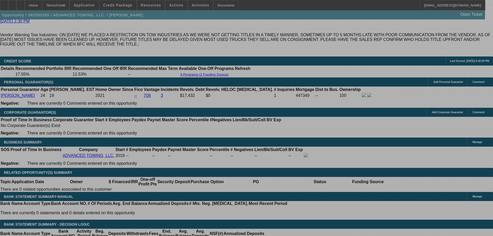
select select "0.1"
select select "2"
select select "0.1"
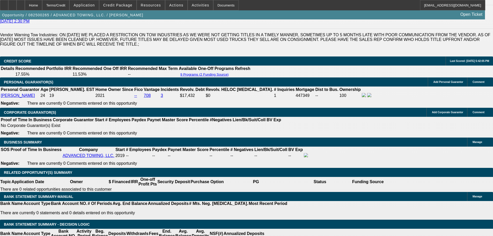
select select "4"
select select "0.1"
select select "2"
select select "0.1"
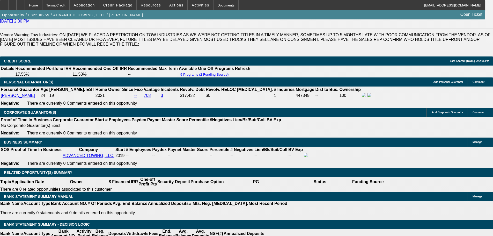
select select "4"
select select "0.1"
select select "2"
select select "0.1"
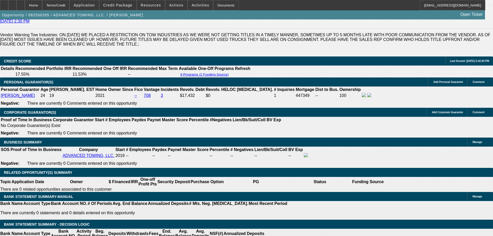
select select "4"
select select "2"
select select "0.1"
select select "4"
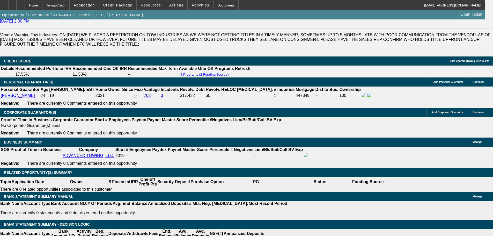
scroll to position [725, 0]
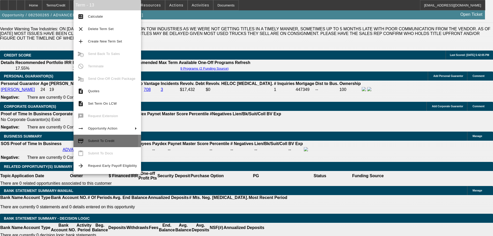
click at [92, 141] on span "Submit To Credit" at bounding box center [101, 141] width 26 height 4
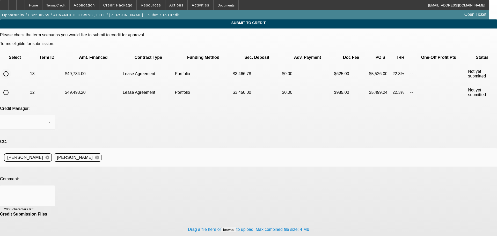
click at [11, 69] on input "radio" at bounding box center [6, 74] width 10 height 10
radio input "true"
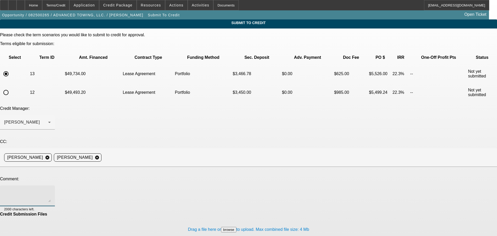
click at [51, 190] on textarea at bounding box center [27, 196] width 47 height 12
click at [51, 115] on div "[PERSON_NAME]" at bounding box center [27, 122] width 47 height 15
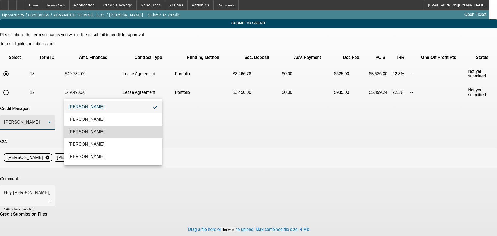
click at [122, 131] on mat-option "[PERSON_NAME]" at bounding box center [113, 132] width 97 height 12
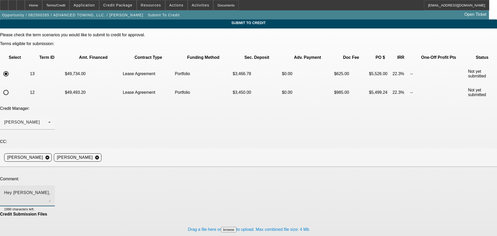
click at [51, 190] on textarea "Hey [PERSON_NAME]," at bounding box center [27, 196] width 47 height 12
click at [129, 5] on span "Credit Package" at bounding box center [117, 5] width 29 height 4
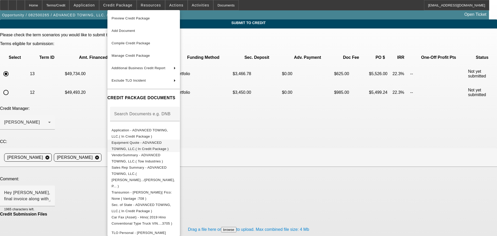
click at [151, 140] on button "Equipment Quote - ADVANCED TOWING, LLC.( In Credit Package )" at bounding box center [144, 146] width 73 height 12
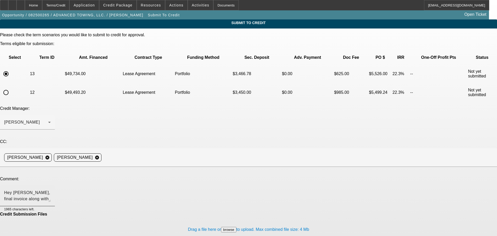
click at [51, 190] on textarea "Hey [PERSON_NAME], final invoice along with" at bounding box center [27, 196] width 47 height 12
type textarea "Hey [PERSON_NAME], final invoice along with pictures of truck, including odomet…"
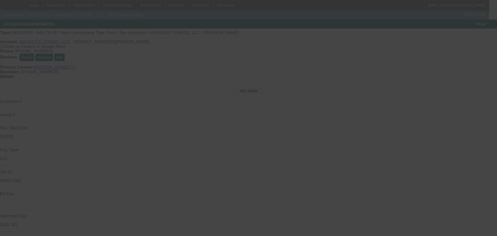
select select "0.1"
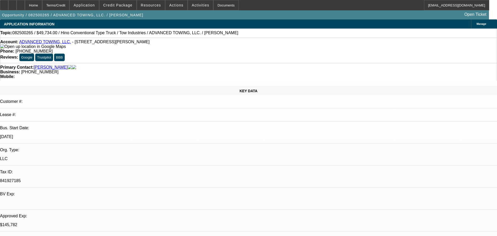
select select "2"
select select "0.1"
select select "4"
select select "0.1"
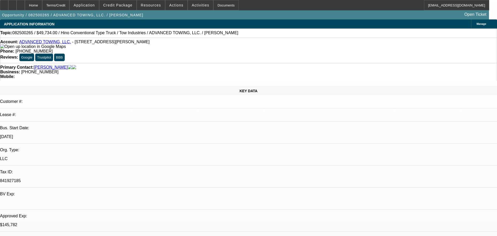
select select "2"
select select "0.1"
select select "4"
select select "0.1"
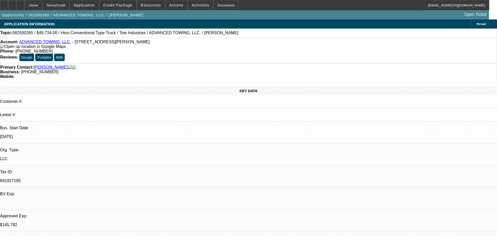
select select "2"
select select "0.1"
select select "4"
select select "2"
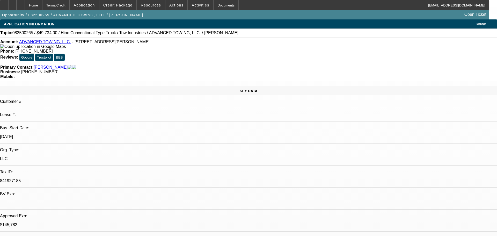
select select "2"
select select "0.1"
select select "4"
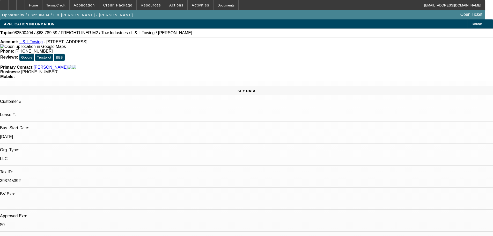
select select "0.15"
select select "2"
select select "0.1"
select select "4"
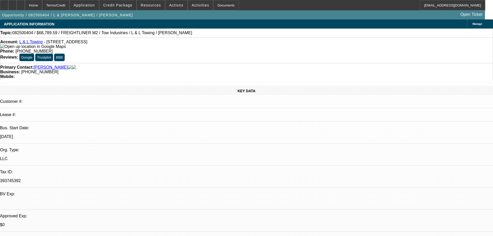
select select "0.15"
select select "2"
select select "0.1"
select select "4"
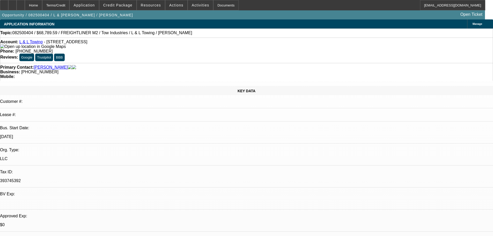
click at [114, 7] on span "Credit Package" at bounding box center [117, 5] width 29 height 4
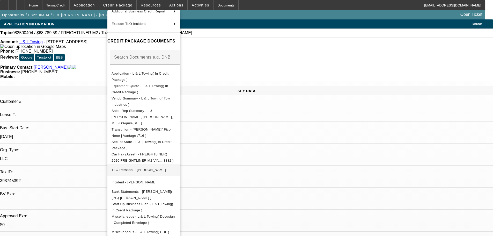
scroll to position [57, 0]
click at [58, 110] on div at bounding box center [246, 118] width 493 height 236
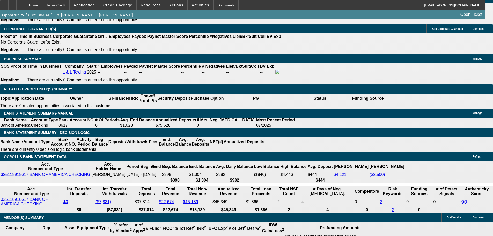
scroll to position [829, 0]
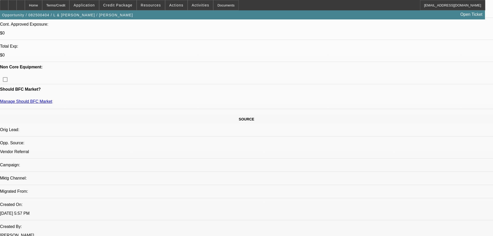
scroll to position [207, 0]
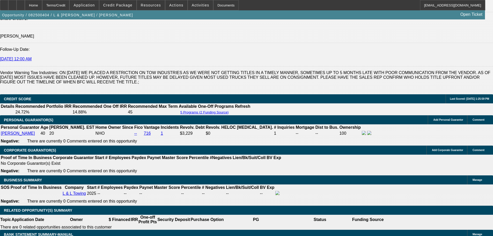
scroll to position [725, 0]
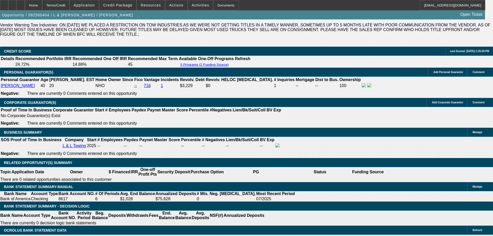
drag, startPoint x: 81, startPoint y: 158, endPoint x: 93, endPoint y: 158, distance: 11.4
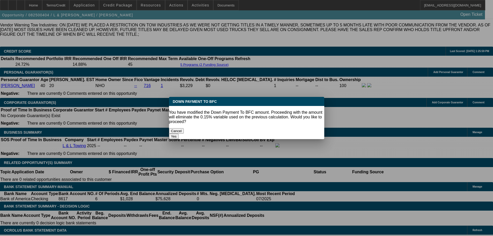
click at [184, 128] on button "Cancel" at bounding box center [176, 130] width 15 height 5
type input "12139.3395"
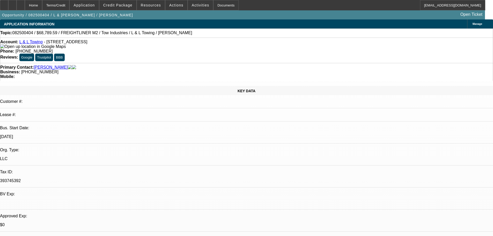
scroll to position [725, 0]
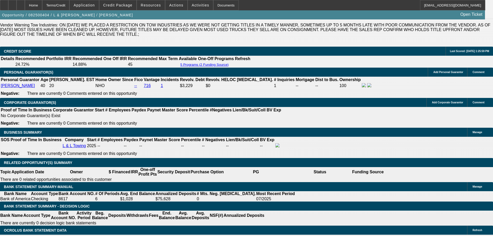
select select "0"
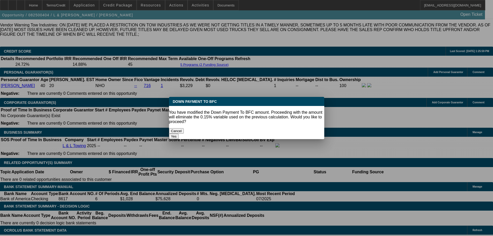
scroll to position [0, 0]
click at [179, 134] on button "Yes" at bounding box center [174, 136] width 10 height 5
type input "$0.00"
type input "UNKNOWN"
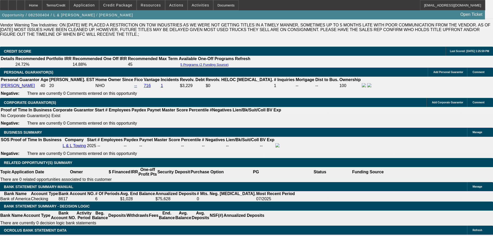
type input "$4,915.92"
type input "$2,457.96"
drag, startPoint x: 101, startPoint y: 157, endPoint x: 163, endPoint y: 158, distance: 62.2
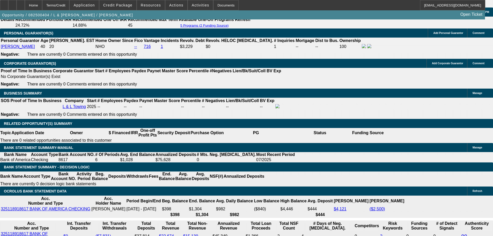
scroll to position [777, 0]
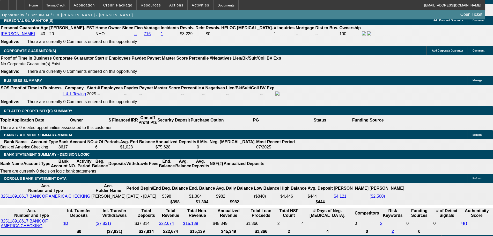
type input "$13,000.00"
type input "$4,126.24"
type input "$2,063.12"
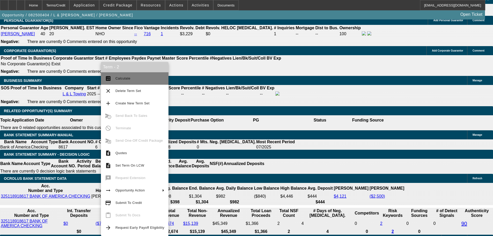
click at [123, 80] on span "Calculate" at bounding box center [140, 78] width 49 height 6
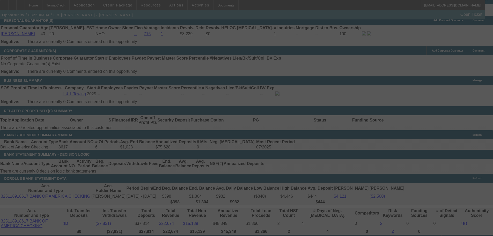
select select "0"
select select "2"
select select "0.1"
select select "4"
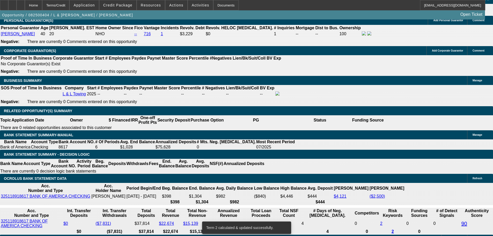
drag, startPoint x: 111, startPoint y: 143, endPoint x: 129, endPoint y: 154, distance: 20.9
type input "UNKNOWN"
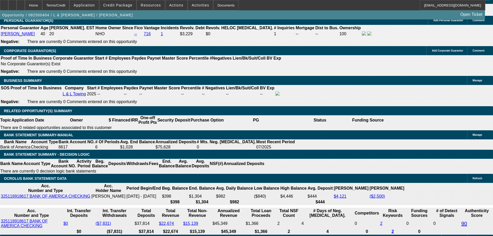
type input "20."
type input "$2,947.46"
type input "$1,473.73"
type input "20.5"
type input "$4,134.20"
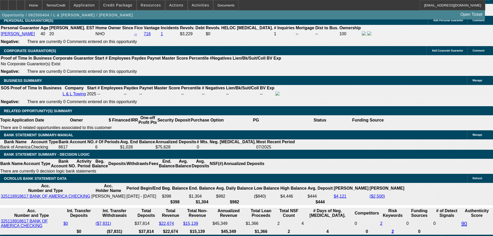
type input "$2,067.10"
type input "$4,170.48"
type input "$2,085.24"
type input "20.5"
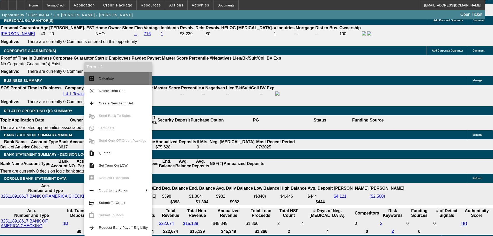
click at [100, 80] on span "Calculate" at bounding box center [123, 78] width 49 height 6
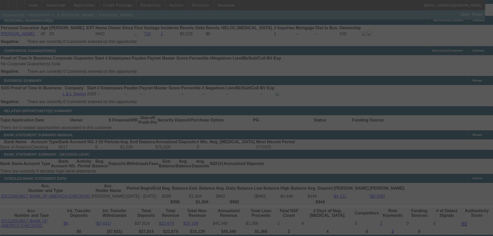
select select "0"
select select "2"
select select "0.1"
select select "4"
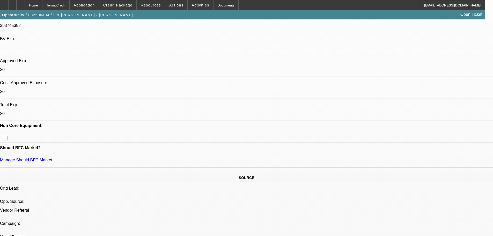
scroll to position [155, 0]
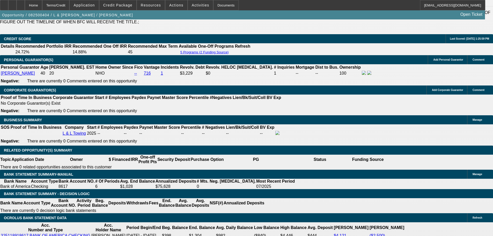
scroll to position [725, 0]
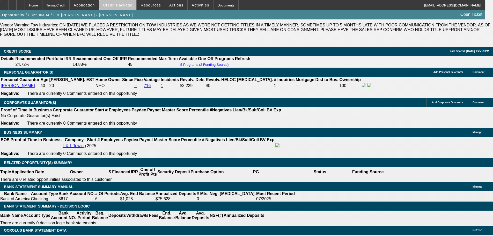
click at [128, 3] on span "Credit Package" at bounding box center [117, 5] width 29 height 4
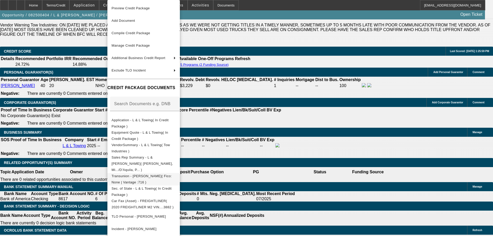
click at [146, 177] on button "Transunion - Jaimes, Luis( Fico: None | Vantage :716 )" at bounding box center [144, 179] width 73 height 12
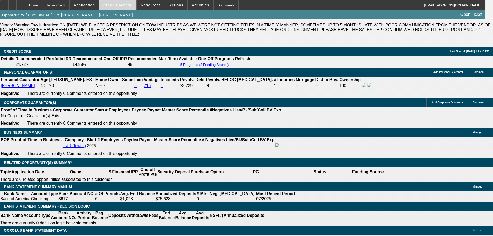
click at [121, 6] on span "Credit Package" at bounding box center [117, 5] width 29 height 4
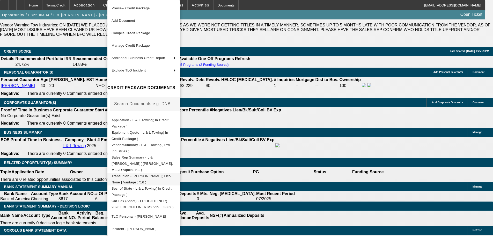
scroll to position [47, 0]
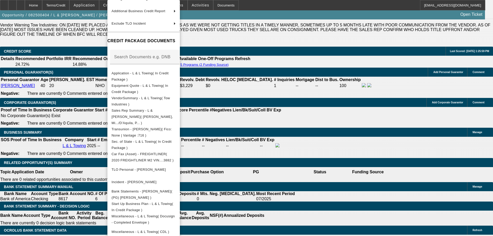
click at [287, 57] on div at bounding box center [246, 118] width 493 height 236
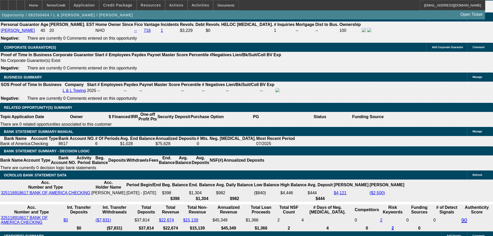
scroll to position [778, 0]
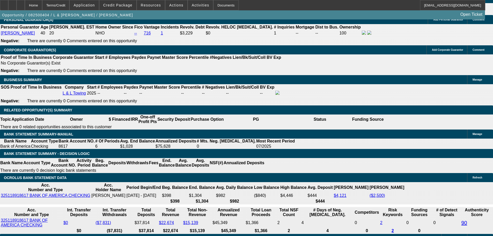
drag, startPoint x: 105, startPoint y: 146, endPoint x: 106, endPoint y: 150, distance: 4.5
type input "UNKNOWN"
type input "42"
type input "$4,559.16"
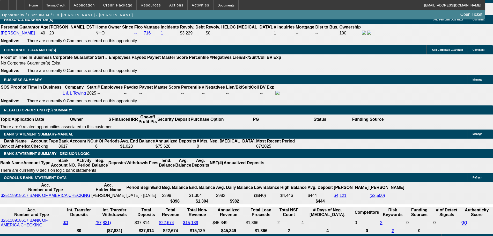
type input "$2,279.58"
type input "42"
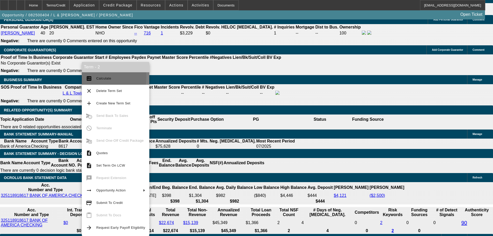
click at [101, 77] on span "Calculate" at bounding box center [103, 78] width 15 height 4
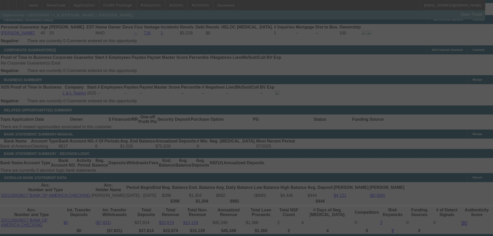
select select "0"
select select "2"
select select "0.1"
select select "4"
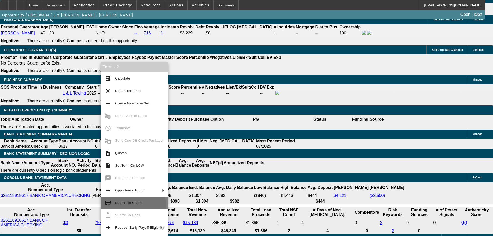
click at [123, 204] on span "Submit To Credit" at bounding box center [139, 203] width 49 height 6
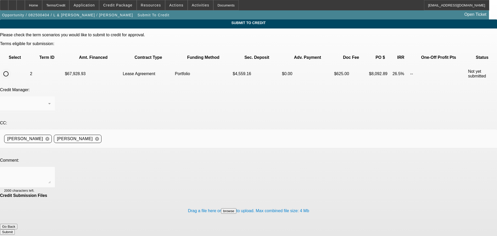
click at [11, 69] on input "radio" at bounding box center [6, 74] width 10 height 10
radio input "true"
click at [55, 111] on div at bounding box center [27, 114] width 55 height 6
click at [51, 96] on div "Arida, George" at bounding box center [27, 103] width 47 height 15
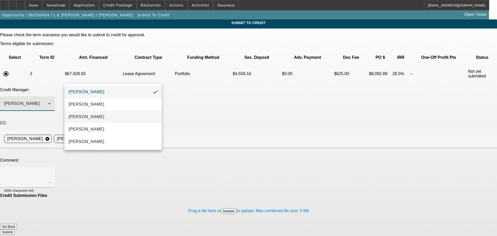
click at [129, 114] on mat-option "Arida, Michael" at bounding box center [113, 117] width 97 height 12
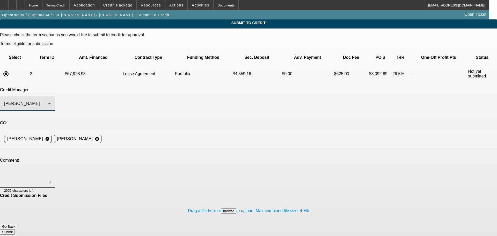
click at [51, 171] on textarea at bounding box center [27, 177] width 47 height 12
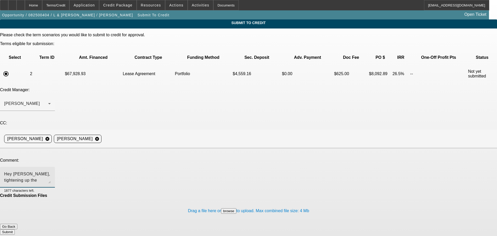
type textarea "Hey Mike, tightening up the structure here but trying to make something work. C…"
click at [15, 229] on button "Submit" at bounding box center [7, 231] width 15 height 5
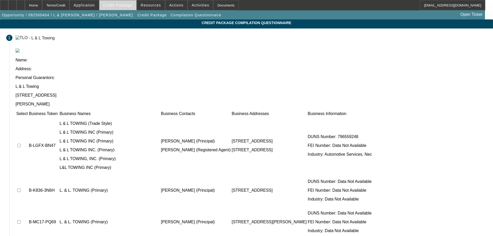
click at [128, 6] on span "Credit Package" at bounding box center [117, 5] width 29 height 4
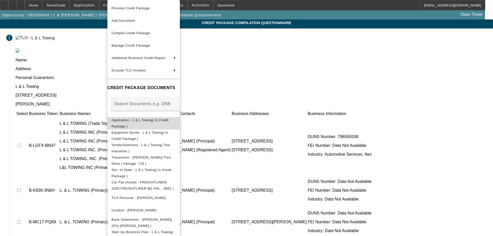
click at [156, 120] on span "Application - L & L Towing( In Credit Package )" at bounding box center [140, 123] width 57 height 10
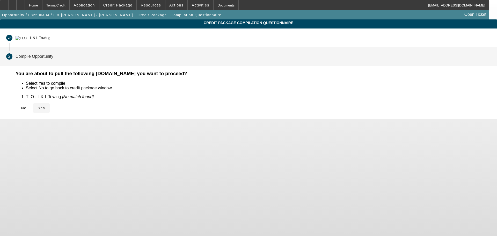
click at [45, 106] on span "Yes" at bounding box center [41, 108] width 7 height 4
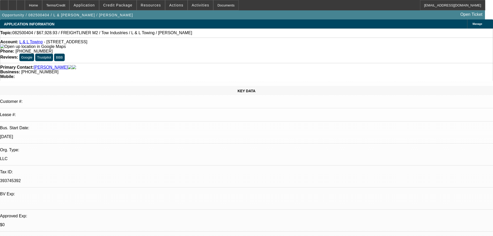
select select "0"
select select "2"
select select "0.1"
select select "4"
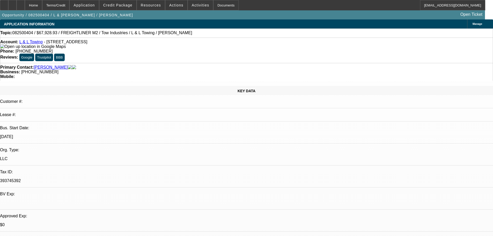
select select "0.15"
select select "2"
select select "0.1"
select select "4"
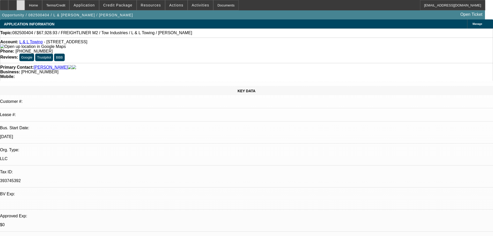
click at [21, 3] on icon at bounding box center [21, 3] width 0 height 0
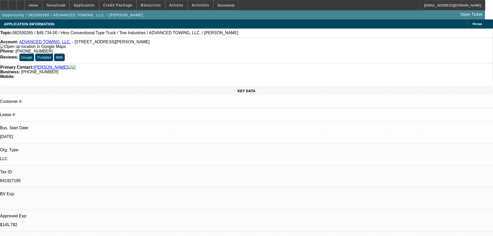
select select "0.1"
select select "2"
select select "0.1"
select select "4"
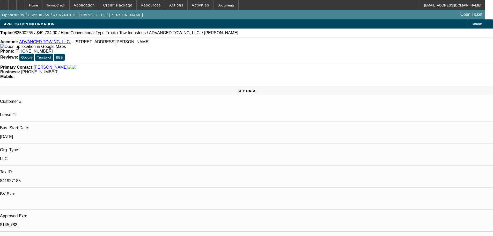
select select "0.1"
select select "2"
select select "0.1"
select select "4"
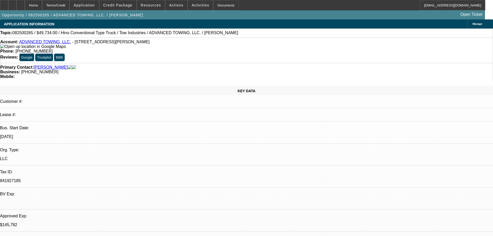
select select "0.1"
select select "2"
select select "0.1"
select select "4"
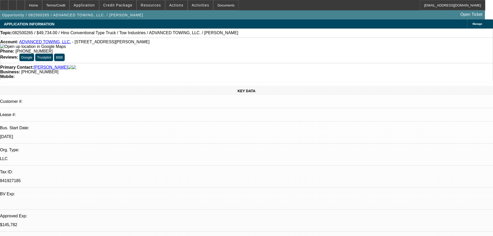
select select "2"
select select "0.1"
select select "4"
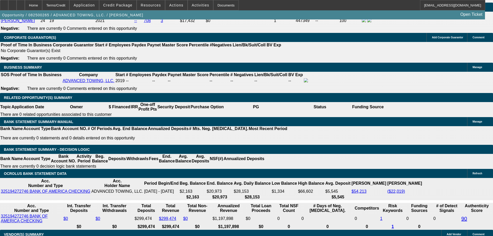
scroll to position [777, 0]
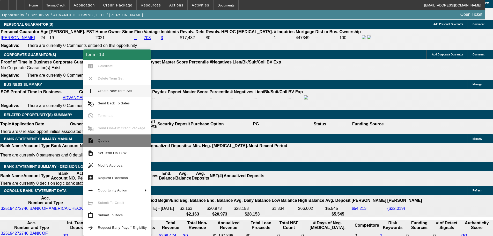
click at [114, 144] on button "request_quote Quotes" at bounding box center [117, 140] width 68 height 12
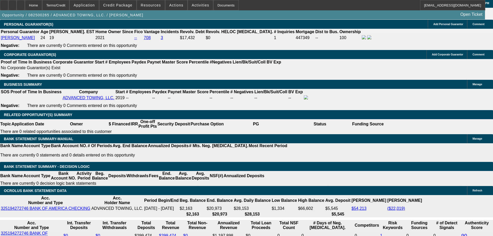
drag, startPoint x: 462, startPoint y: 36, endPoint x: 465, endPoint y: 34, distance: 2.8
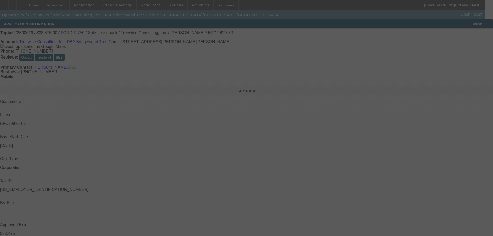
select select "0"
select select "2"
select select "0"
select select "6"
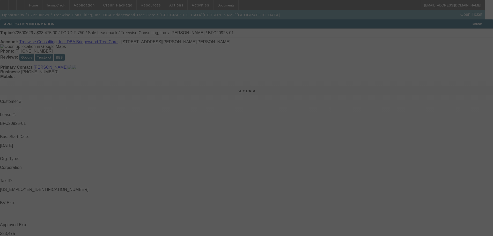
select select "0"
select select "2"
select select "0"
select select "6"
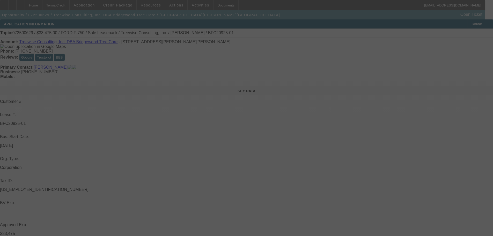
select select "0"
select select "6"
select select "0"
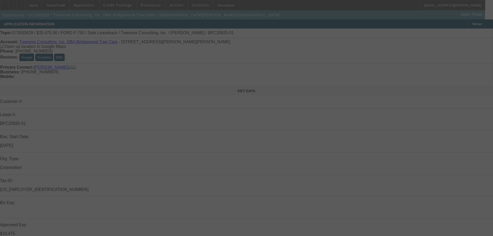
select select "0"
select select "6"
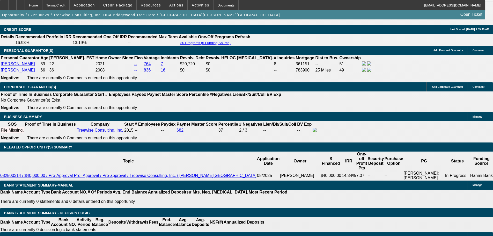
scroll to position [777, 0]
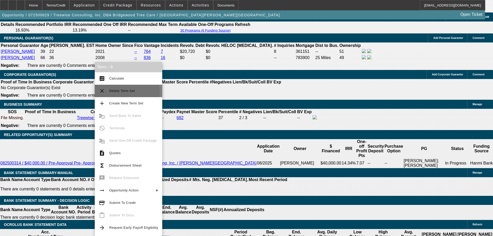
click at [122, 92] on span "Delete Term Set" at bounding box center [122, 91] width 26 height 4
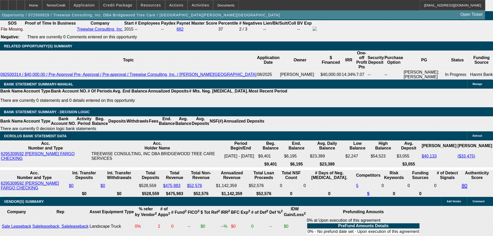
select select "0"
select select "2"
select select "0"
select select "6"
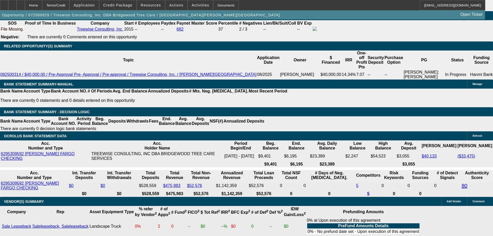
select select "0"
select select "6"
select select "0"
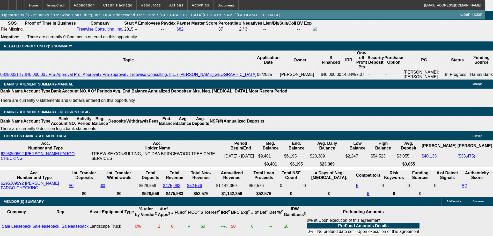
select select "0"
select select "6"
select select "0"
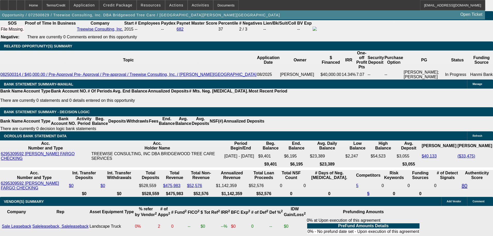
select select "0"
select select "6"
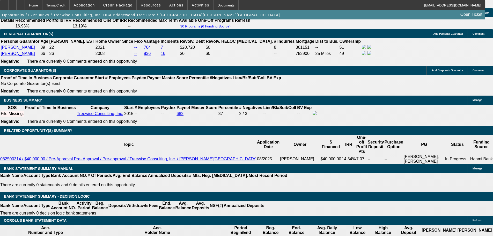
scroll to position [720, 0]
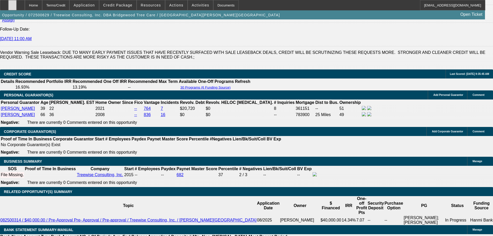
click at [17, 3] on div at bounding box center [12, 5] width 8 height 10
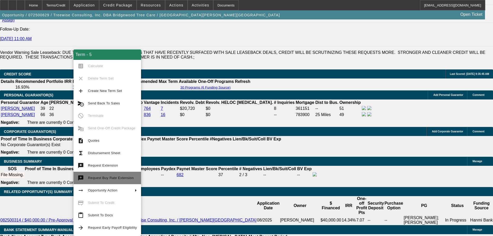
scroll to position [772, 0]
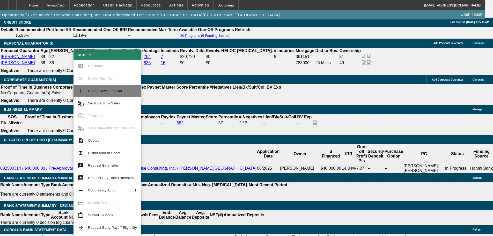
click at [107, 93] on span "Create New Term Set" at bounding box center [112, 91] width 49 height 6
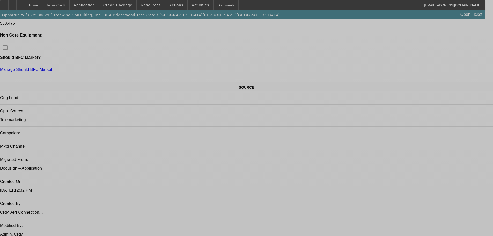
select select "0"
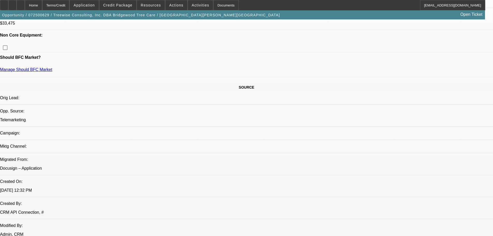
select select "0"
select select "2"
select select "0"
select select "6"
select select "0"
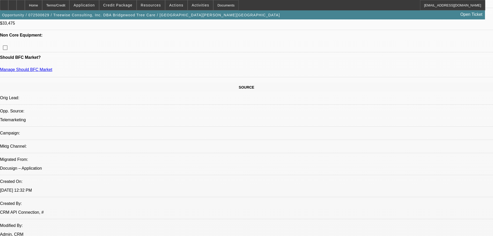
select select "0"
select select "2"
select select "0"
select select "6"
select select "0"
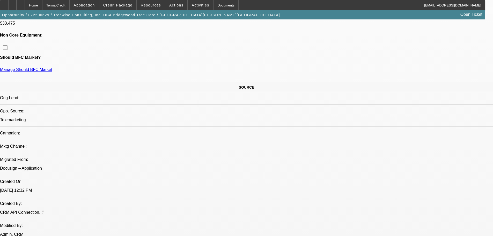
select select "0"
select select "6"
select select "0"
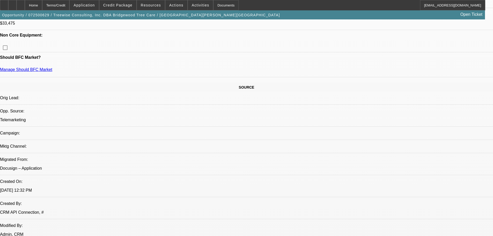
select select "0"
select select "6"
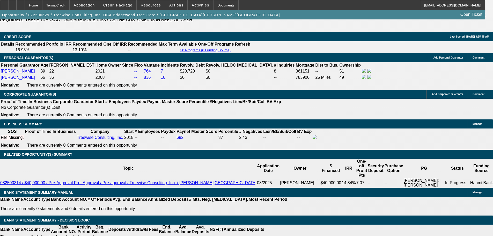
scroll to position [777, 0]
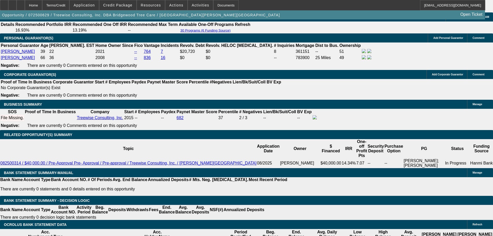
drag, startPoint x: 84, startPoint y: 150, endPoint x: 146, endPoint y: 152, distance: 61.7
type input "$910.53"
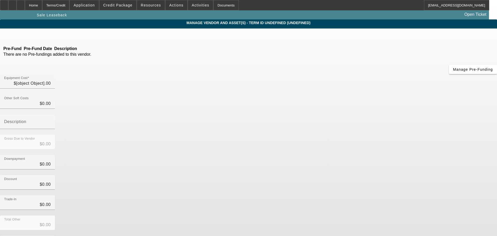
type input "$33,475.00"
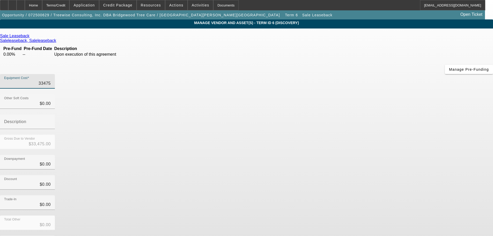
drag, startPoint x: 306, startPoint y: 43, endPoint x: 319, endPoint y: 43, distance: 12.7
click at [319, 74] on div "Equipment Cost 33475" at bounding box center [246, 84] width 493 height 20
type input "33"
type input "$33.00"
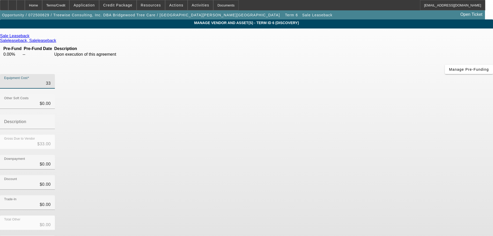
type input "334"
type input "$334.00"
type input "3349"
type input "$3,349.00"
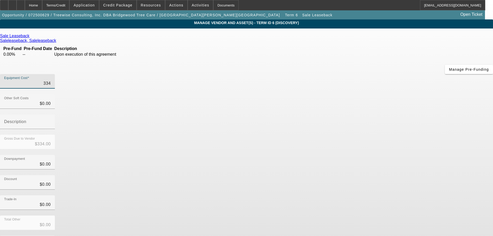
type input "$3,349.00"
type input "33490"
type input "$33,490.00"
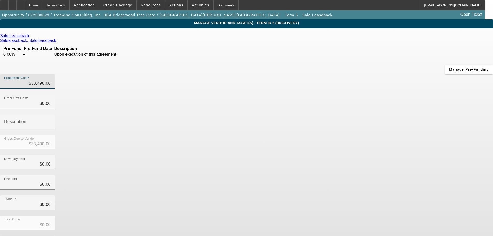
click at [327, 155] on div "Downpayment $0.00" at bounding box center [246, 165] width 493 height 20
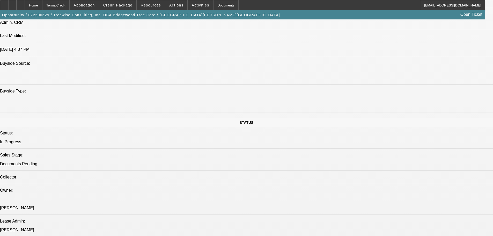
select select "0"
select select "2"
select select "0"
select select "6"
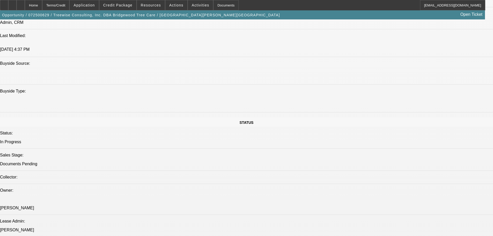
select select "0"
select select "2"
select select "0"
select select "6"
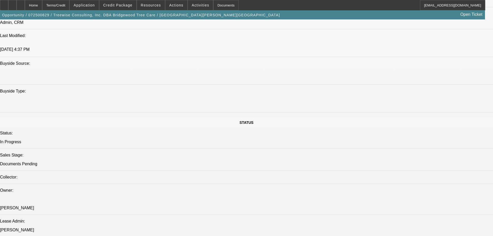
select select "0"
select select "6"
select select "0"
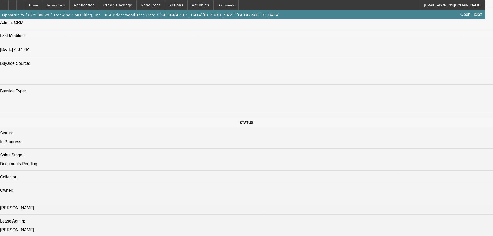
select select "0"
select select "6"
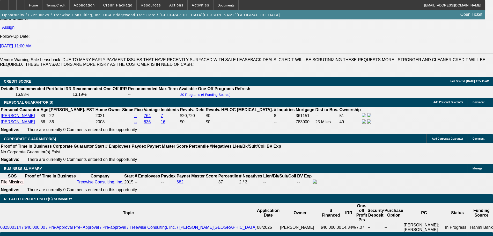
scroll to position [725, 0]
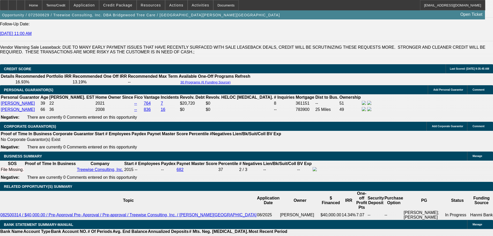
drag, startPoint x: 88, startPoint y: 203, endPoint x: 97, endPoint y: 202, distance: 9.9
type input "8"
type input "UNKNOWN"
type input "851."
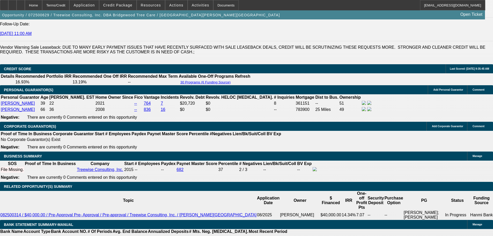
type input "10.1"
type input "$851.32"
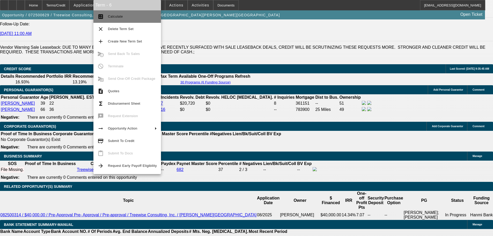
click at [129, 18] on span "Calculate" at bounding box center [132, 16] width 49 height 6
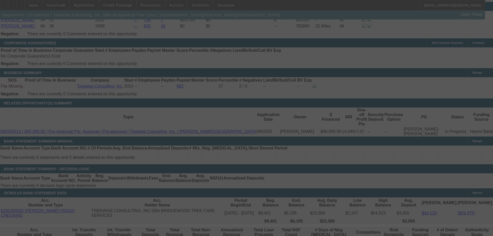
scroll to position [829, 0]
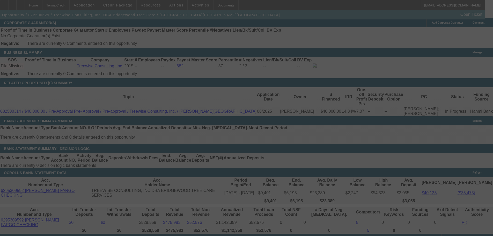
select select "0"
select select "2"
select select "0"
select select "6"
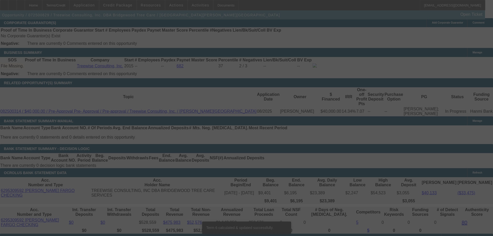
scroll to position [824, 0]
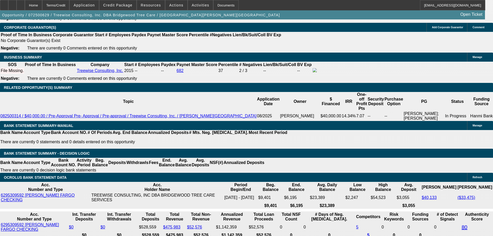
select select "3"
type input "UNKNOWN"
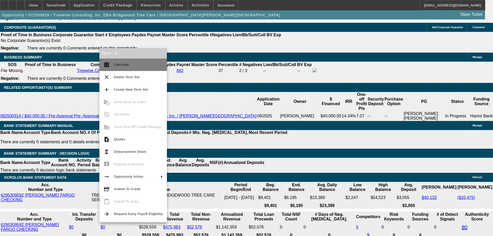
click at [116, 64] on span "Calculate" at bounding box center [121, 65] width 15 height 4
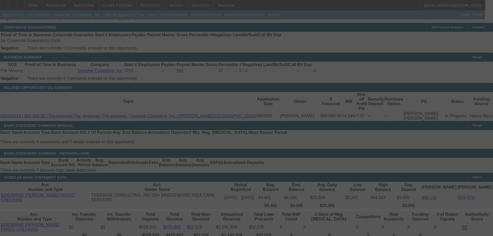
scroll to position [817, 0]
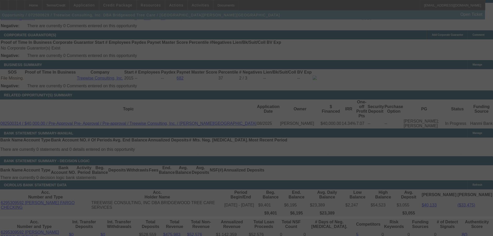
select select "0"
select select "3"
select select "0"
select select "6"
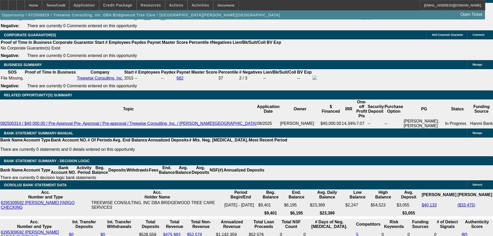
select select "1"
type input "UNKNOWN"
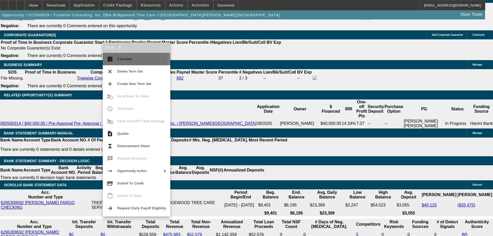
click at [120, 58] on span "Calculate" at bounding box center [124, 59] width 15 height 4
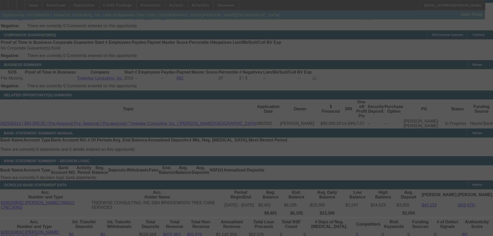
select select "0"
select select "6"
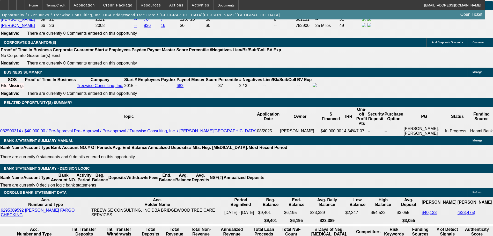
select select "3"
type input "UNKNOWN"
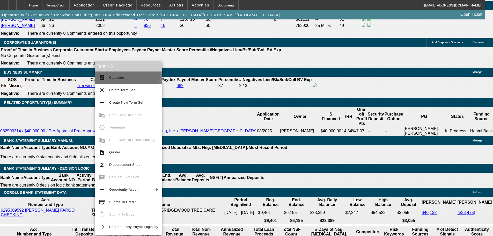
click at [117, 75] on span "Calculate" at bounding box center [133, 78] width 49 height 6
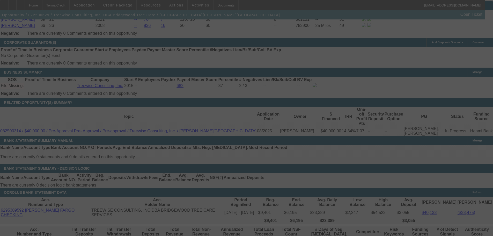
select select "0"
select select "3"
select select "0"
select select "6"
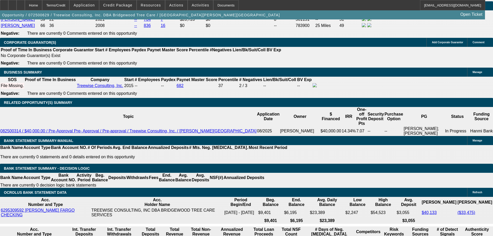
drag, startPoint x: 88, startPoint y: 117, endPoint x: 101, endPoint y: 116, distance: 12.7
type input "850"
type input "UNKNOWN"
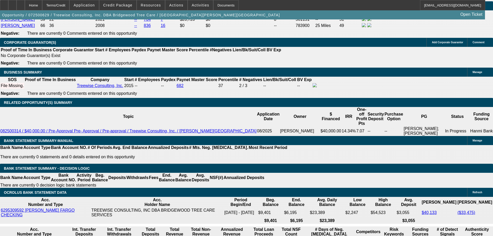
type input "10"
type input "$850.00"
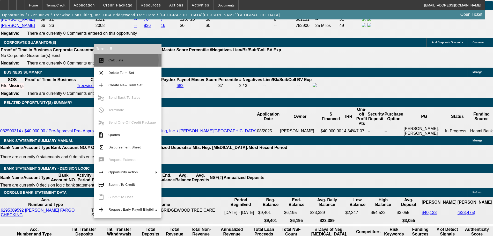
click at [113, 60] on span "Calculate" at bounding box center [116, 60] width 15 height 4
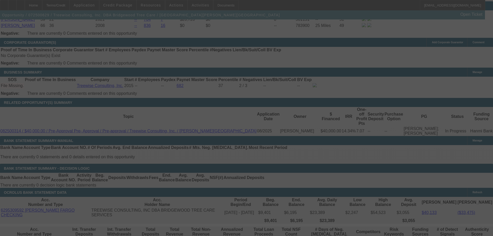
select select "0"
select select "3"
select select "0"
select select "6"
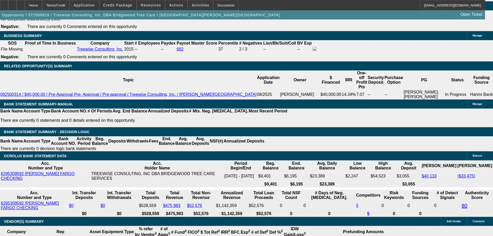
scroll to position [833, 0]
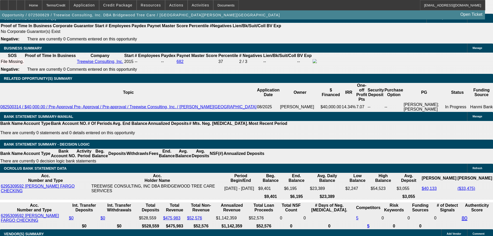
drag, startPoint x: 120, startPoint y: 80, endPoint x: 131, endPoint y: 85, distance: 11.5
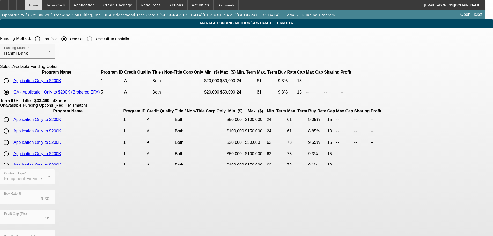
click at [42, 4] on div "Home" at bounding box center [33, 5] width 17 height 10
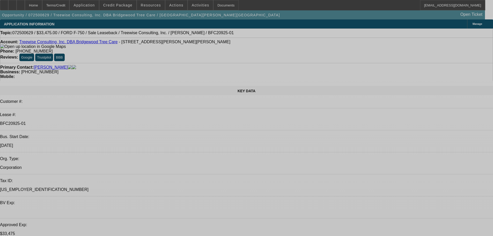
select select "0"
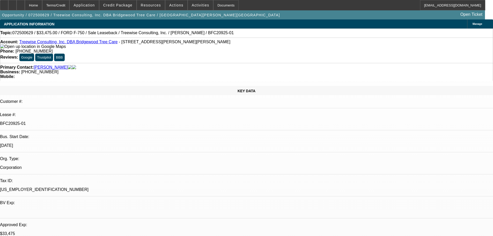
select select "0"
select select "3"
select select "0"
select select "6"
select select "0"
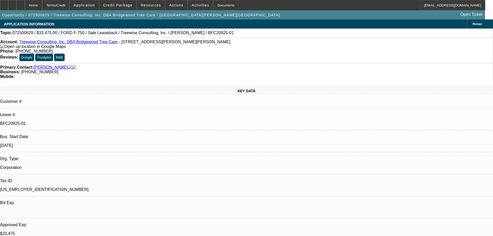
select select "0"
select select "2"
select select "0"
select select "6"
select select "0"
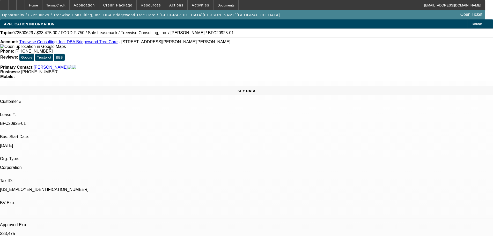
select select "0"
select select "6"
select select "0"
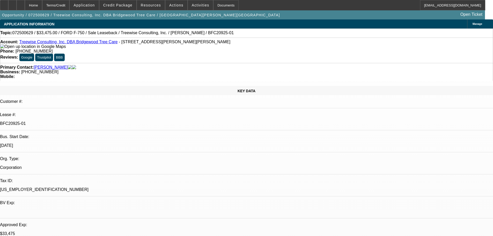
select select "0"
select select "6"
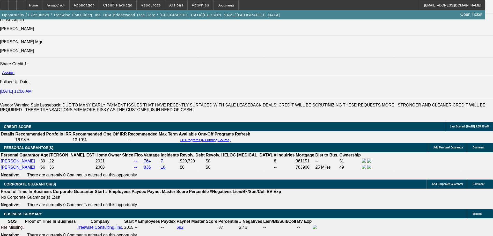
scroll to position [777, 0]
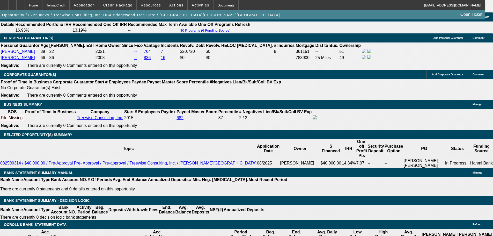
drag, startPoint x: 88, startPoint y: 149, endPoint x: 100, endPoint y: 149, distance: 11.9
drag, startPoint x: 93, startPoint y: 150, endPoint x: 99, endPoint y: 150, distance: 6.2
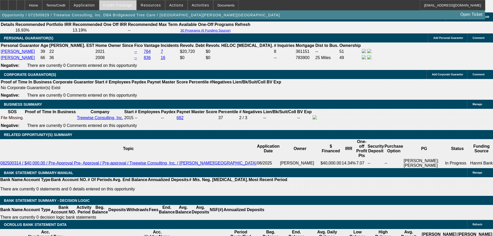
click at [124, 3] on span at bounding box center [117, 5] width 37 height 12
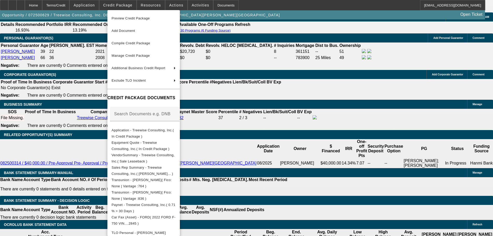
scroll to position [153, 0]
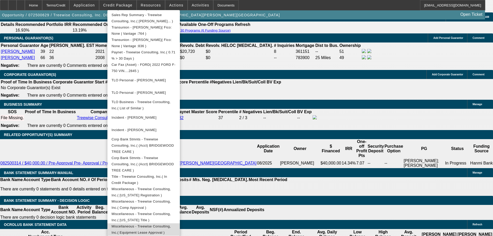
click at [171, 224] on span "Miscellaneous - Treewise Consulting, Inc.( Equipment Lease Approval )" at bounding box center [141, 229] width 59 height 10
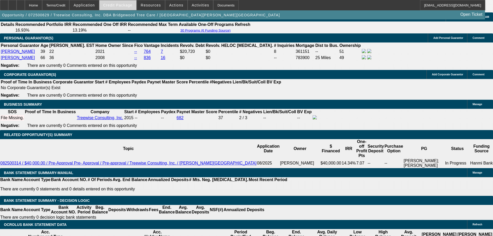
click at [123, 4] on span "Credit Package" at bounding box center [117, 5] width 29 height 4
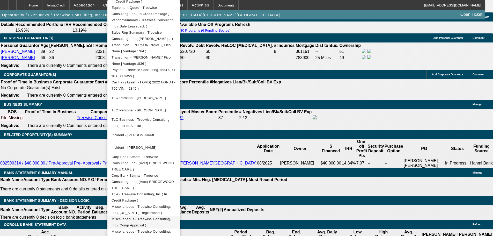
scroll to position [142, 0]
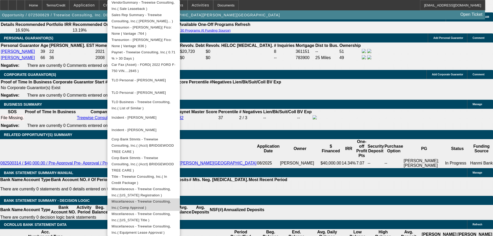
click at [171, 199] on span "Miscellaneous - Treewise Consulting, Inc.( Comp Approval )" at bounding box center [141, 204] width 59 height 10
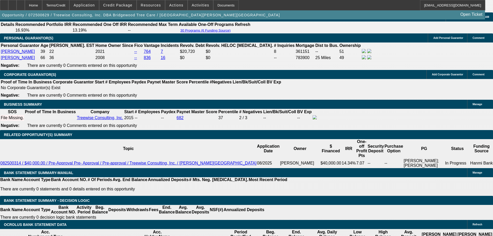
scroll to position [881, 0]
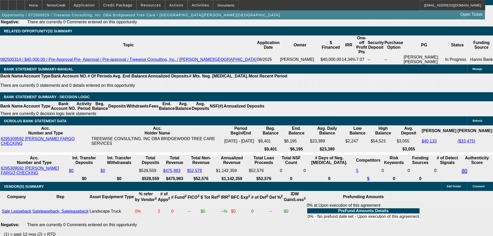
drag, startPoint x: 89, startPoint y: 45, endPoint x: 106, endPoint y: 44, distance: 17.9
type input "85"
type input "UNKNOWN"
type input "851"
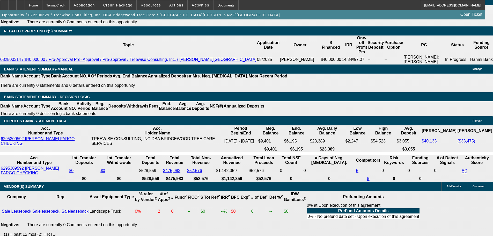
type input "10.1"
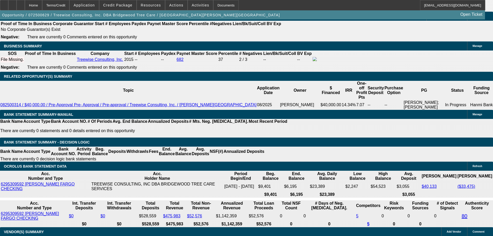
scroll to position [829, 0]
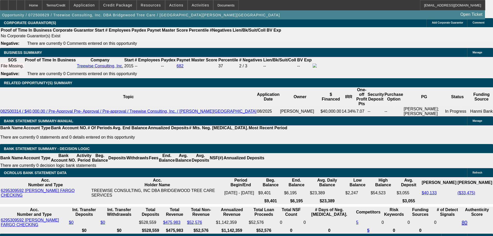
type input "$851.32"
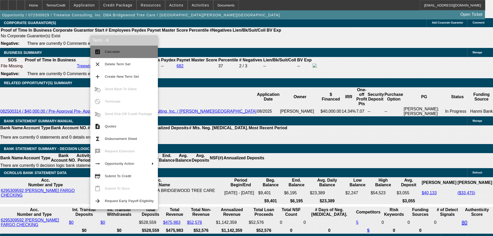
click at [106, 53] on span "Calculate" at bounding box center [112, 52] width 15 height 4
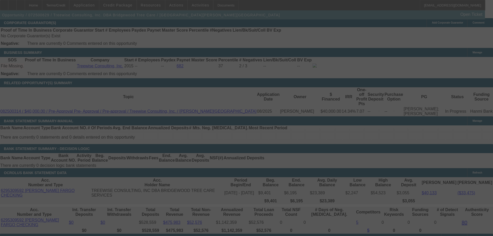
select select "0"
select select "3"
select select "0"
select select "6"
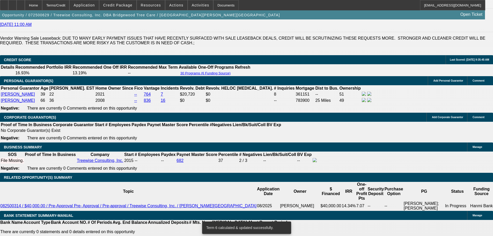
scroll to position [772, 0]
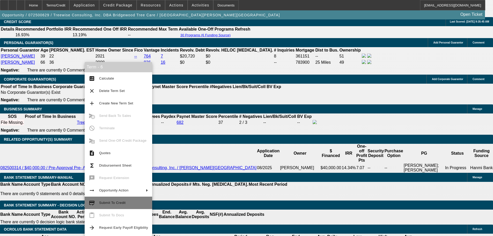
click at [126, 199] on button "credit_score Submit To Credit" at bounding box center [119, 203] width 68 height 12
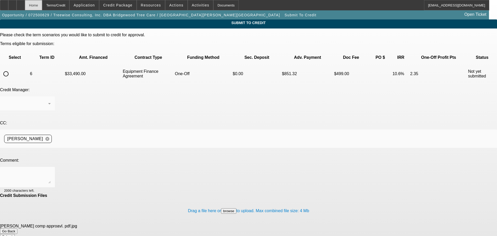
click at [42, 7] on div "Home" at bounding box center [33, 5] width 17 height 10
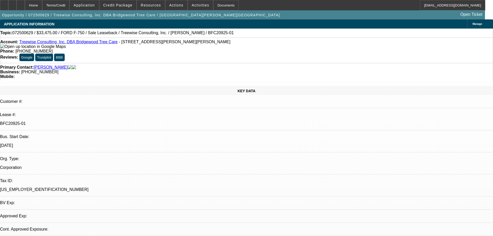
select select "0"
select select "3"
select select "0"
select select "6"
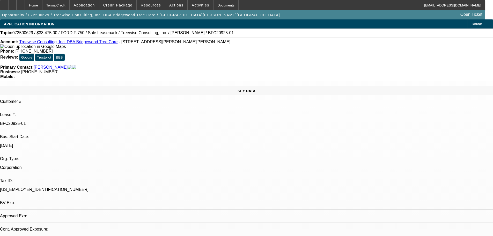
select select "0"
select select "2"
select select "0"
select select "6"
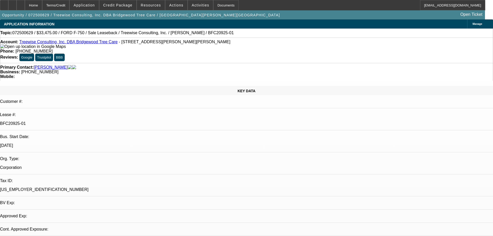
select select "0"
select select "6"
select select "0"
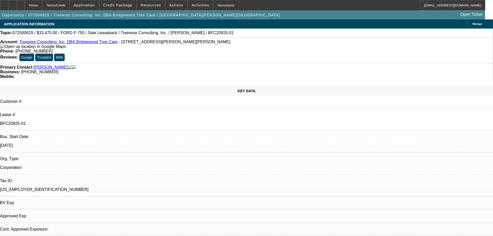
select select "0"
select select "6"
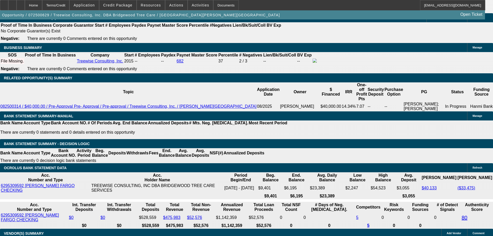
scroll to position [777, 0]
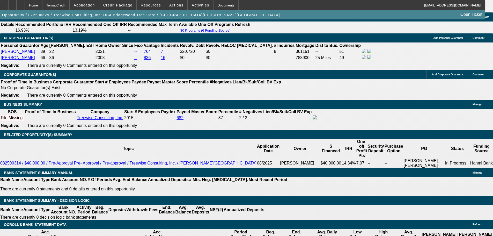
select select "2"
type input "UNKNOWN"
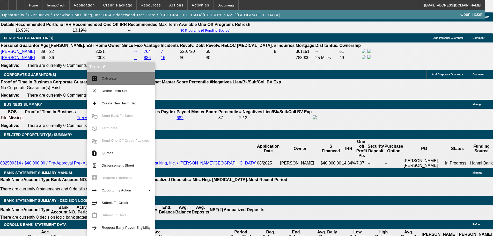
click at [111, 79] on span "Calculate" at bounding box center [109, 78] width 15 height 4
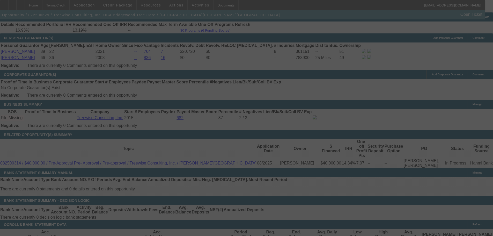
select select "0"
select select "2"
select select "0"
select select "6"
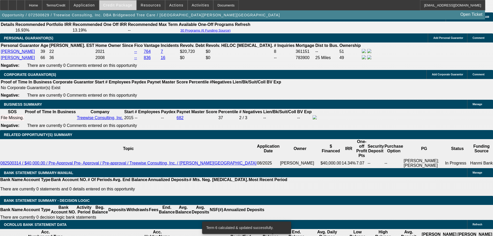
click at [127, 5] on span "Credit Package" at bounding box center [117, 5] width 29 height 4
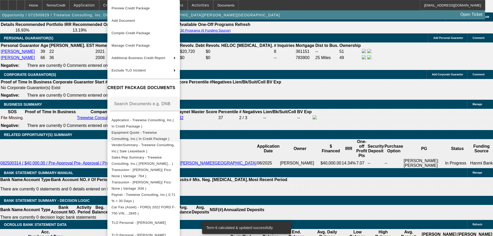
click at [176, 135] on span "Equipment Quote - Treewise Consulting, Inc.( In Credit Package )" at bounding box center [144, 136] width 64 height 12
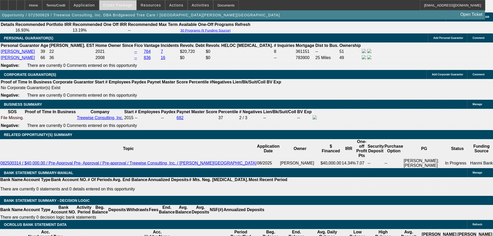
click at [126, 5] on span "Credit Package" at bounding box center [117, 5] width 29 height 4
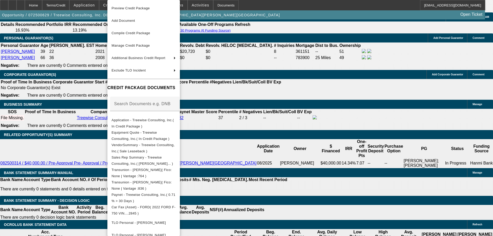
scroll to position [142, 0]
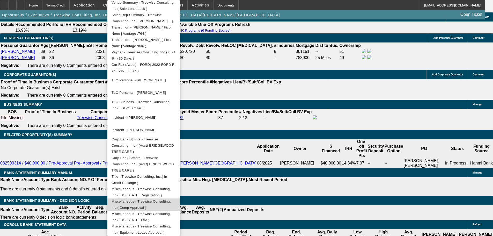
click at [171, 199] on span "Miscellaneous - Treewise Consulting, Inc.( Comp Approval )" at bounding box center [141, 204] width 59 height 10
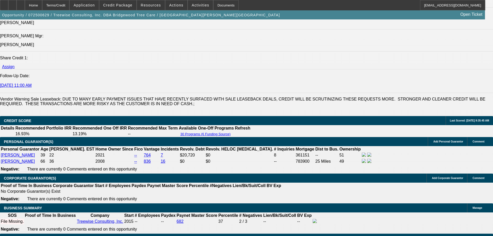
scroll to position [725, 0]
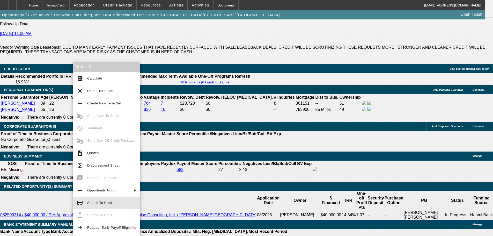
click at [109, 204] on span "Submit To Credit" at bounding box center [111, 203] width 49 height 6
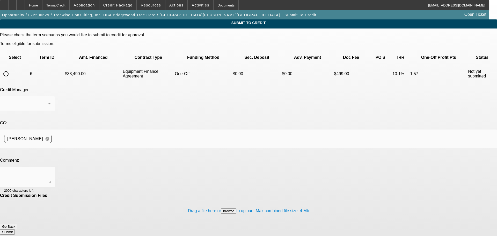
click at [11, 69] on input "radio" at bounding box center [6, 74] width 10 height 10
radio input "true"
click at [51, 171] on textarea at bounding box center [27, 177] width 47 height 12
click at [51, 96] on div "Syndications" at bounding box center [27, 103] width 47 height 15
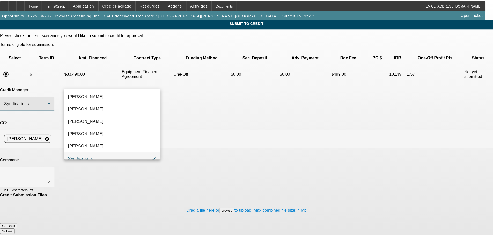
scroll to position [5, 0]
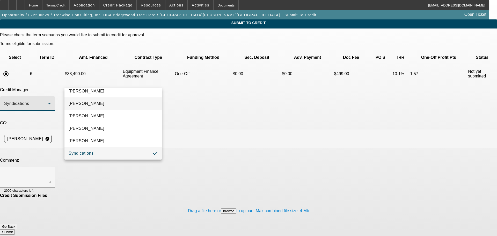
click at [110, 106] on mat-option "[PERSON_NAME]" at bounding box center [113, 103] width 97 height 12
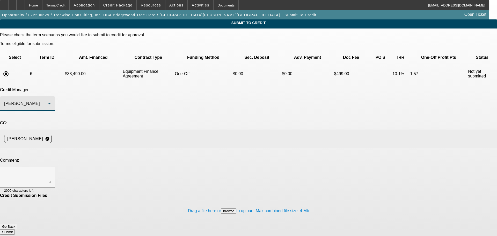
click at [120, 134] on input at bounding box center [272, 139] width 437 height 10
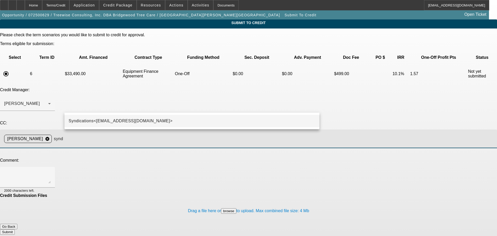
type input "synd"
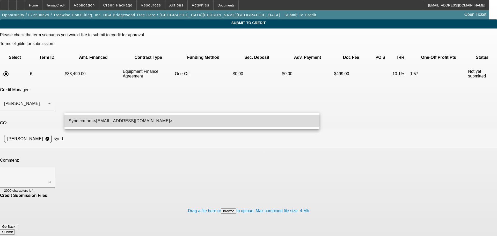
click at [126, 124] on span "Syndications<Syndications@beaconfunding.com>" at bounding box center [121, 121] width 104 height 6
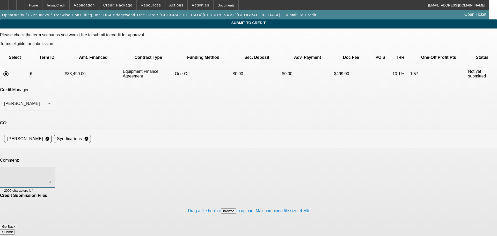
click at [51, 171] on textarea at bounding box center [27, 177] width 47 height 12
click at [51, 171] on textarea "Hey Zach, see acentium comp" at bounding box center [27, 177] width 47 height 12
drag, startPoint x: 121, startPoint y: 125, endPoint x: 92, endPoint y: 130, distance: 28.8
click at [51, 171] on textarea "Hey Zach, see acentium comp" at bounding box center [27, 177] width 47 height 12
paste textarea "scentium capital"
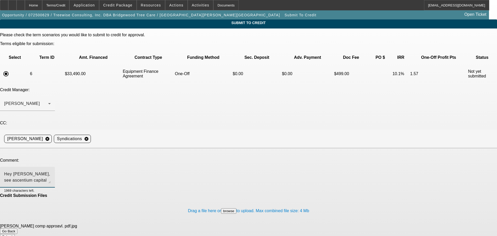
click at [51, 171] on textarea "Hey Zach, see ascentium capital" at bounding box center [27, 177] width 47 height 12
click at [51, 171] on textarea "Hey Zach, see ascentium capital comp approval below and in file under Misc." at bounding box center [27, 177] width 47 height 12
click at [51, 171] on textarea "Hey Zach, see Ascentium capital comp approval below and in file under Misc." at bounding box center [27, 177] width 47 height 12
click at [51, 171] on textarea "Hey Zach, see Ascentium Capital comp approval below and in file under Misc." at bounding box center [27, 177] width 47 height 12
click at [51, 171] on textarea "Hey Zach, see Ascentium Capital comp approval below and in file under Misc. Loo…" at bounding box center [27, 177] width 47 height 12
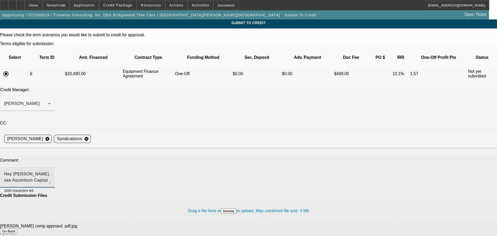
click at [51, 171] on textarea "Hey Zach, see Ascentium Capital comp approval below and in file under Misc. Loo…" at bounding box center [27, 177] width 47 height 12
type textarea "Hey Zach, see Ascentium Capital comp approval below and in file under Misc. Loo…"
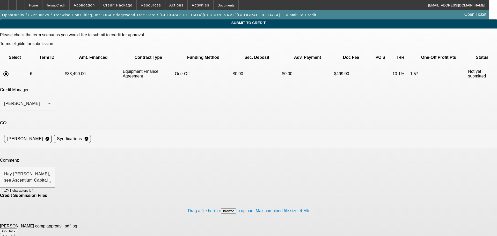
click at [15, 234] on button "Submit" at bounding box center [7, 236] width 15 height 5
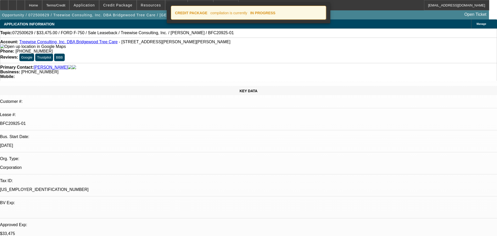
select select "0"
select select "2"
select select "0"
select select "6"
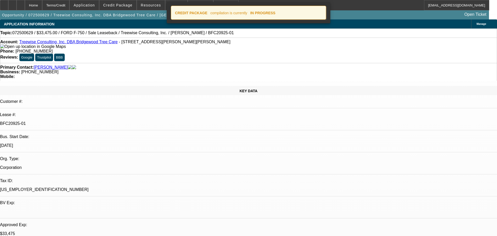
select select "0"
select select "2"
select select "0"
select select "6"
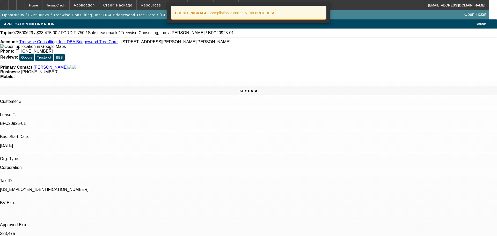
select select "0"
select select "6"
select select "0"
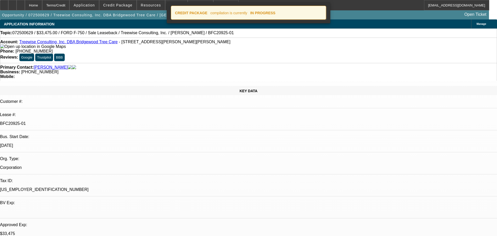
select select "0"
select select "6"
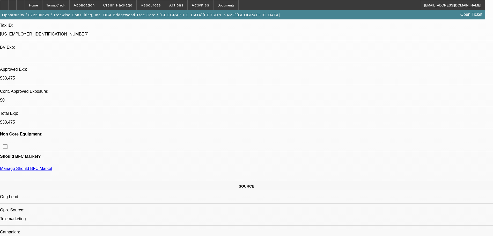
scroll to position [104, 0]
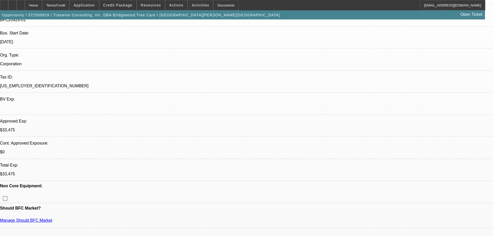
drag, startPoint x: 284, startPoint y: 162, endPoint x: 4, endPoint y: 153, distance: 280.4
drag, startPoint x: 8, startPoint y: 151, endPoint x: 288, endPoint y: 160, distance: 280.4
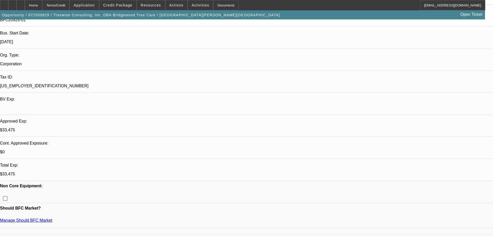
drag, startPoint x: 286, startPoint y: 160, endPoint x: 8, endPoint y: 151, distance: 277.9
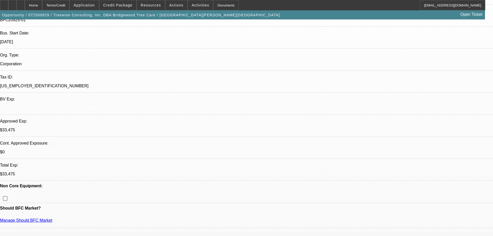
drag, startPoint x: 7, startPoint y: 151, endPoint x: 284, endPoint y: 163, distance: 277.0
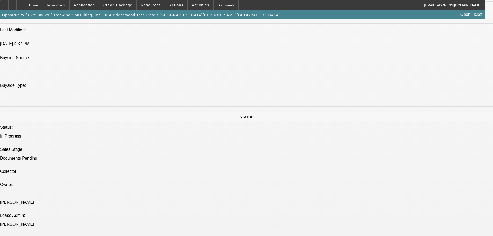
scroll to position [460, 0]
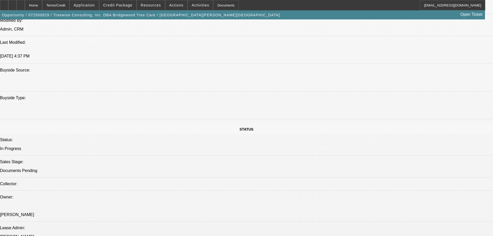
drag, startPoint x: 162, startPoint y: 90, endPoint x: 138, endPoint y: 91, distance: 24.4
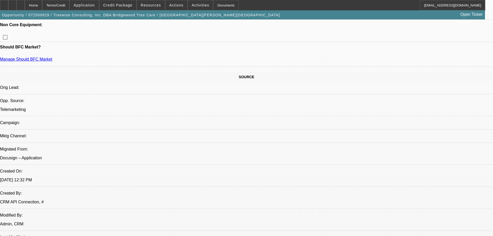
scroll to position [252, 0]
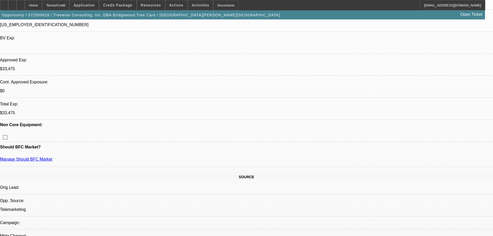
scroll to position [201, 0]
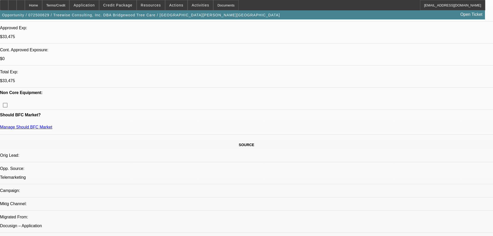
scroll to position [0, 0]
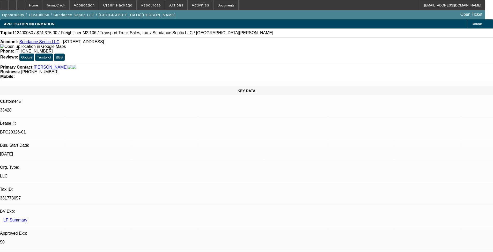
select select "0"
select select "2"
select select "0"
select select "6"
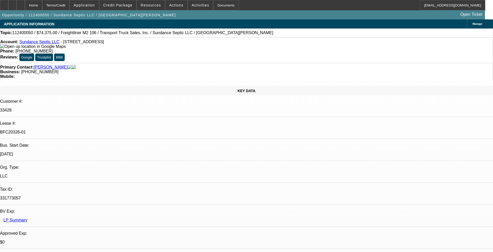
select select "0.15"
select select "2"
select select "0"
select select "6"
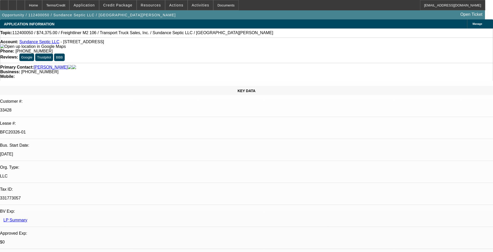
select select "0.15"
select select "2"
select select "0"
select select "6"
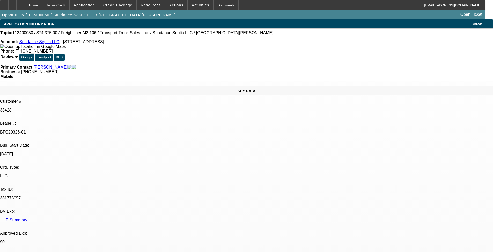
select select "0.15"
select select "2"
select select "0"
select select "6"
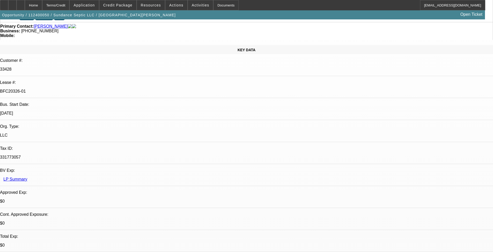
scroll to position [52, 0]
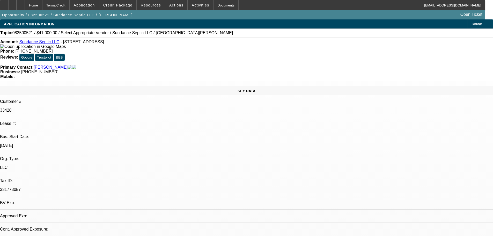
select select "0"
select select "2"
select select "0.1"
select select "4"
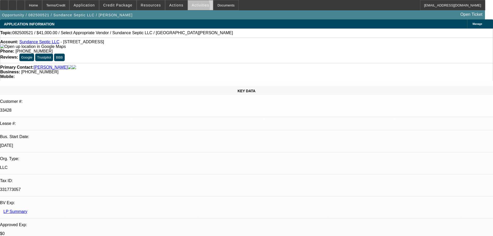
click at [188, 8] on span at bounding box center [200, 5] width 25 height 12
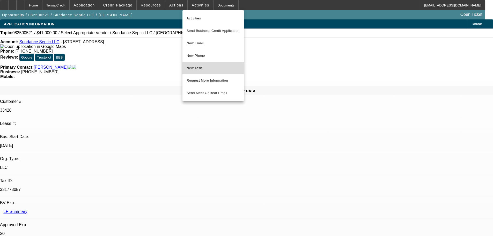
click at [201, 68] on span "New Task" at bounding box center [213, 68] width 53 height 6
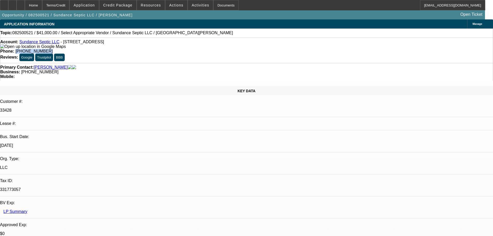
drag, startPoint x: 200, startPoint y: 42, endPoint x: 181, endPoint y: 45, distance: 19.6
click at [181, 49] on div "Phone: [PHONE_NUMBER]" at bounding box center [246, 51] width 493 height 5
copy span "[PHONE_NUMBER]"
click at [47, 43] on link "Sundance Septic LLC" at bounding box center [39, 42] width 40 height 4
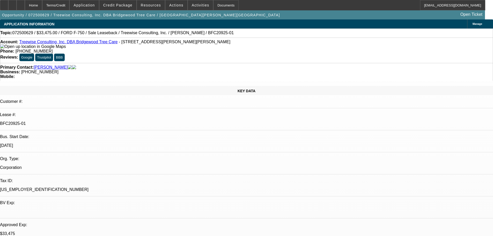
select select "0"
select select "2"
select select "0"
select select "6"
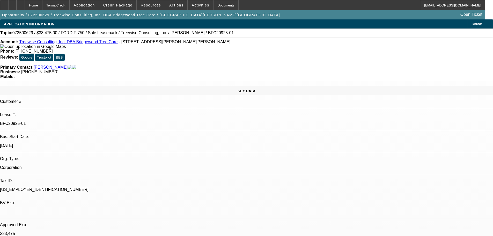
select select "0"
select select "2"
select select "0"
select select "6"
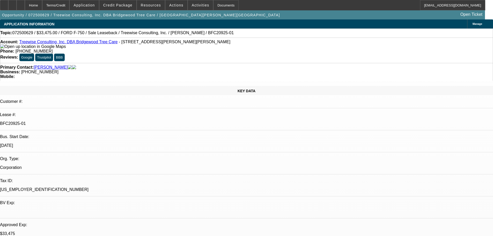
select select "0"
select select "6"
select select "0"
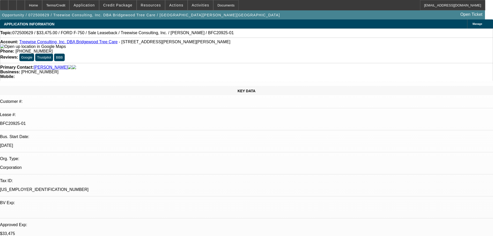
select select "0"
select select "6"
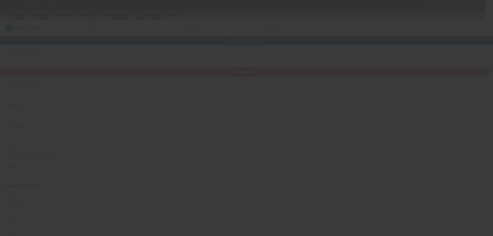
type input "DIAMOND H PROPERTY MANAGEMENT, LLC"
type input "[STREET_ADDRESS]"
type input "33471"
type input "[PERSON_NAME] Haven"
type input "[PHONE_NUMBER]"
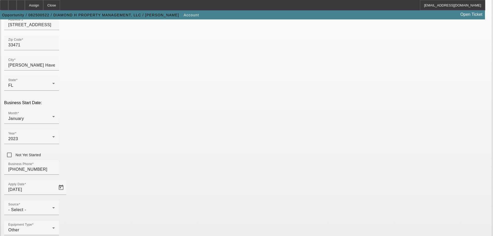
scroll to position [96, 0]
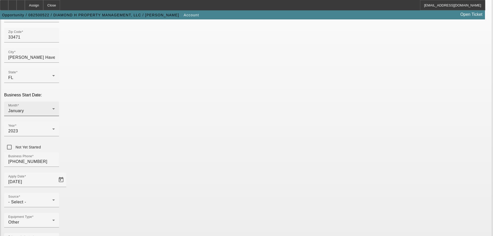
click at [52, 108] on div "January" at bounding box center [30, 111] width 44 height 6
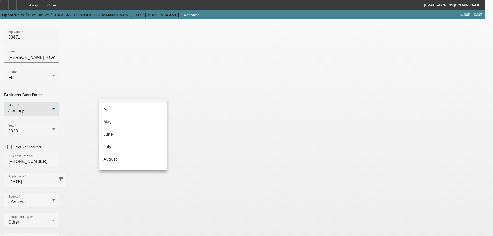
scroll to position [95, 0]
click at [133, 140] on mat-option "October" at bounding box center [133, 137] width 68 height 12
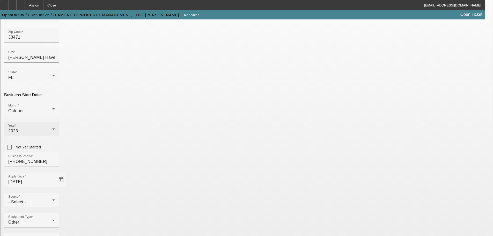
click at [55, 122] on div "Year [DATE]" at bounding box center [31, 129] width 47 height 15
click at [188, 125] on span "2022" at bounding box center [184, 125] width 10 height 6
drag, startPoint x: 72, startPoint y: 134, endPoint x: 116, endPoint y: 133, distance: 44.0
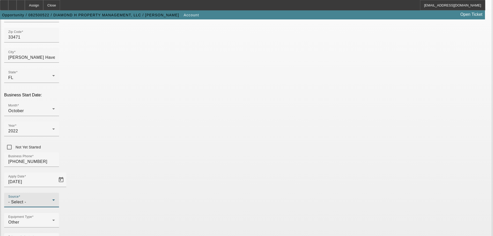
click at [52, 199] on div "- Select -" at bounding box center [30, 202] width 44 height 6
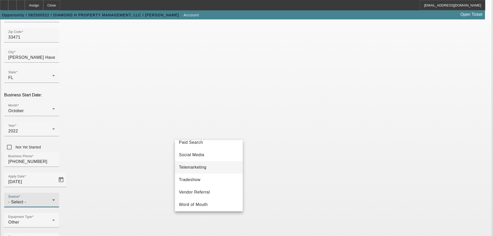
scroll to position [184, 0]
drag, startPoint x: 214, startPoint y: 164, endPoint x: 203, endPoint y: 185, distance: 23.6
click at [214, 164] on mat-option "Telemarketing" at bounding box center [209, 166] width 68 height 12
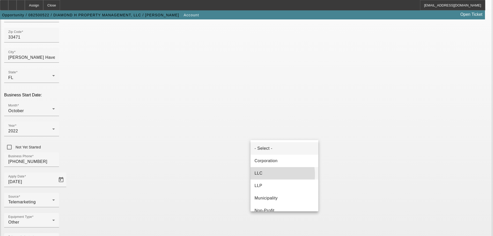
drag, startPoint x: 264, startPoint y: 175, endPoint x: 473, endPoint y: 143, distance: 211.2
click at [264, 174] on mat-option "LLC" at bounding box center [285, 173] width 68 height 12
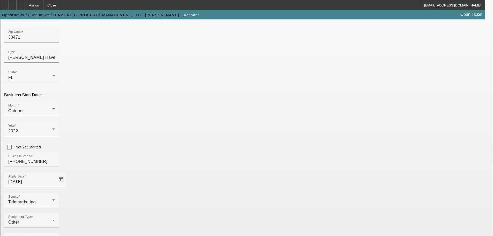
paste input "[US_EMPLOYER_IDENTIFICATION_NUMBER]"
type input "[US_EMPLOYER_IDENTIFICATION_NUMBER]"
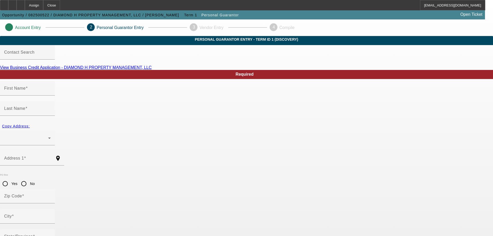
type input "[PERSON_NAME]"
radio input "true"
type input "[PHONE_NUMBER]"
type input "595-52-0841"
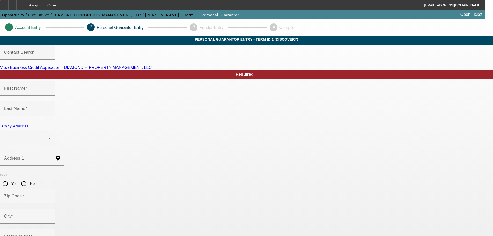
type input "[EMAIL_ADDRESS][DOMAIN_NAME]"
click at [24, 156] on mat-label "Address 1" at bounding box center [14, 158] width 20 height 4
click at [51, 157] on input "Address 1" at bounding box center [27, 160] width 47 height 6
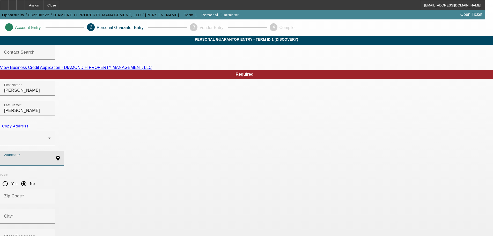
paste input "[STREET_ADDRESS]"
type input "[STREET_ADDRESS]"
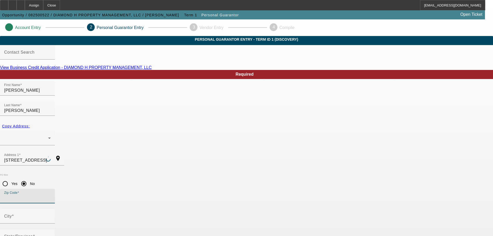
click at [215, 162] on div "Required First Name [PERSON_NAME] Last Name [GEOGRAPHIC_DATA] Copy Address: Add…" at bounding box center [246, 200] width 493 height 260
type input "33471"
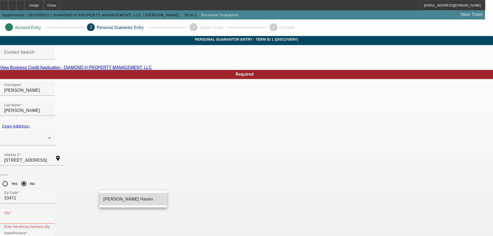
click at [140, 198] on mat-option "[PERSON_NAME] Haven" at bounding box center [133, 199] width 68 height 12
type input "[PERSON_NAME] Haven"
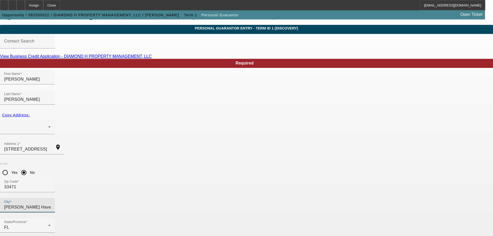
scroll to position [17, 0]
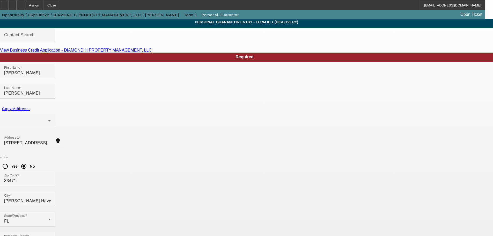
drag, startPoint x: 188, startPoint y: 189, endPoint x: 157, endPoint y: 191, distance: 30.6
type input "50"
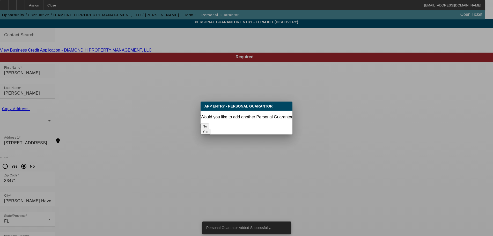
scroll to position [0, 0]
click at [209, 124] on button "No" at bounding box center [205, 126] width 9 height 5
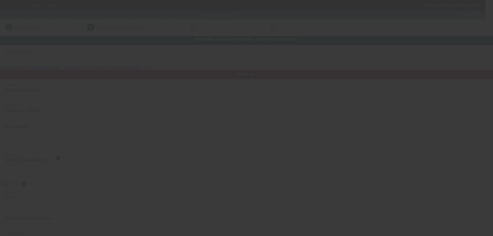
scroll to position [17, 0]
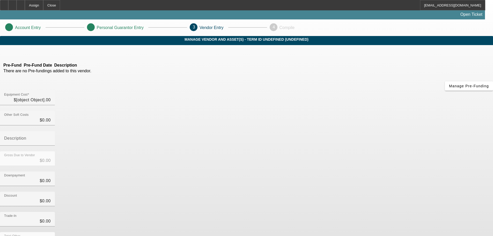
type input "$55,000.00"
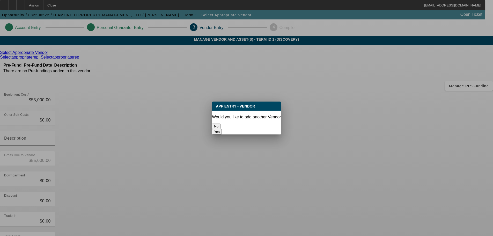
click at [221, 124] on button "No" at bounding box center [216, 126] width 9 height 5
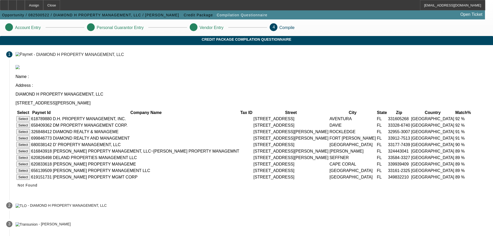
scroll to position [51, 0]
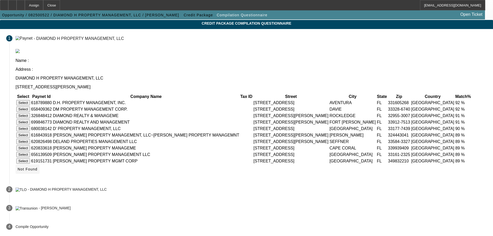
click at [38, 170] on span "Not Found" at bounding box center [28, 169] width 20 height 4
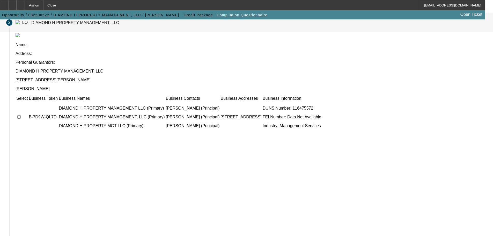
click at [21, 115] on input "checkbox" at bounding box center [18, 116] width 3 height 3
checkbox input "true"
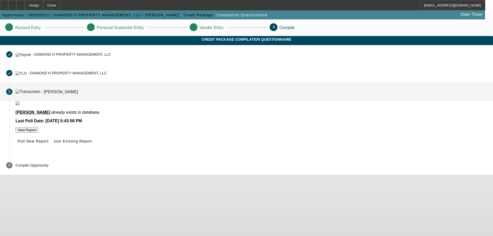
scroll to position [0, 0]
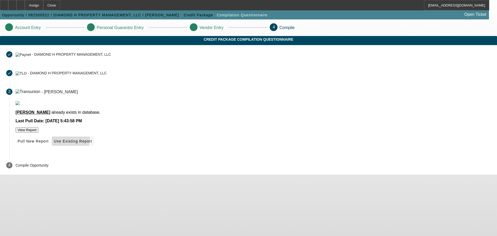
click at [92, 143] on span "Use Existing Report" at bounding box center [73, 141] width 38 height 4
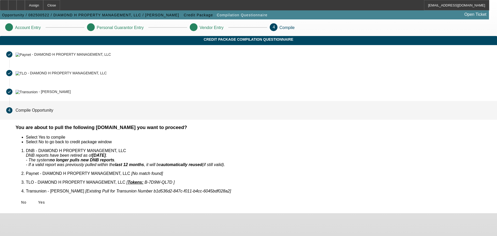
click at [45, 200] on span "Yes" at bounding box center [41, 202] width 7 height 4
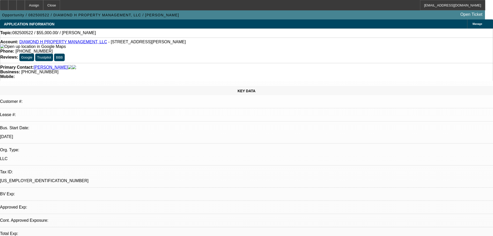
select select "0"
select select "2"
select select "0.1"
select select "4"
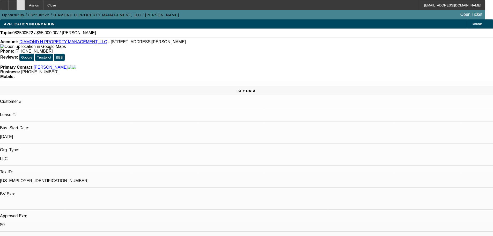
click at [21, 3] on icon at bounding box center [21, 3] width 0 height 0
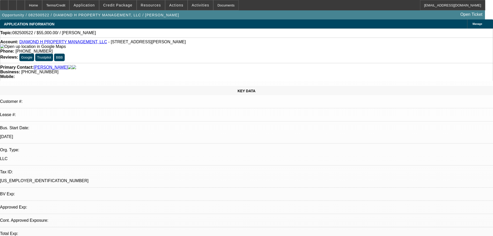
select select "0"
select select "2"
select select "0.1"
select select "4"
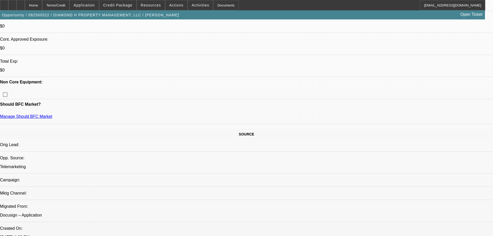
scroll to position [207, 0]
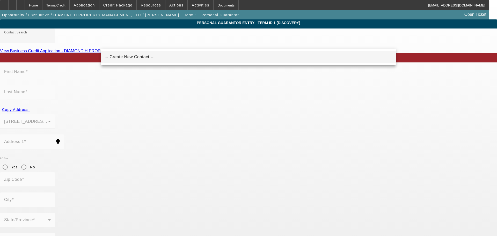
click at [154, 58] on mat-option "-- Create New Contact --" at bounding box center [248, 57] width 295 height 12
type input "-- Create New Contact --"
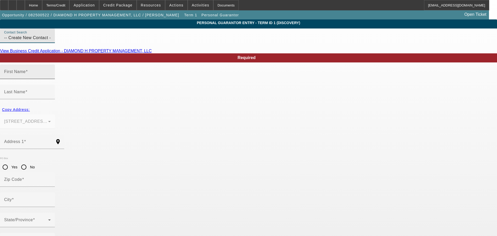
click at [51, 77] on input "First Name" at bounding box center [27, 74] width 47 height 6
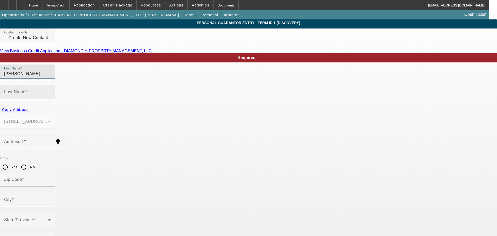
type input "Melisa"
click at [51, 86] on div "Last Name" at bounding box center [27, 92] width 47 height 15
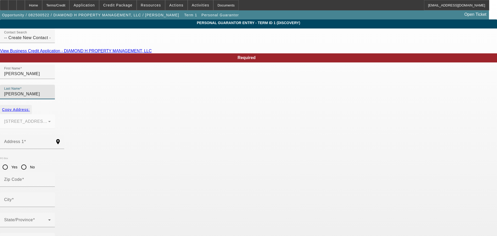
type input "Hines"
click at [32, 103] on span "button" at bounding box center [16, 109] width 32 height 12
type input "1520 Red Barn Rd"
type input "33471"
type input "Moore Haven"
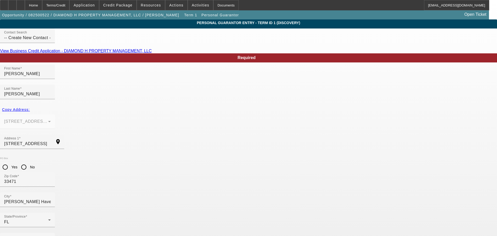
type input "50"
click at [51, 233] on div "Business Phone" at bounding box center [27, 240] width 47 height 15
paste input "(863) 227-6925"
type input "(863) 227-6925"
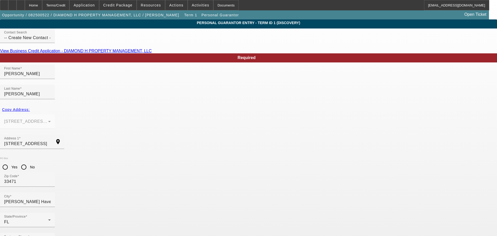
paste input "284-80-9473"
type input "284-80-9473"
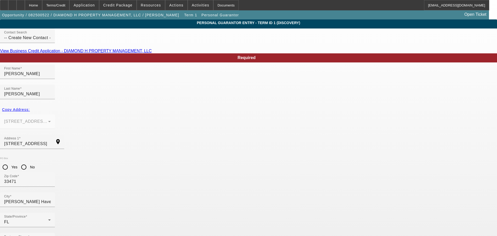
type input "bstitchin2024@gmail.com"
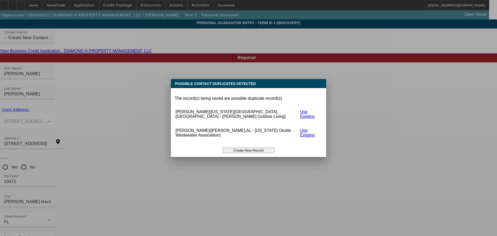
click at [253, 148] on button "Create New Record" at bounding box center [249, 150] width 52 height 5
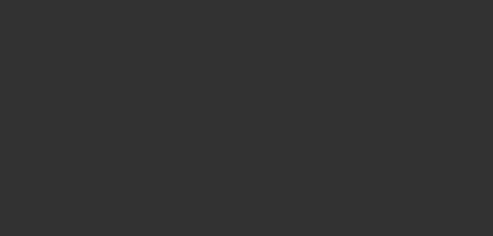
select select "0"
select select "2"
select select "0.1"
select select "4"
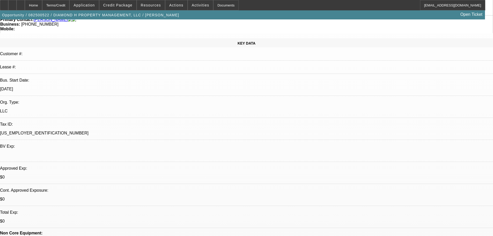
scroll to position [104, 0]
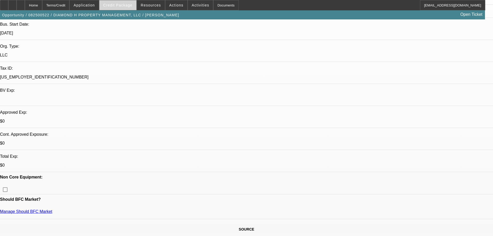
click at [131, 1] on span at bounding box center [117, 5] width 37 height 12
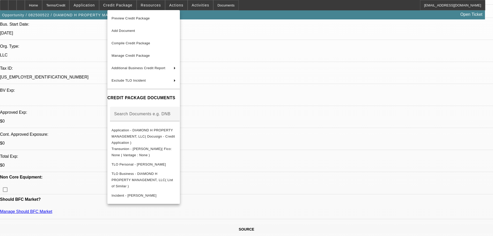
click at [32, 5] on div at bounding box center [246, 118] width 493 height 236
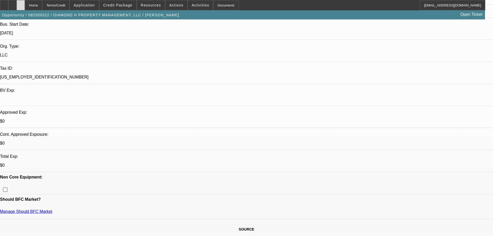
click at [21, 3] on icon at bounding box center [21, 3] width 0 height 0
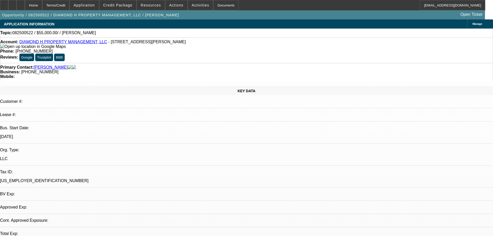
select select "0"
select select "2"
select select "0.1"
select select "4"
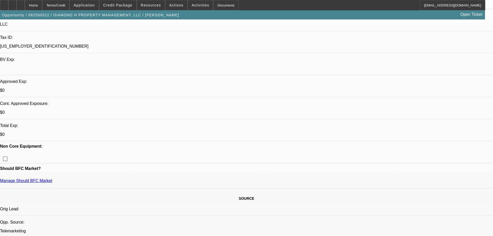
scroll to position [155, 0]
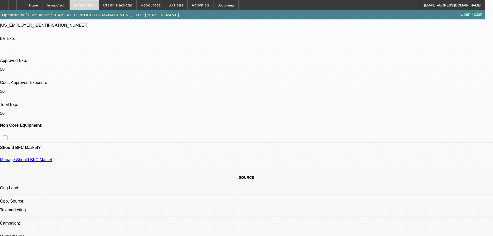
click at [97, 7] on span at bounding box center [84, 5] width 29 height 12
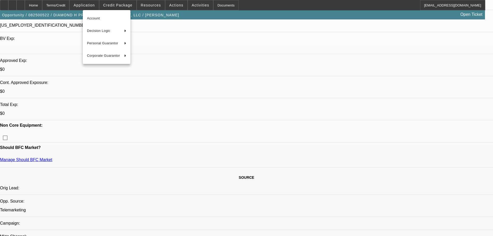
click at [125, 3] on div at bounding box center [246, 118] width 493 height 236
click at [125, 3] on span at bounding box center [117, 5] width 37 height 12
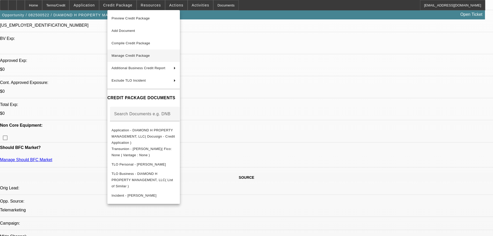
click at [150, 57] on span "Manage Credit Package" at bounding box center [131, 56] width 38 height 4
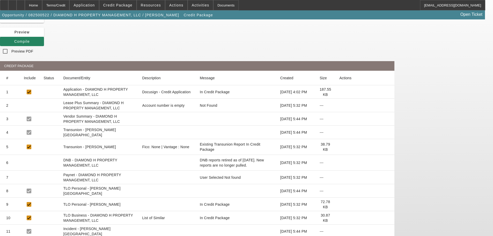
scroll to position [32, 0]
click at [340, 147] on icon at bounding box center [340, 147] width 0 height 0
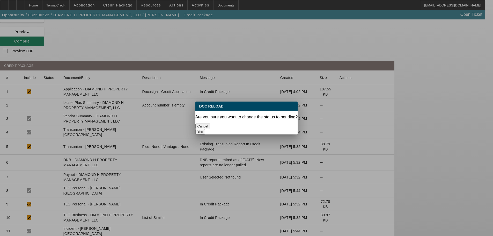
click at [211, 126] on button "Cancel" at bounding box center [203, 126] width 15 height 5
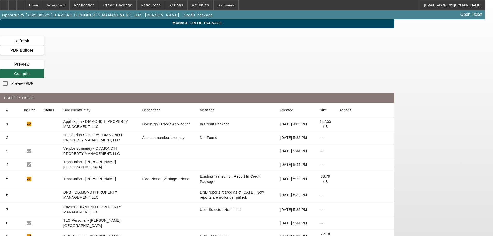
click at [30, 71] on span "Compile" at bounding box center [22, 73] width 16 height 4
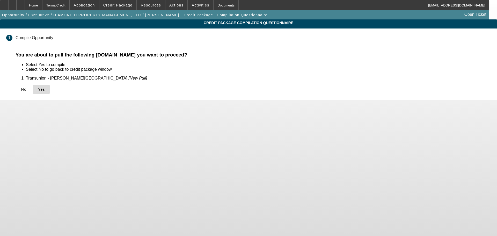
click at [45, 90] on span "Yes" at bounding box center [41, 89] width 7 height 4
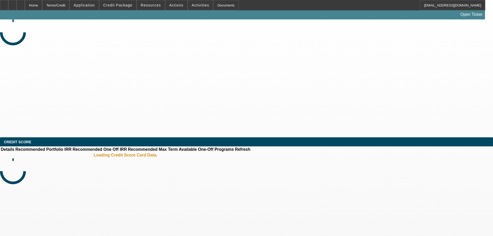
select select "0"
select select "2"
select select "0.1"
select select "4"
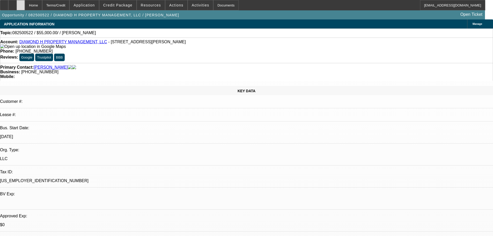
click at [25, 8] on div at bounding box center [21, 5] width 8 height 10
select select "0"
select select "2"
select select "0.1"
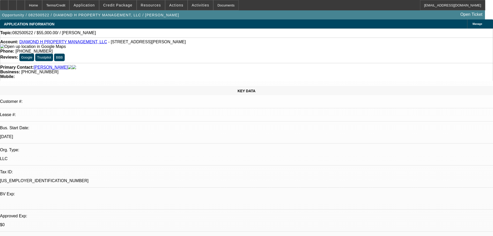
select select "4"
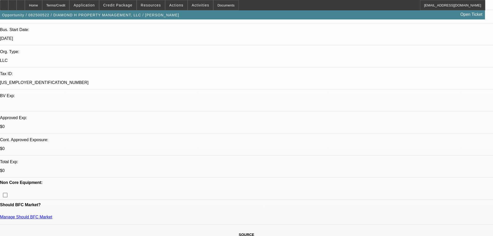
scroll to position [207, 0]
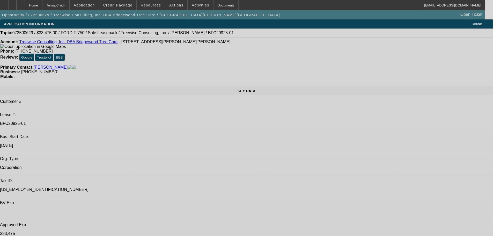
select select "0"
select select "2"
select select "0"
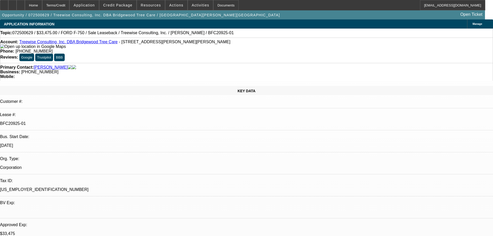
select select "6"
select select "0"
select select "2"
select select "0"
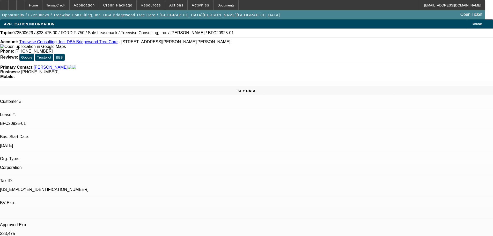
select select "6"
select select "0"
select select "6"
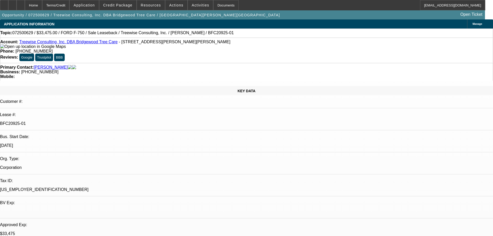
select select "0"
select select "6"
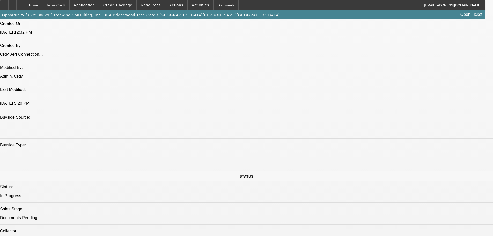
scroll to position [363, 0]
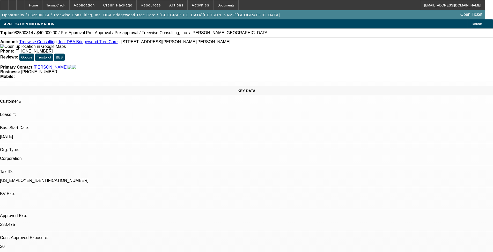
select select "0"
select select "3"
select select "0"
select select "6"
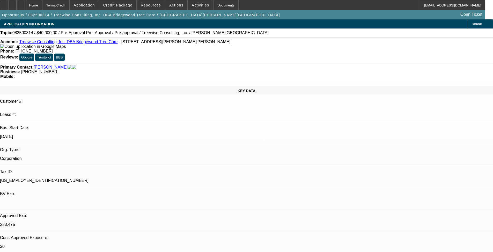
select select "0"
select select "3"
select select "0"
select select "6"
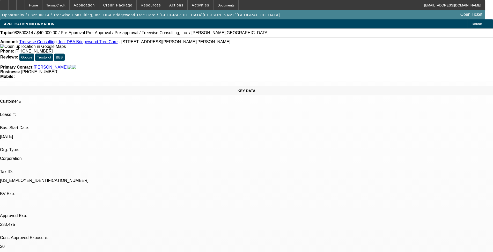
select select "0"
select select "3"
select select "0"
select select "6"
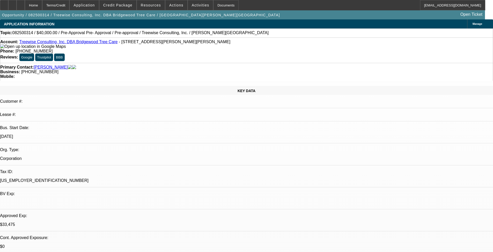
select select "0"
select select "3"
select select "0"
select select "6"
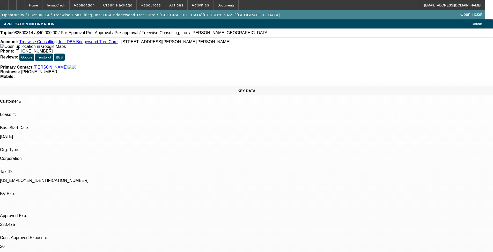
drag, startPoint x: 405, startPoint y: 73, endPoint x: 383, endPoint y: 75, distance: 21.3
copy b "[PHONE_NUMBER]"
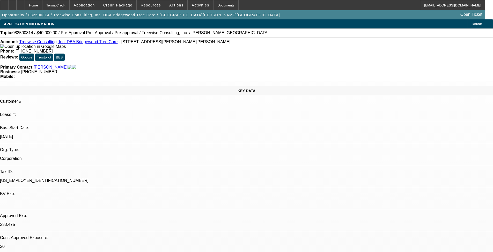
click at [60, 42] on link "Treewise Consulting, Inc. DBA Bridgewood Tree Care" at bounding box center [68, 42] width 98 height 4
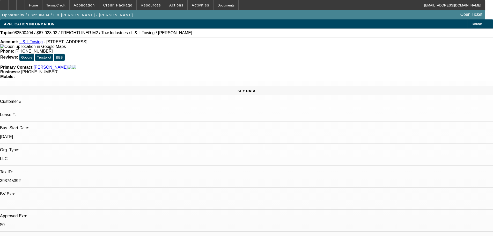
select select "0"
select select "2"
select select "0.1"
select select "4"
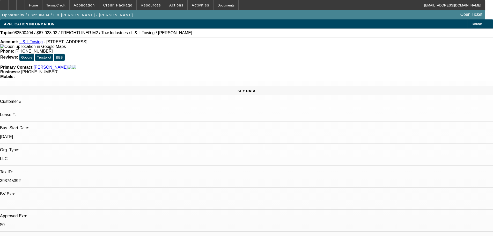
select select "0.15"
select select "2"
select select "0.1"
select select "4"
